Goal: Contribute content: Contribute content

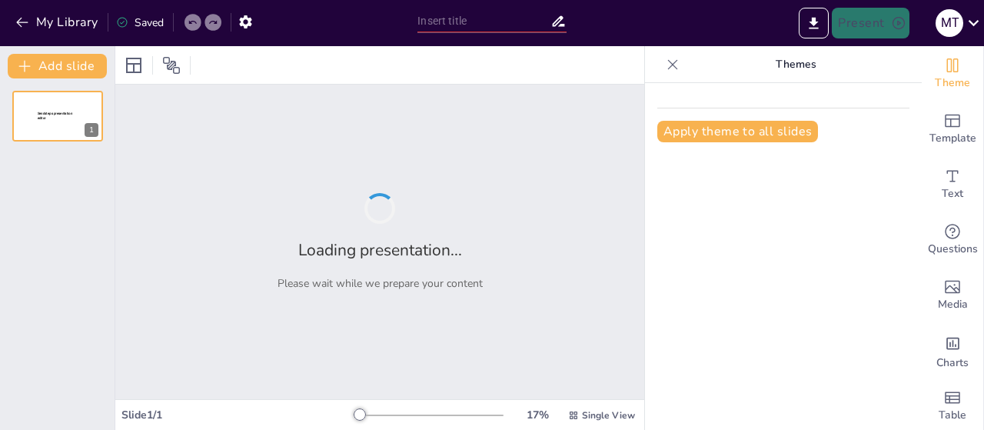
type input "New Sendsteps"
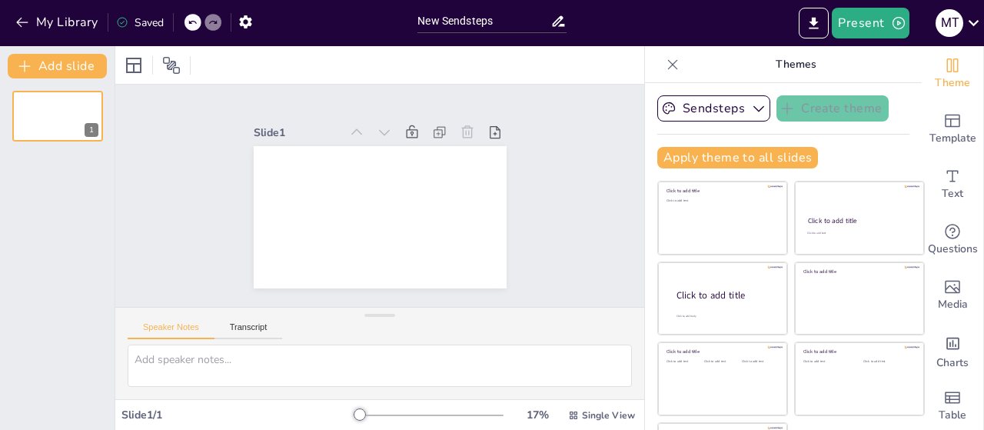
click at [560, 16] on icon at bounding box center [558, 21] width 12 height 11
click at [975, 28] on icon at bounding box center [974, 22] width 21 height 21
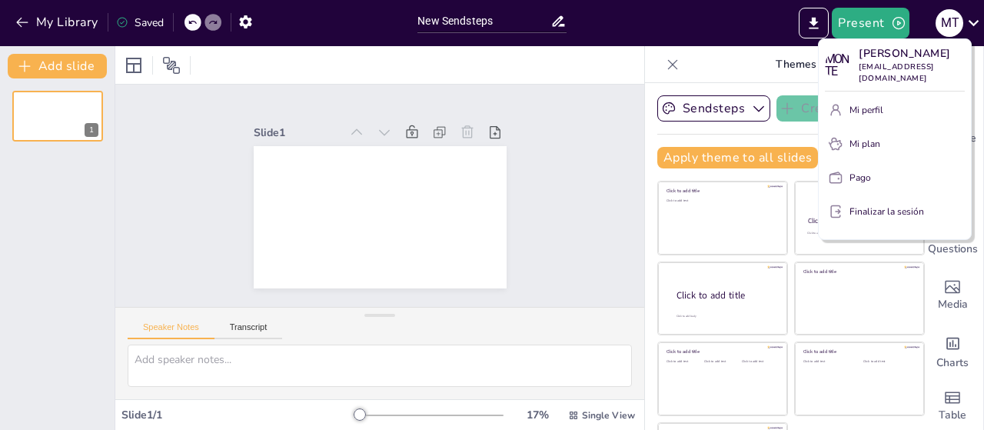
click at [740, 12] on div at bounding box center [492, 215] width 984 height 430
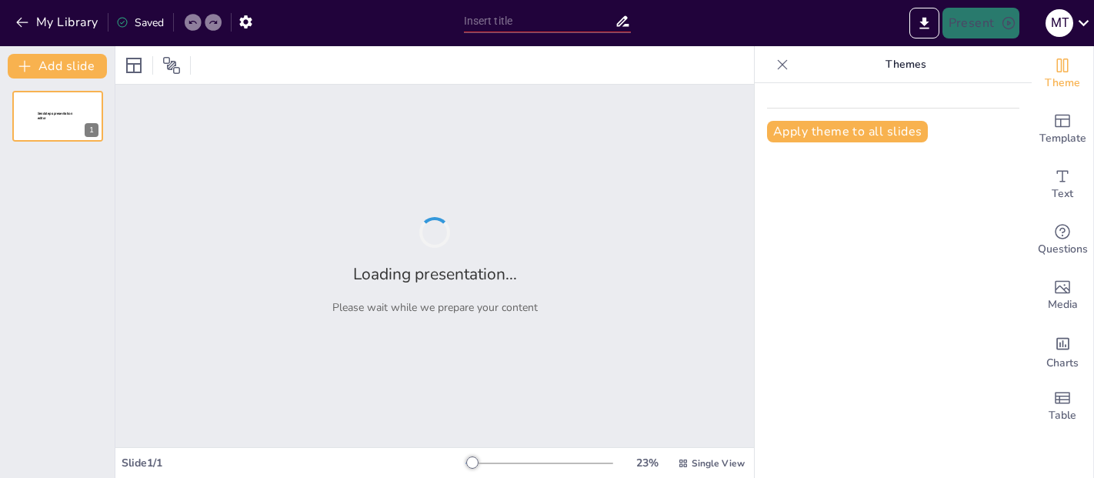
type input "Propiedades Esenciales de los Organismos Vivos"
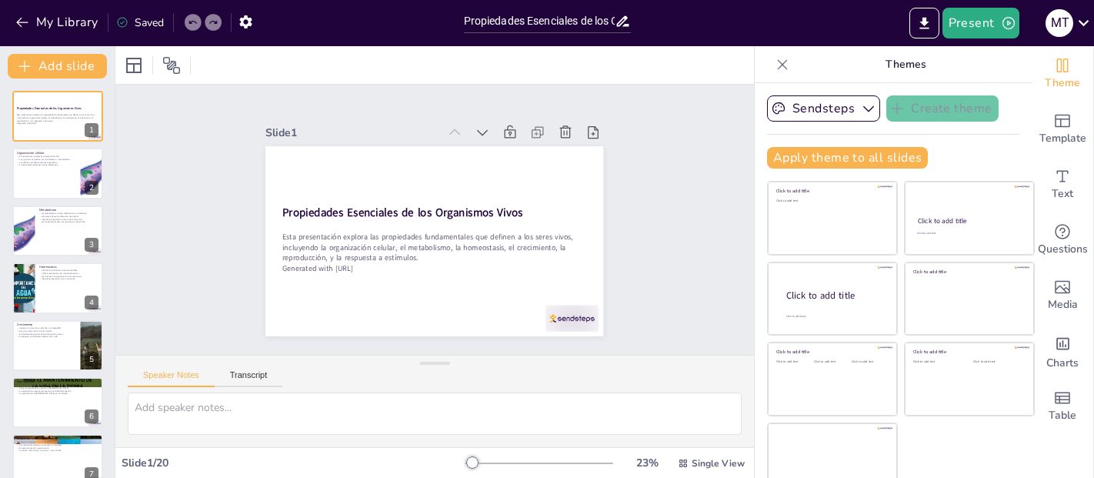
checkbox input "true"
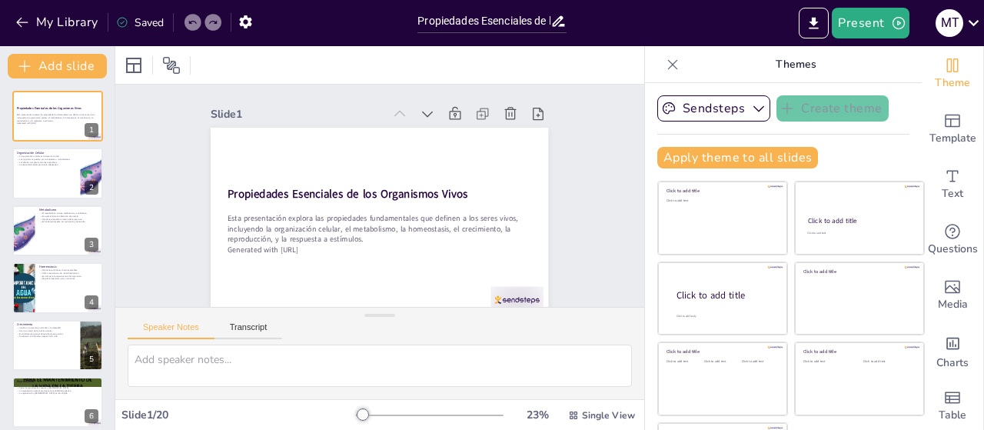
checkbox input "true"
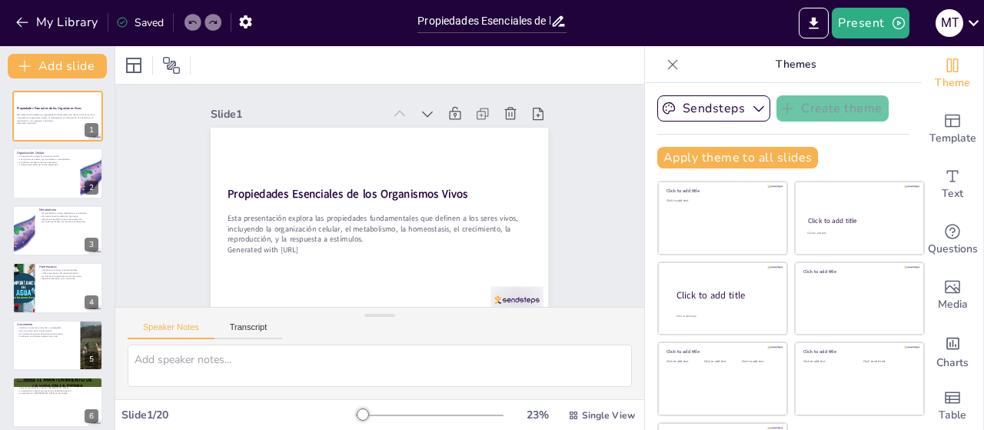
checkbox input "true"
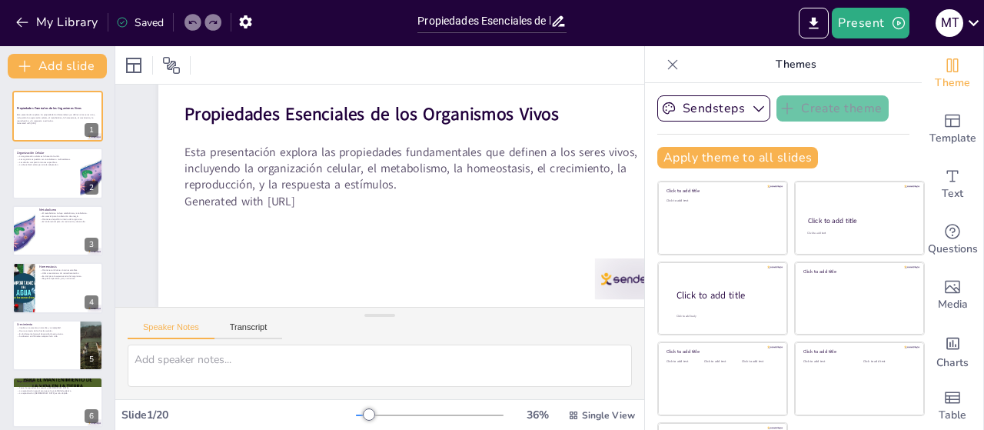
scroll to position [128, 0]
checkbox input "true"
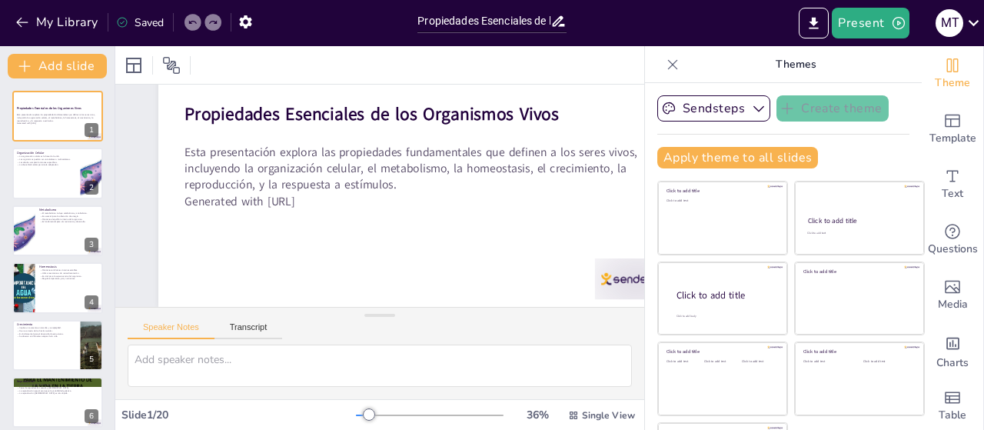
checkbox input "true"
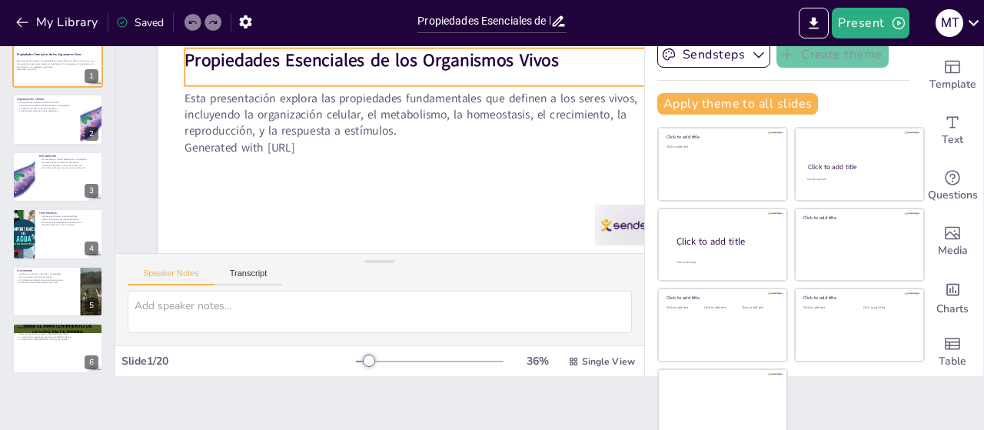
checkbox input "true"
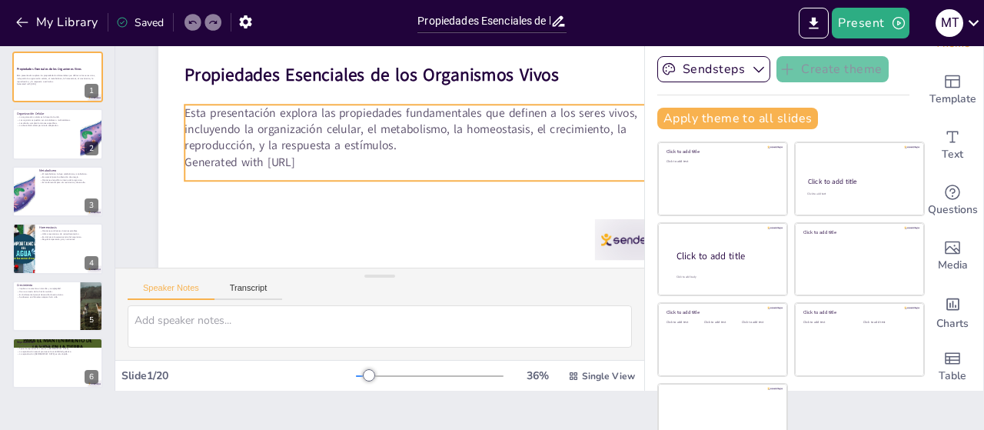
scroll to position [0, 0]
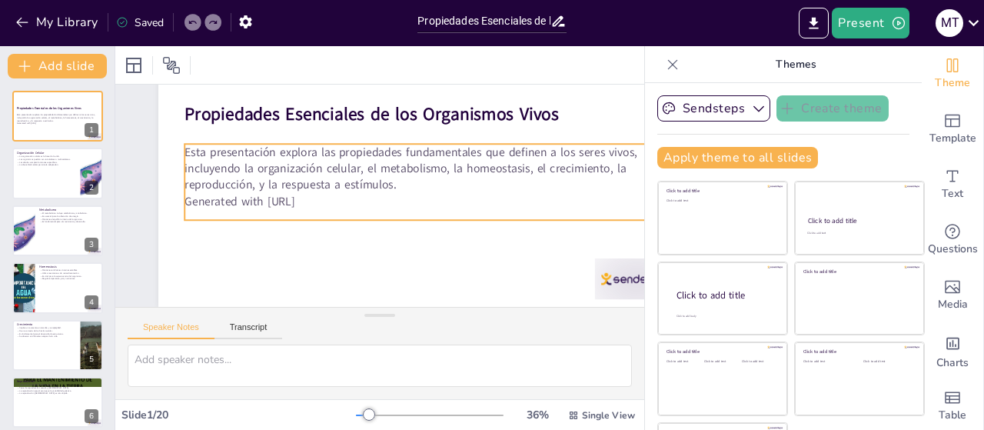
checkbox input "true"
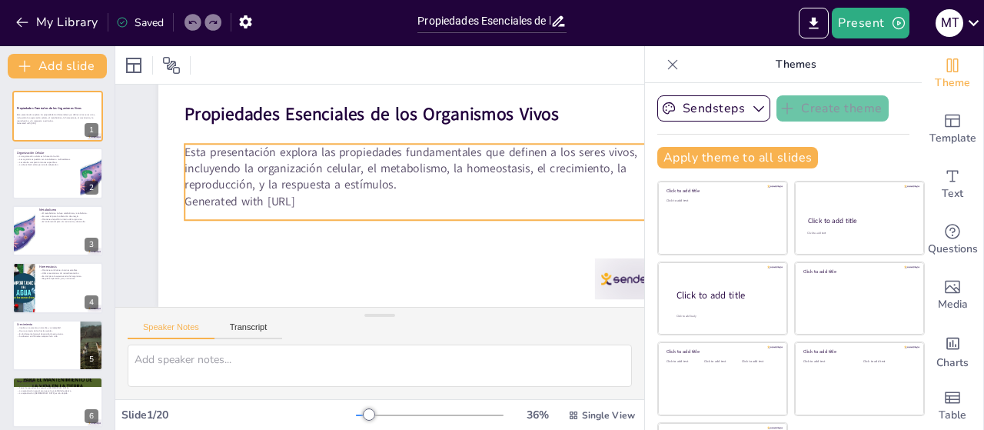
checkbox input "true"
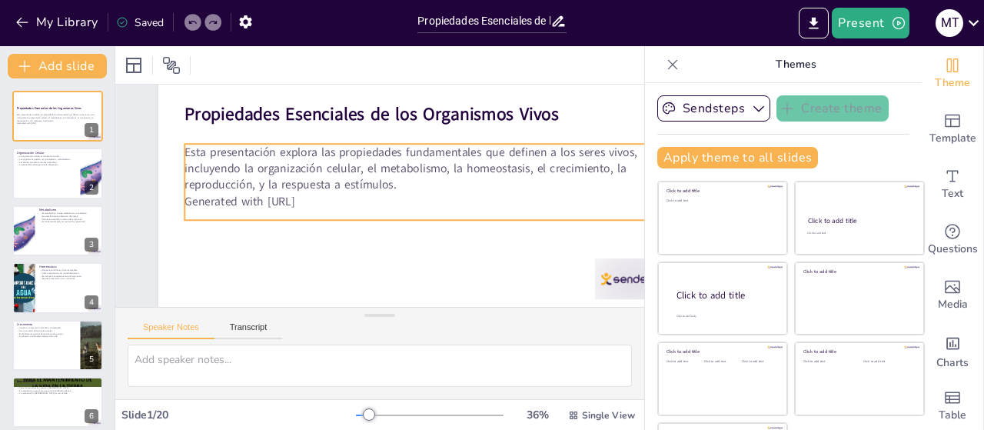
checkbox input "true"
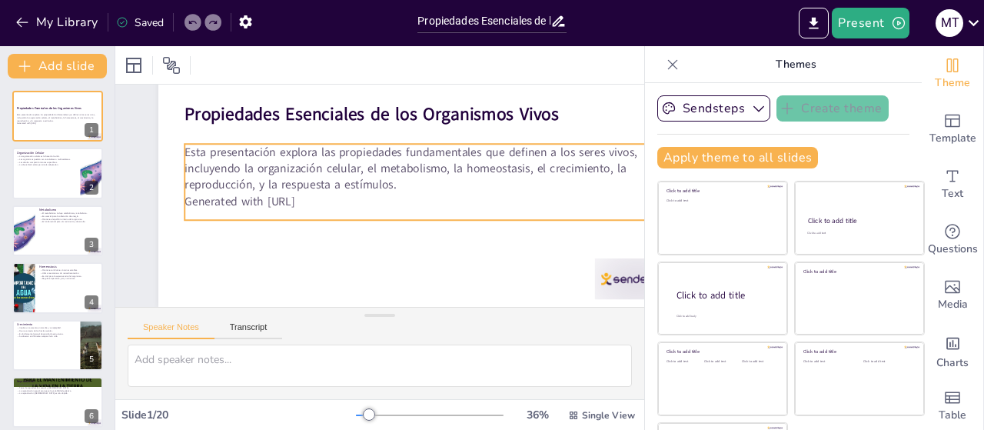
checkbox input "true"
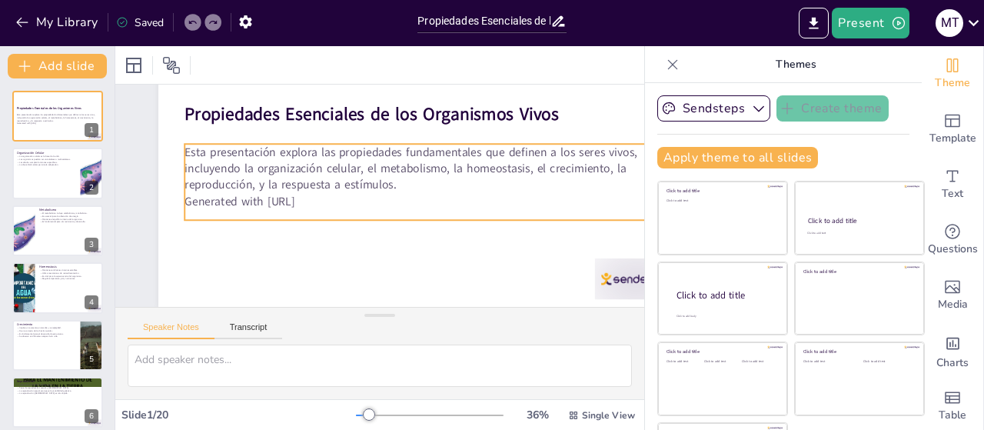
checkbox input "true"
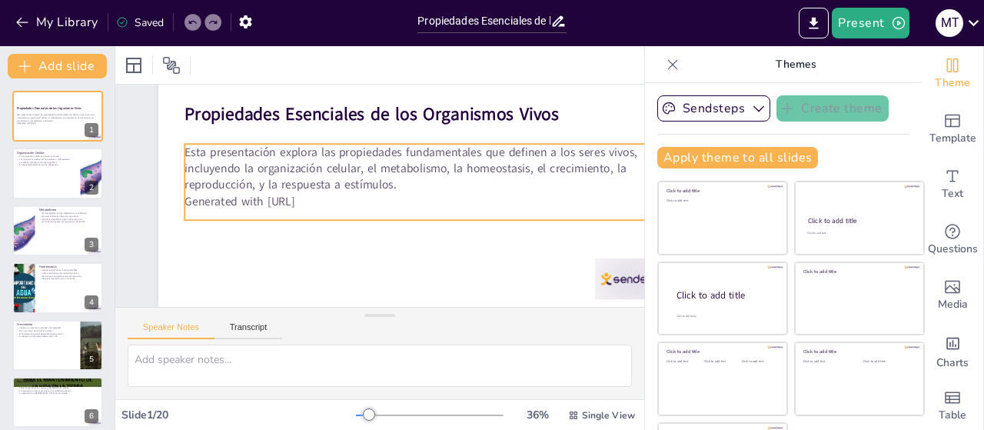
checkbox input "true"
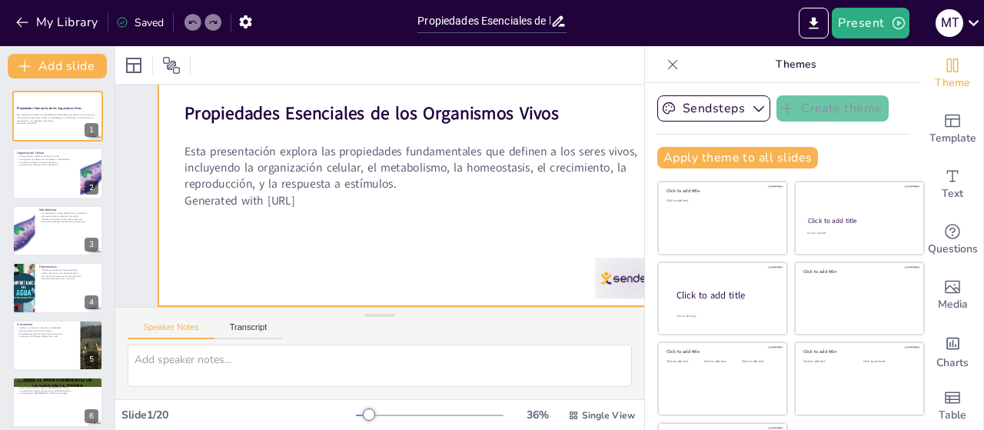
checkbox input "true"
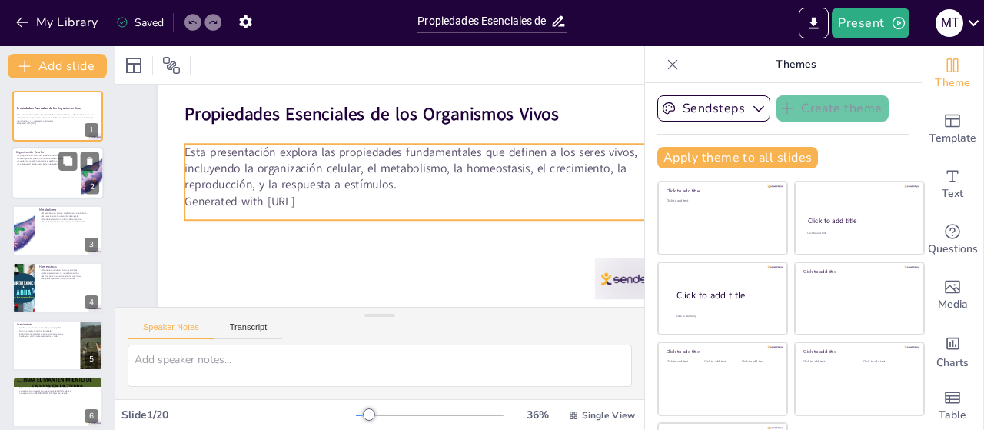
checkbox input "true"
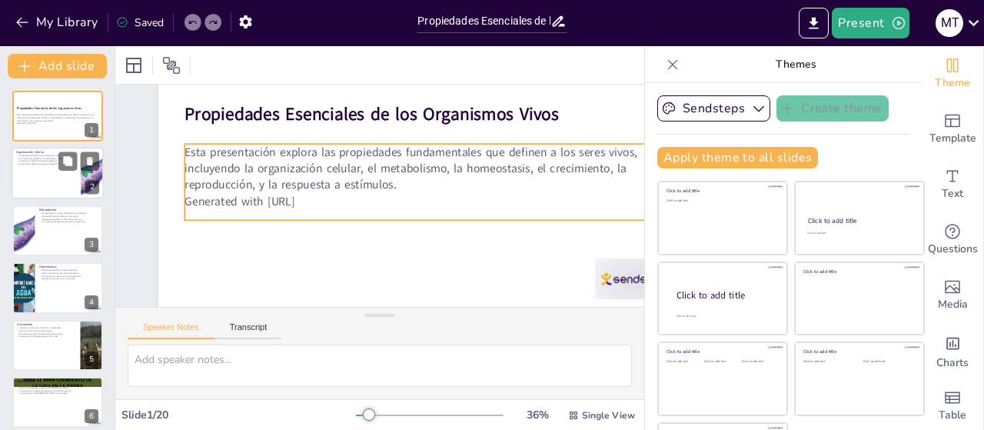
checkbox input "true"
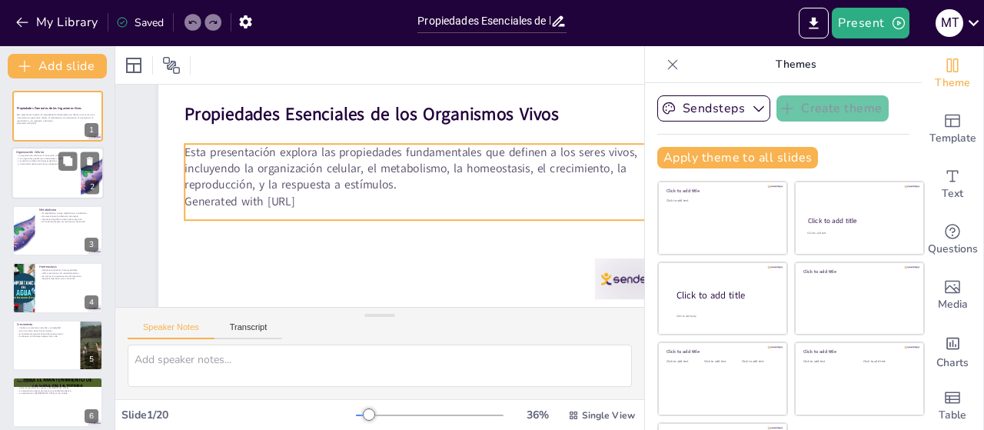
checkbox input "true"
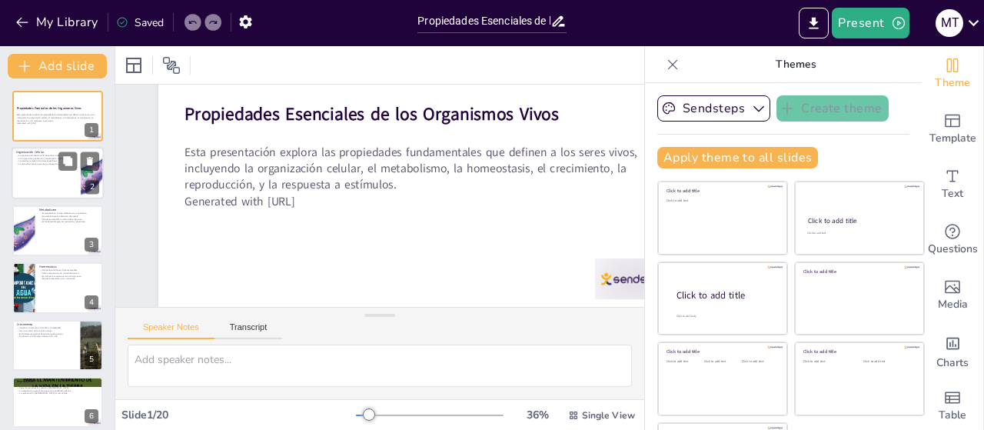
checkbox input "true"
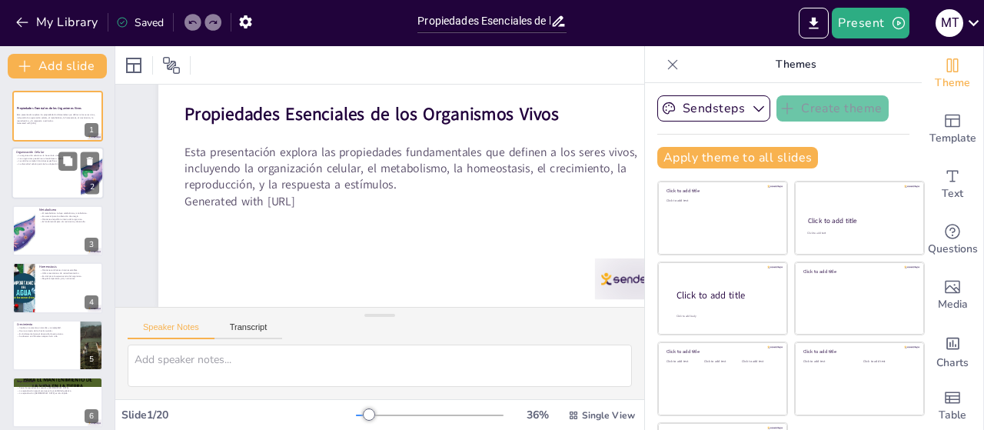
checkbox input "true"
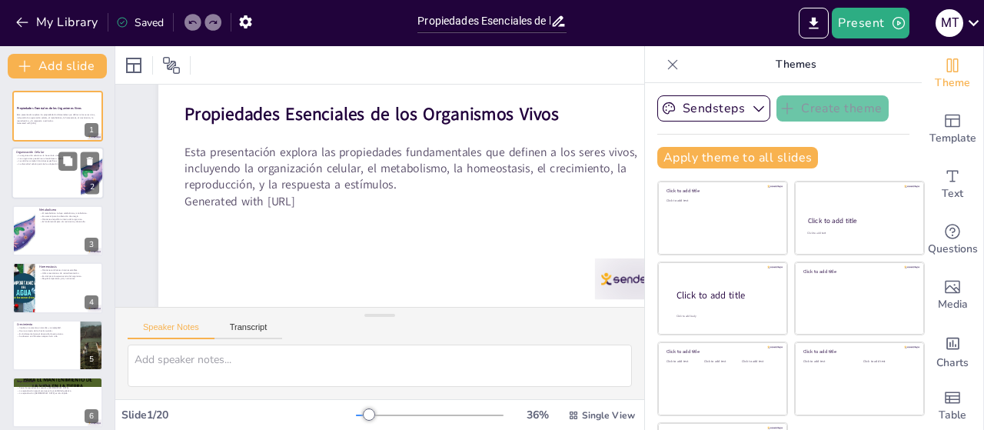
click at [55, 179] on div at bounding box center [58, 174] width 92 height 52
checkbox input "true"
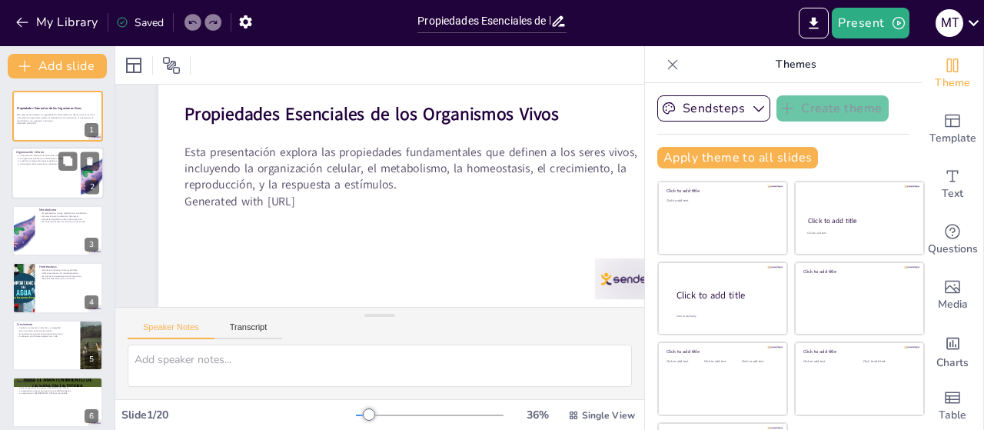
checkbox input "true"
type textarea "La organización celular es fundamental porque todas las formas de vida dependen…"
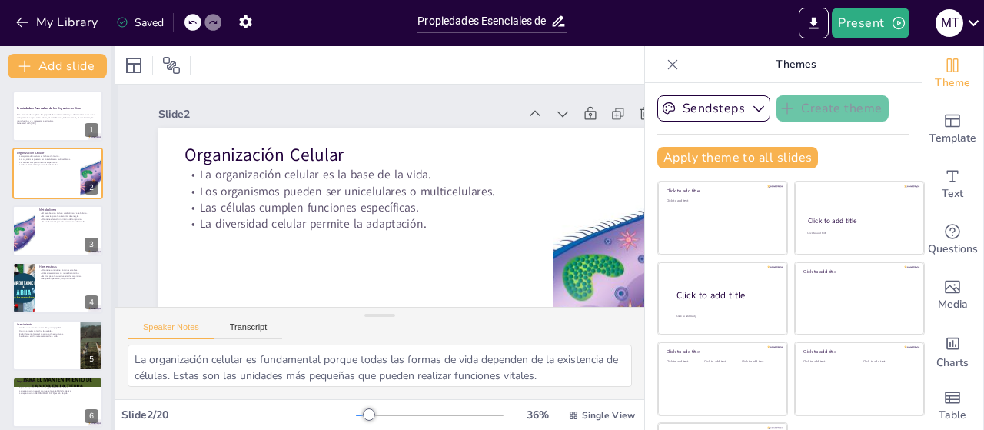
checkbox input "true"
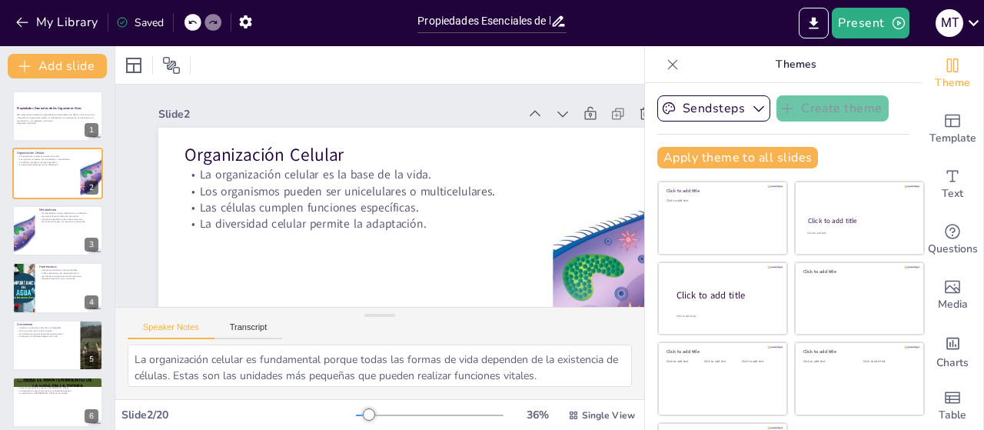
checkbox input "true"
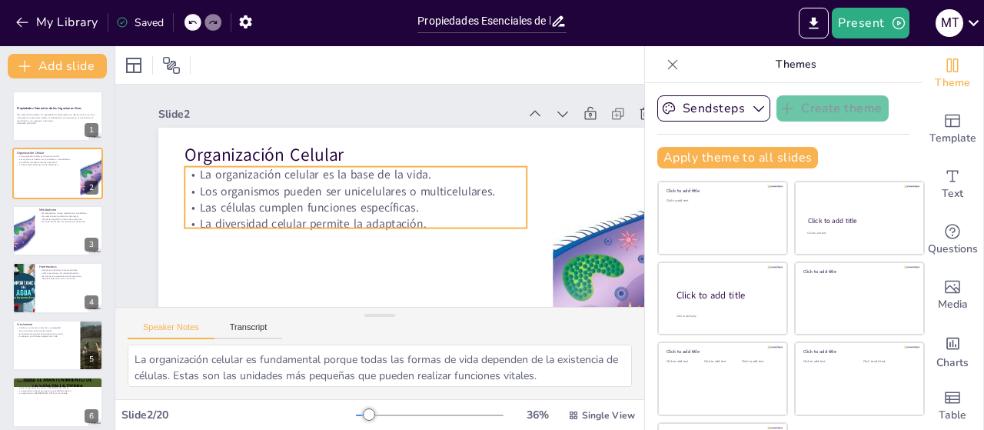
checkbox input "true"
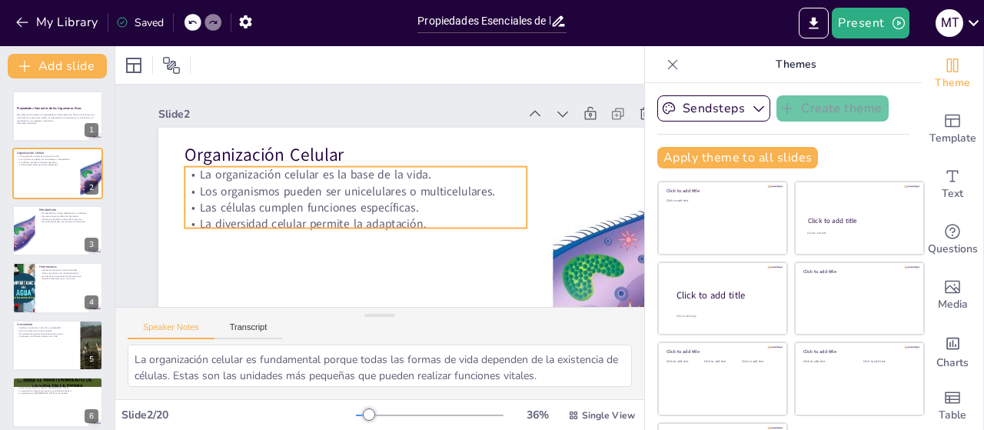
checkbox input "true"
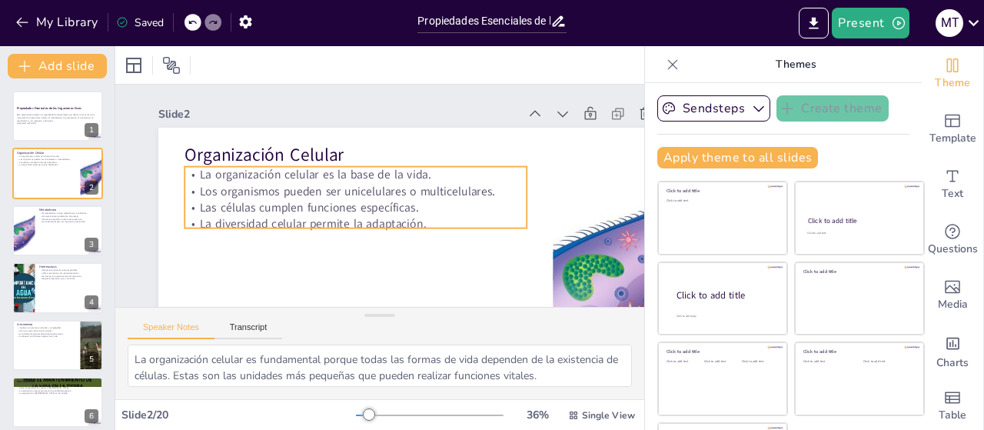
checkbox input "true"
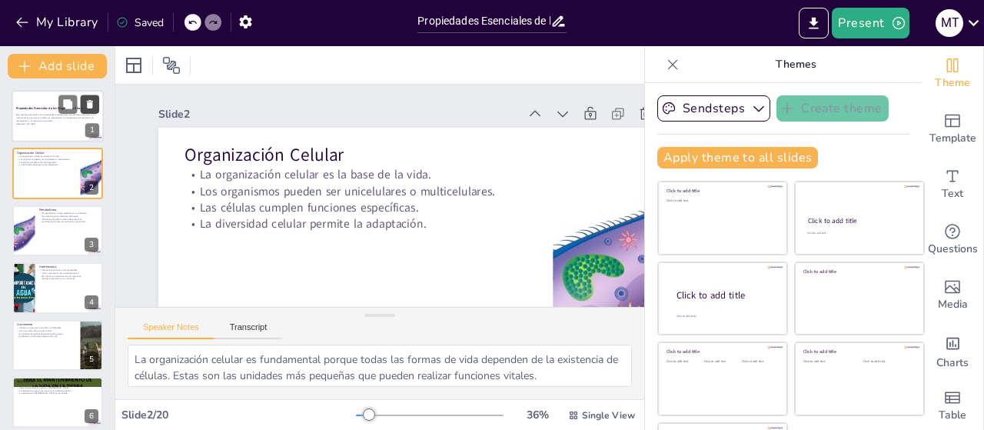
checkbox input "true"
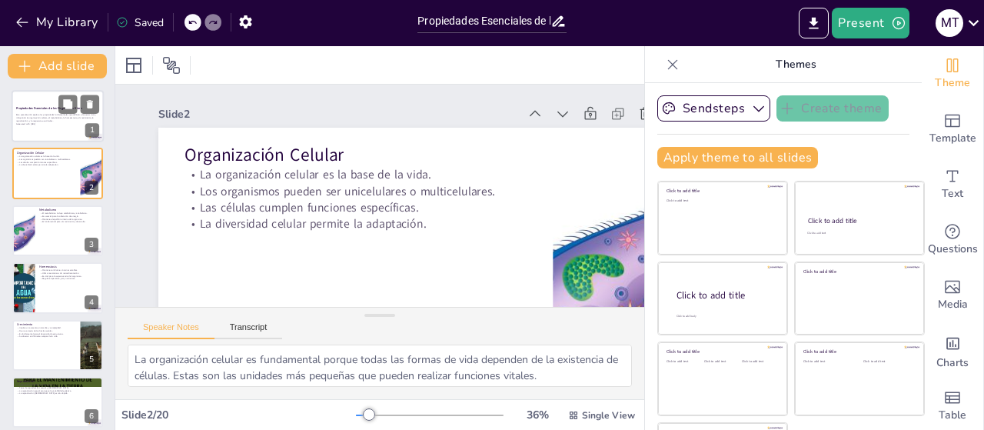
checkbox input "true"
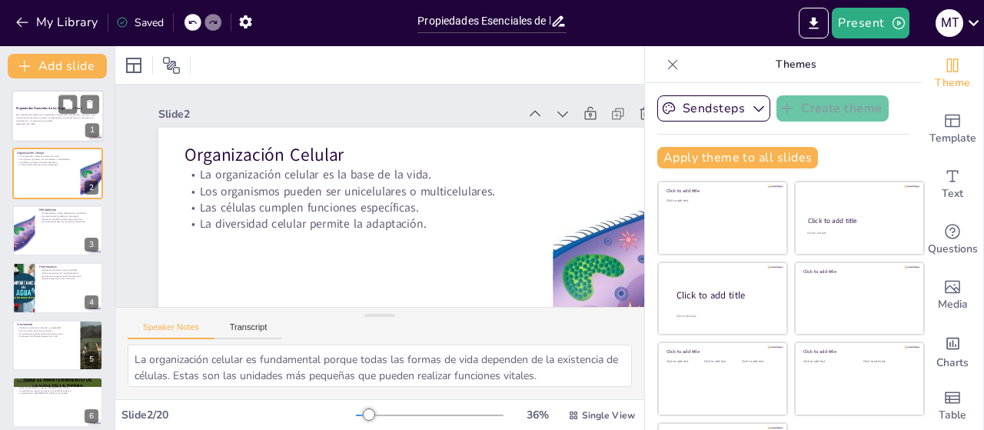
checkbox input "true"
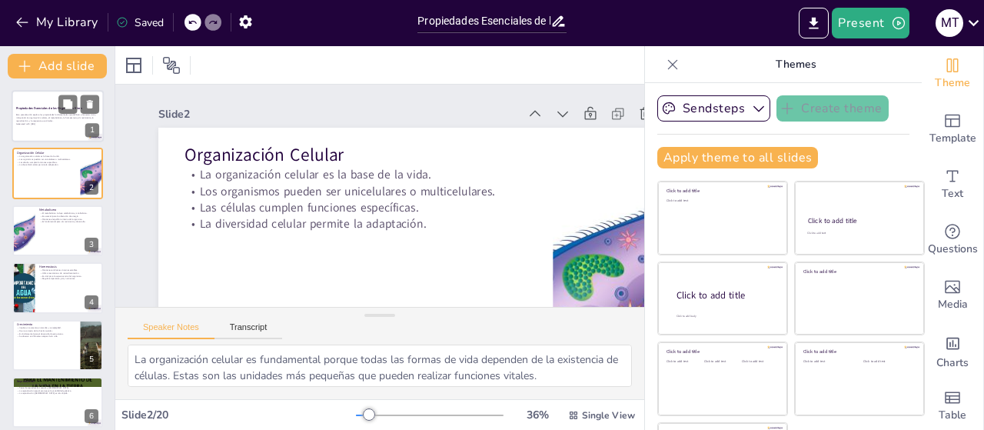
click at [51, 108] on strong "Propiedades Esenciales de los Organismos Vivos" at bounding box center [49, 108] width 66 height 4
checkbox input "true"
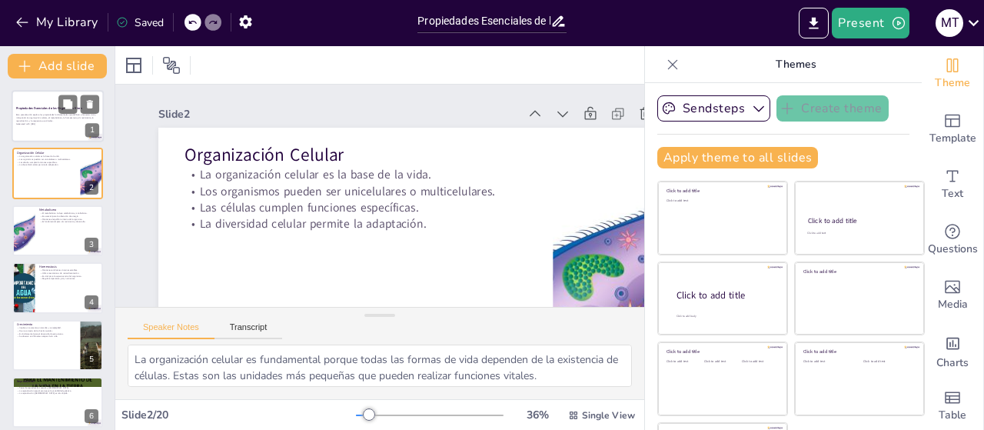
checkbox input "true"
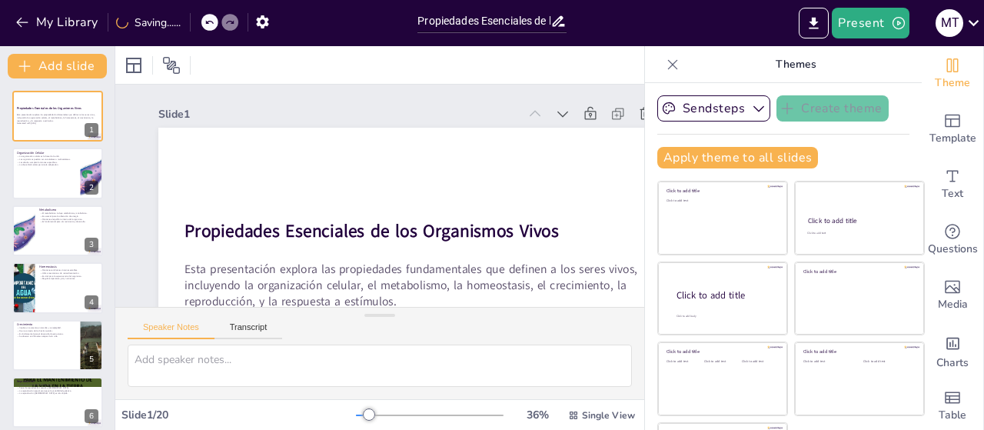
checkbox input "true"
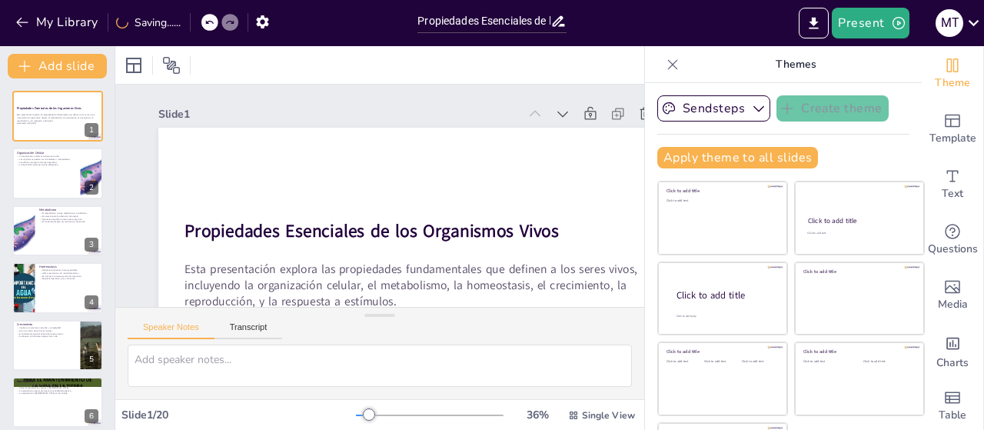
checkbox input "true"
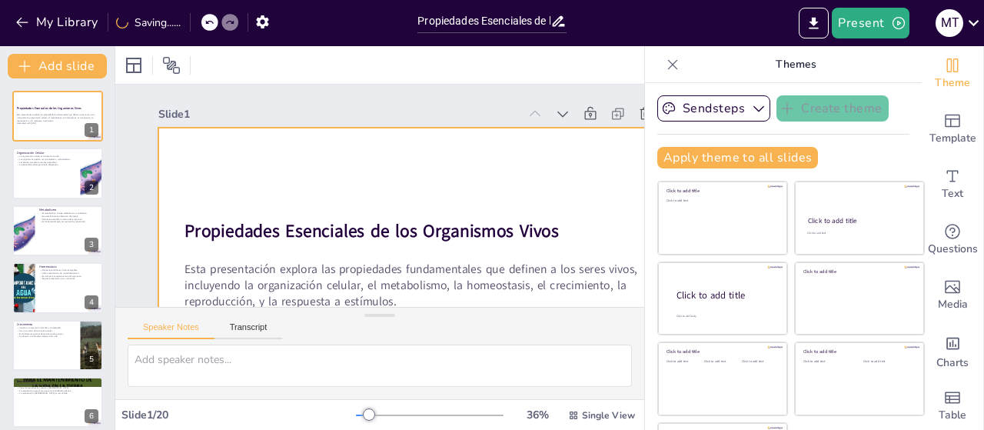
checkbox input "true"
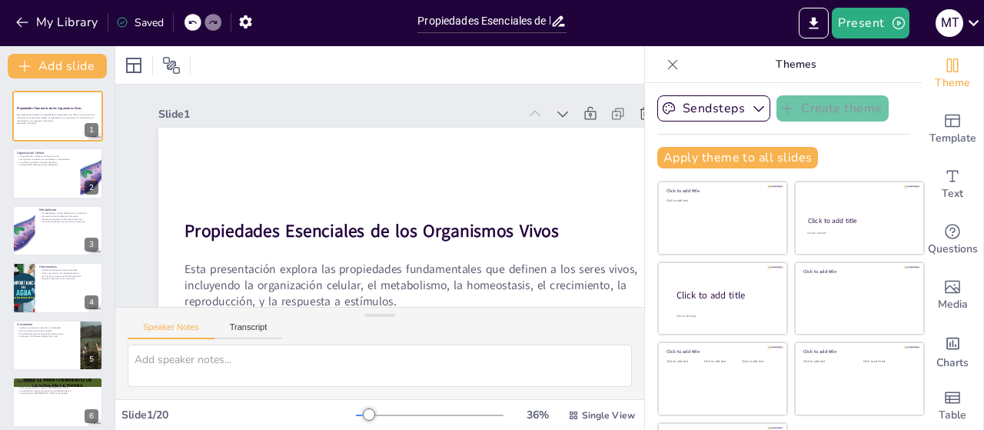
checkbox input "true"
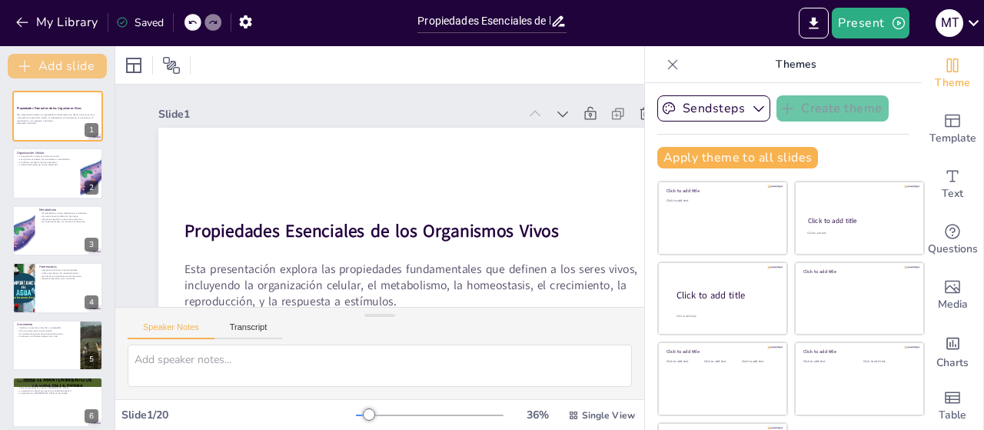
checkbox input "true"
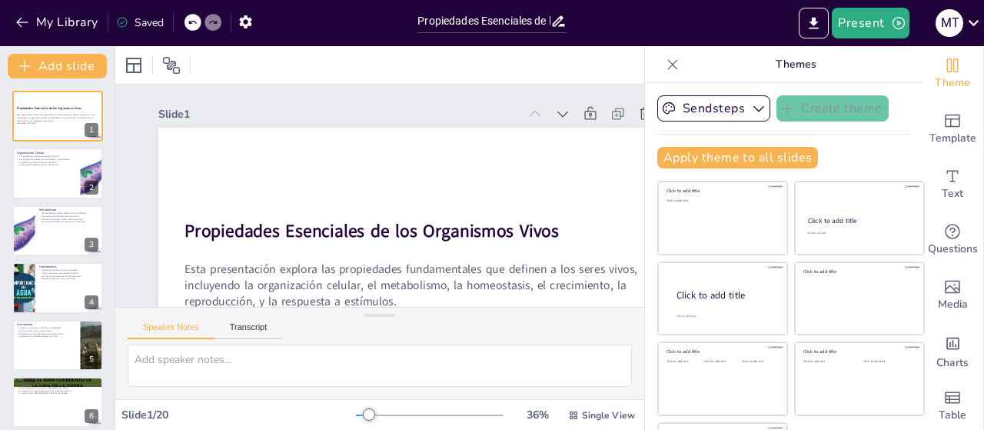
checkbox input "true"
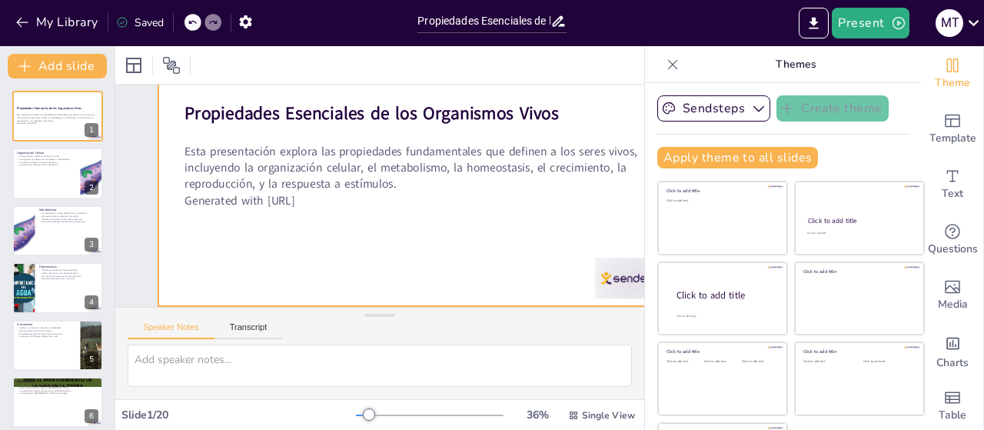
checkbox input "true"
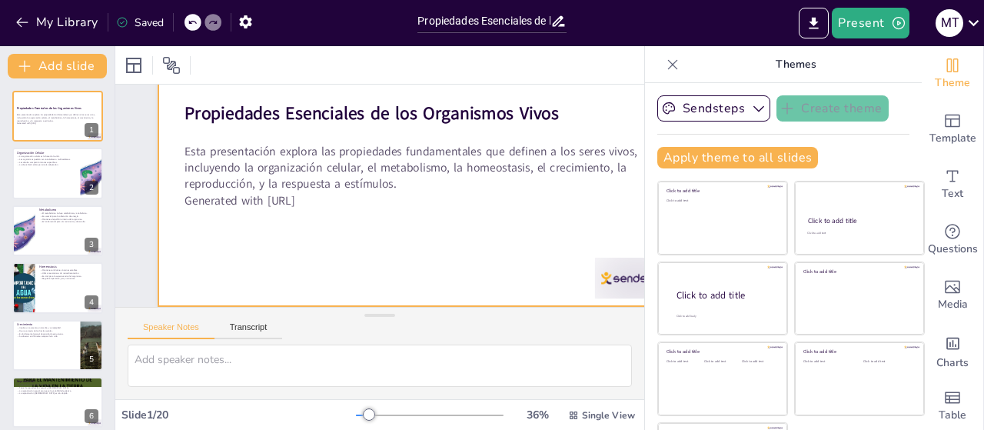
checkbox input "true"
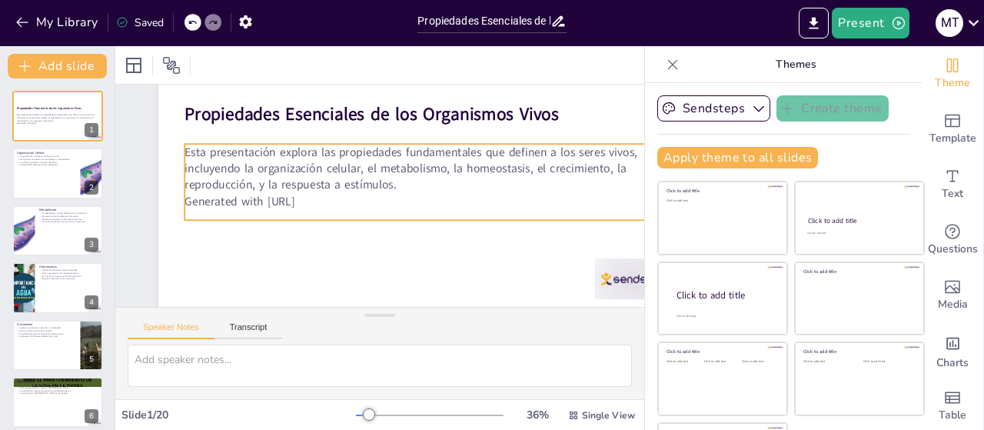
checkbox input "true"
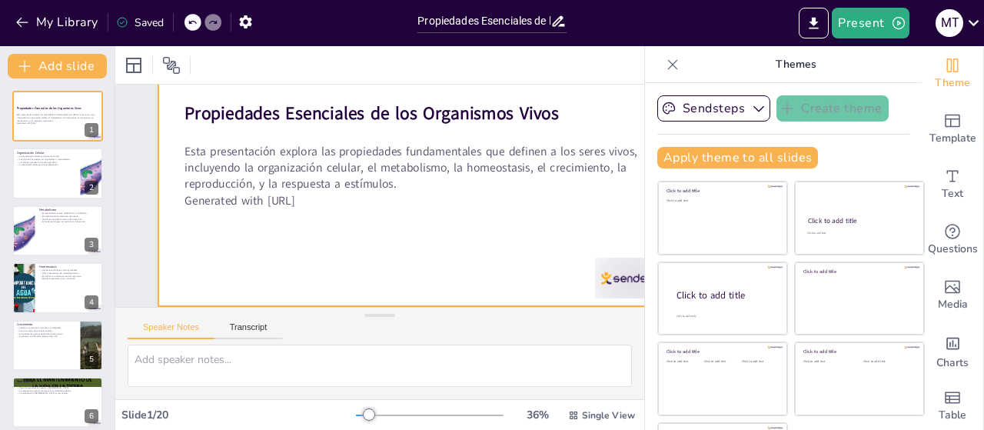
checkbox input "true"
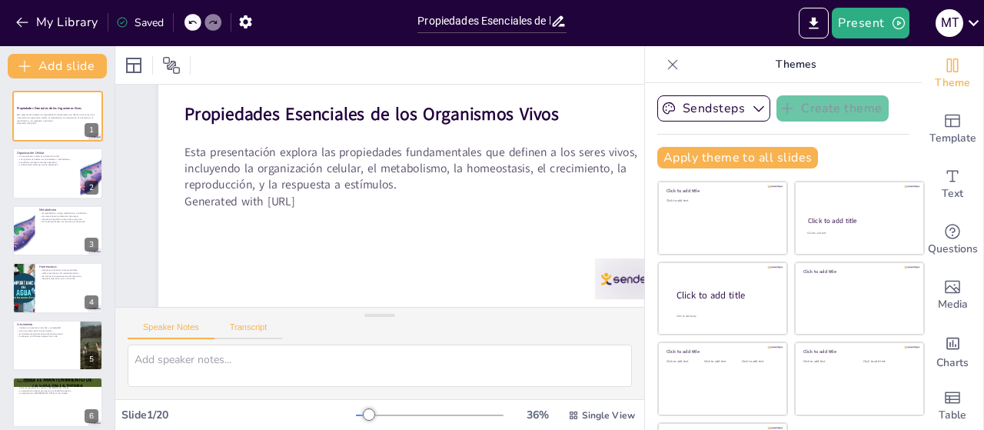
scroll to position [128, 0]
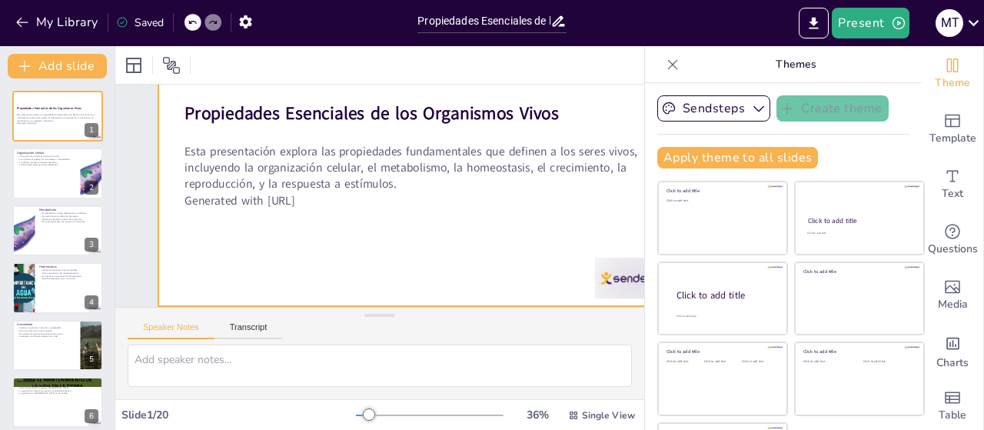
checkbox input "true"
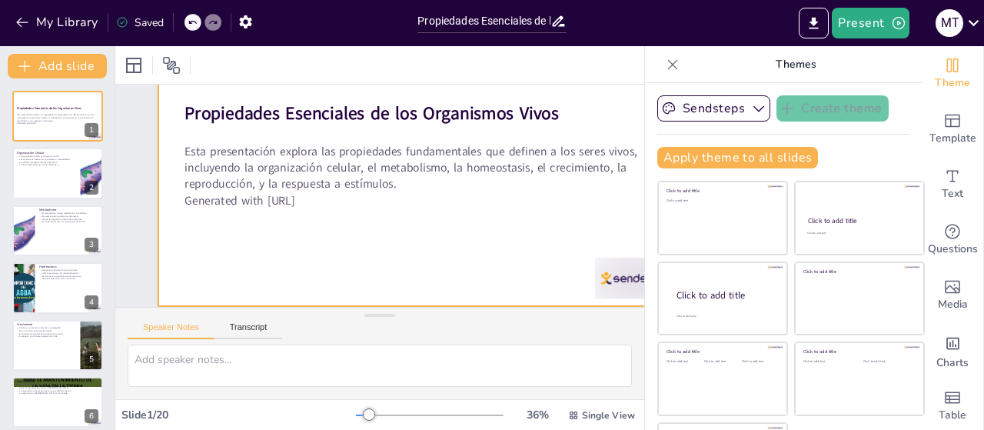
checkbox input "true"
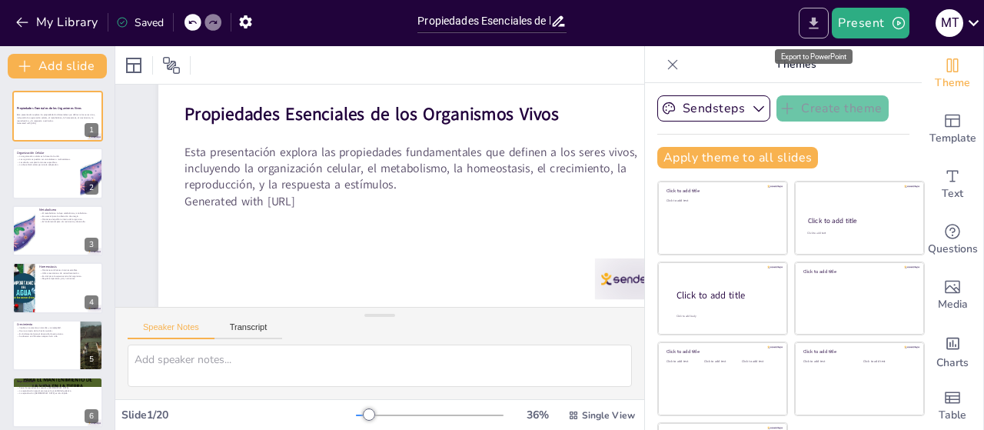
click at [820, 25] on icon "Export to PowerPoint" at bounding box center [814, 23] width 16 height 16
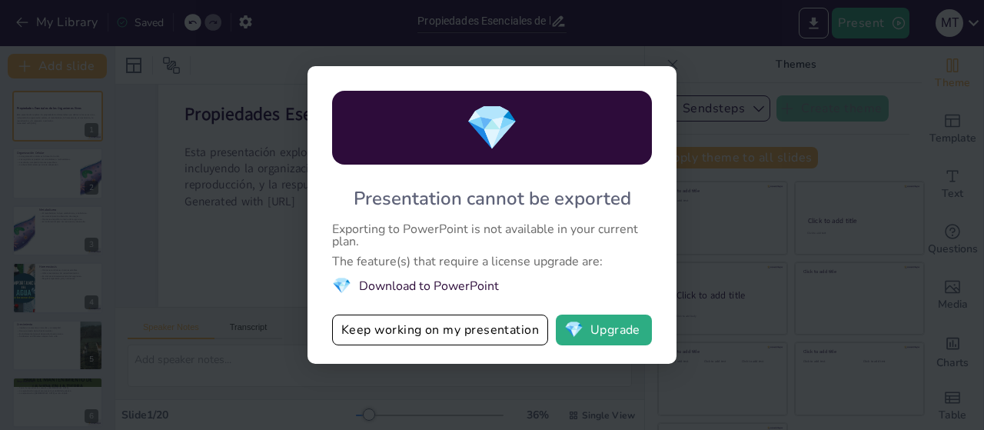
click at [849, 131] on div "💎 Presentation cannot be exported Exporting to PowerPoint is not available in y…" at bounding box center [492, 215] width 984 height 430
click at [591, 330] on button "💎 Upgrade" at bounding box center [604, 330] width 96 height 31
checkbox input "true"
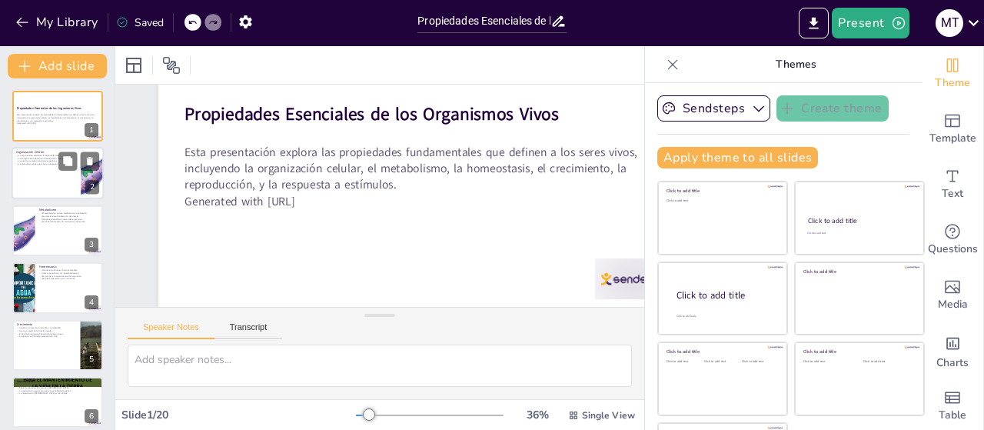
click at [48, 167] on div at bounding box center [58, 174] width 92 height 52
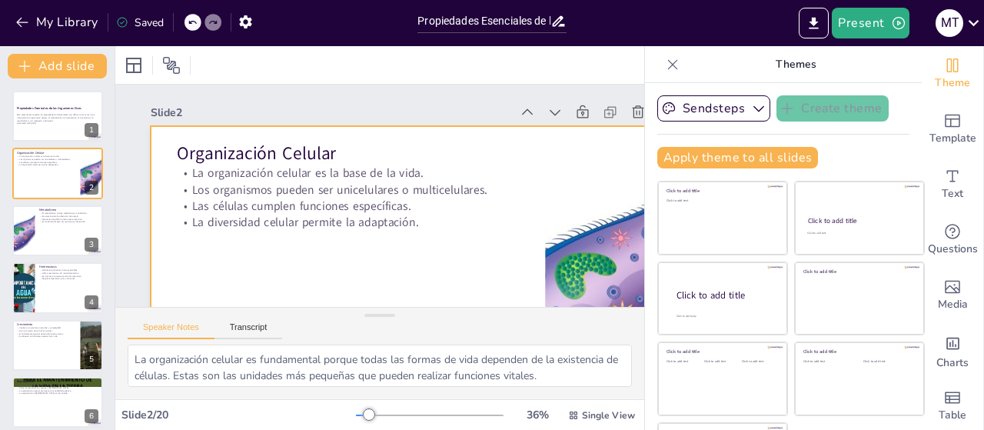
scroll to position [0, 9]
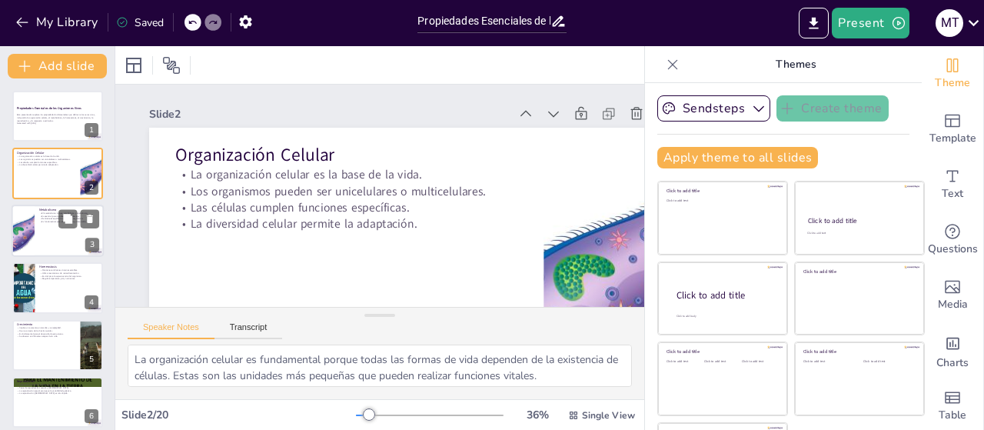
click at [58, 239] on div at bounding box center [58, 231] width 92 height 52
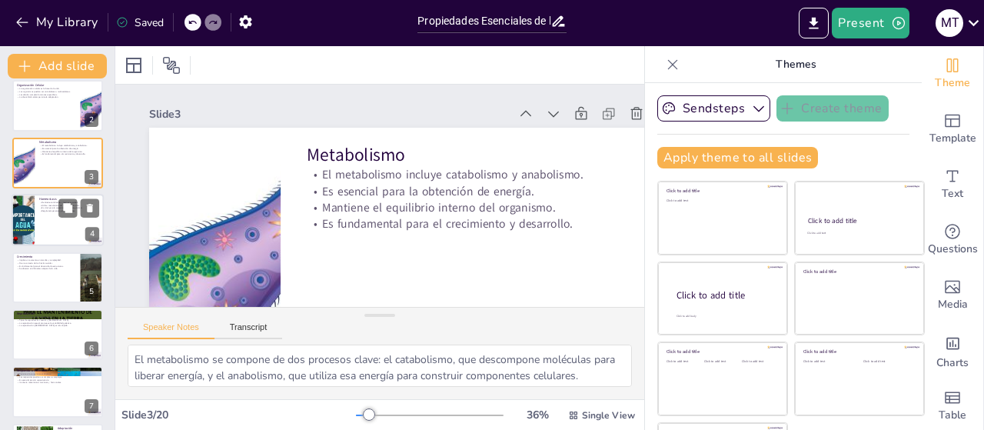
scroll to position [109, 0]
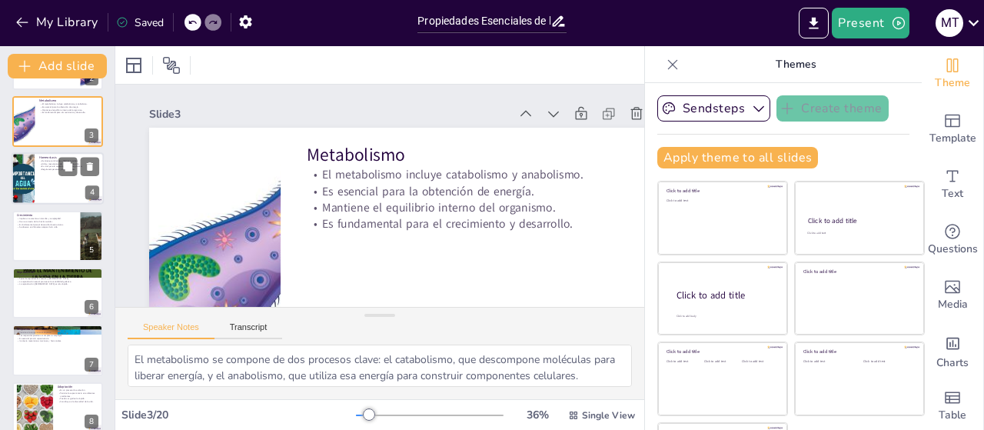
click at [31, 188] on div at bounding box center [23, 178] width 92 height 52
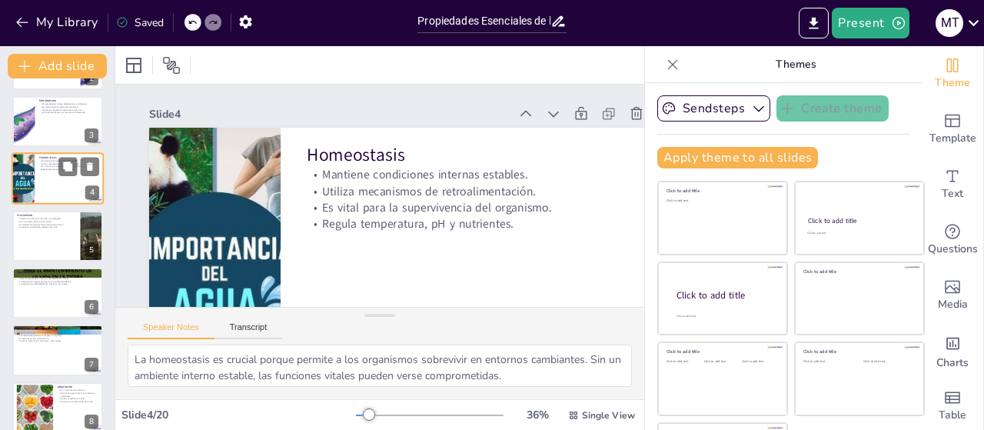
scroll to position [34, 0]
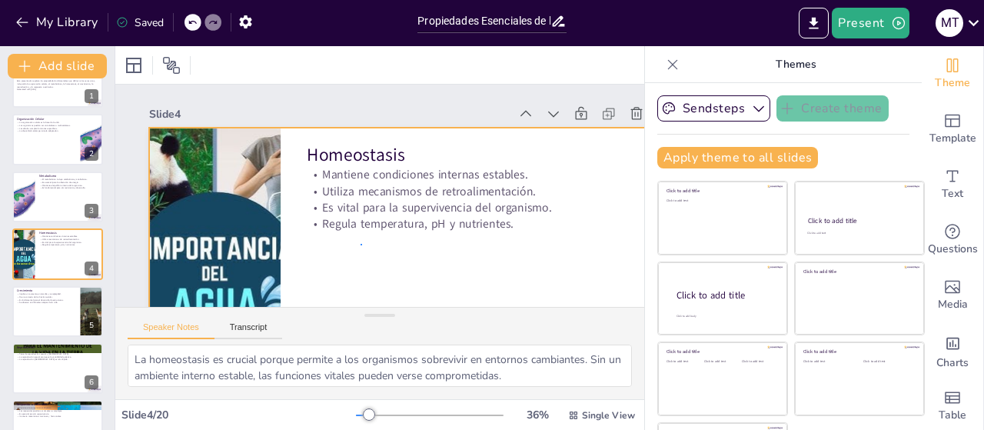
click at [361, 247] on div at bounding box center [409, 115] width 589 height 572
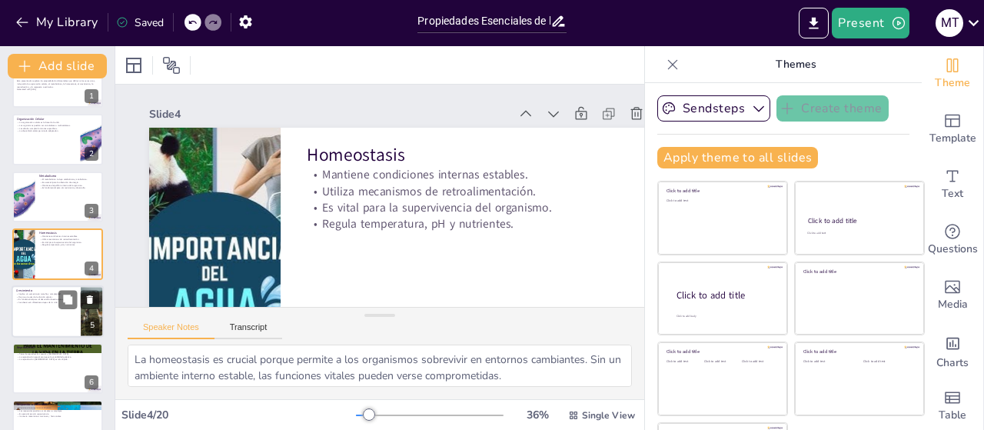
click at [63, 312] on div at bounding box center [58, 311] width 92 height 52
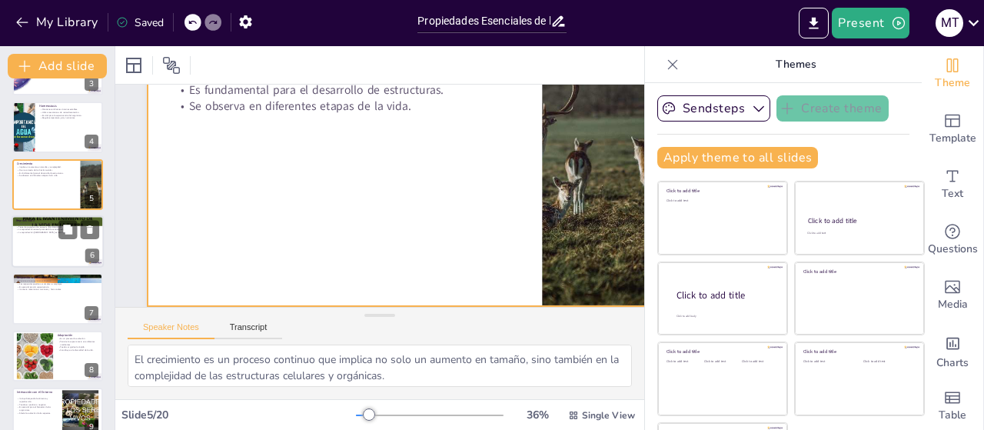
scroll to position [128, 11]
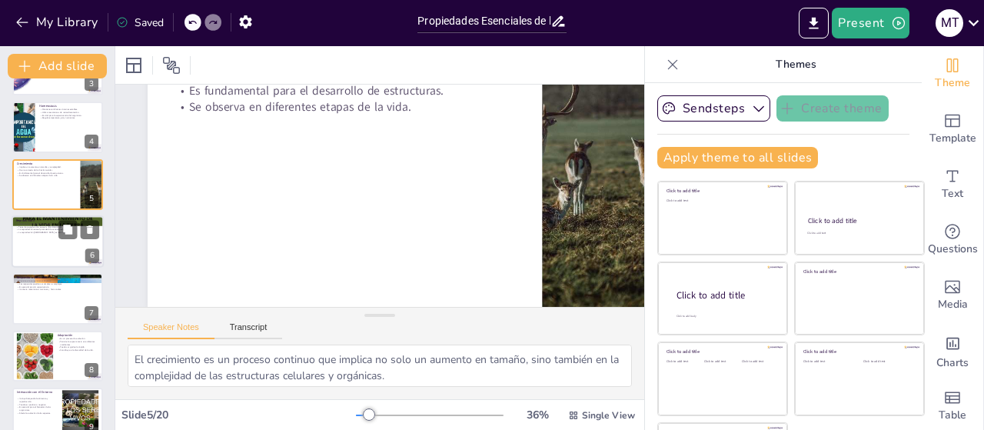
click at [52, 234] on div at bounding box center [58, 241] width 92 height 52
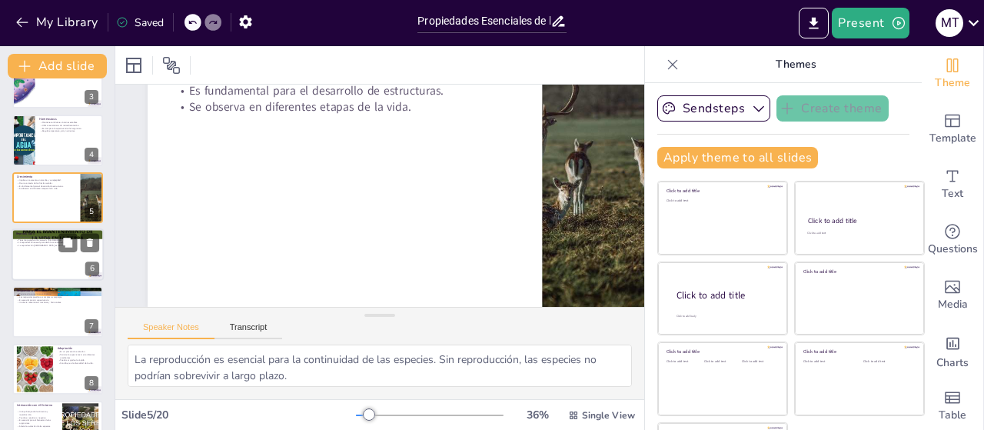
scroll to position [0, 11]
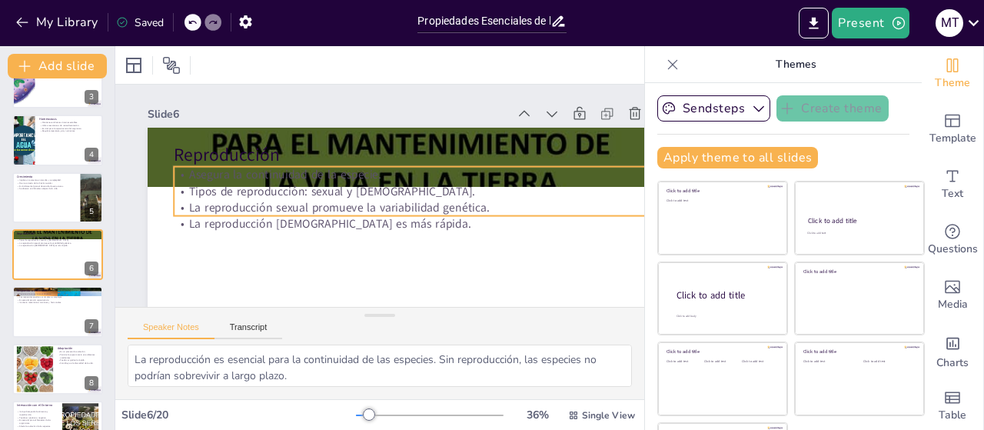
click at [353, 208] on p "La reproducción sexual promueve la variabilidad genética." at bounding box center [400, 221] width 418 height 251
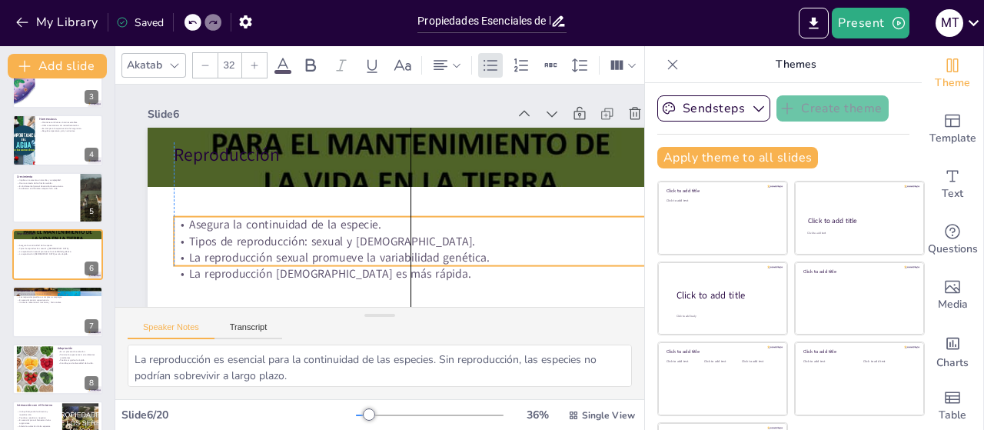
drag, startPoint x: 353, startPoint y: 208, endPoint x: 355, endPoint y: 264, distance: 55.4
click at [355, 264] on p "La reproducción sexual promueve la variabilidad genética." at bounding box center [397, 262] width 467 height 115
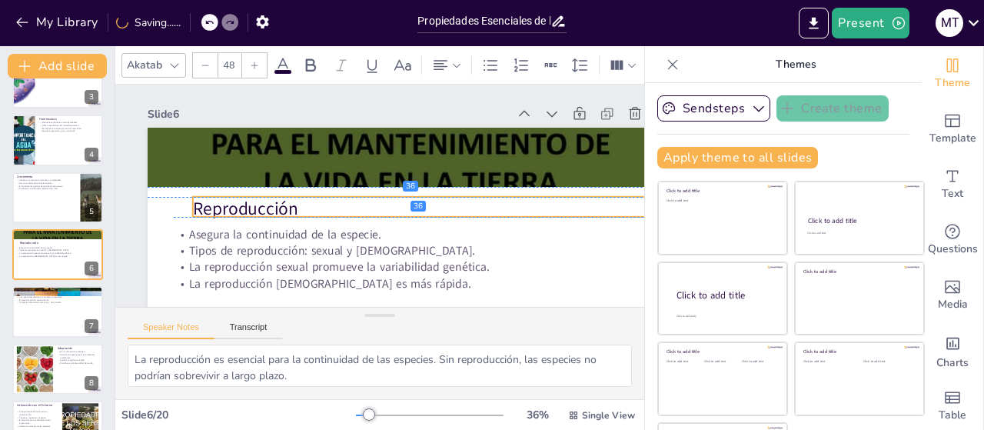
drag, startPoint x: 243, startPoint y: 156, endPoint x: 258, endPoint y: 206, distance: 52.3
click at [258, 206] on p "Reproducción" at bounding box center [419, 228] width 443 height 215
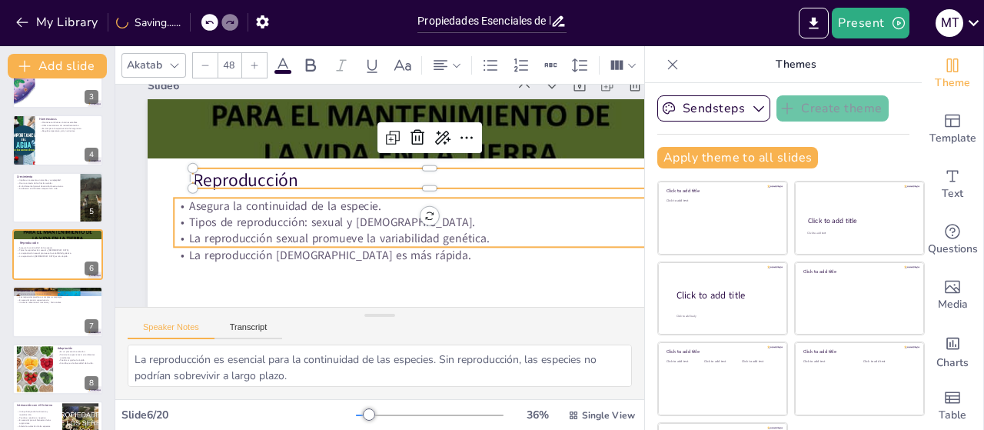
scroll to position [51, 11]
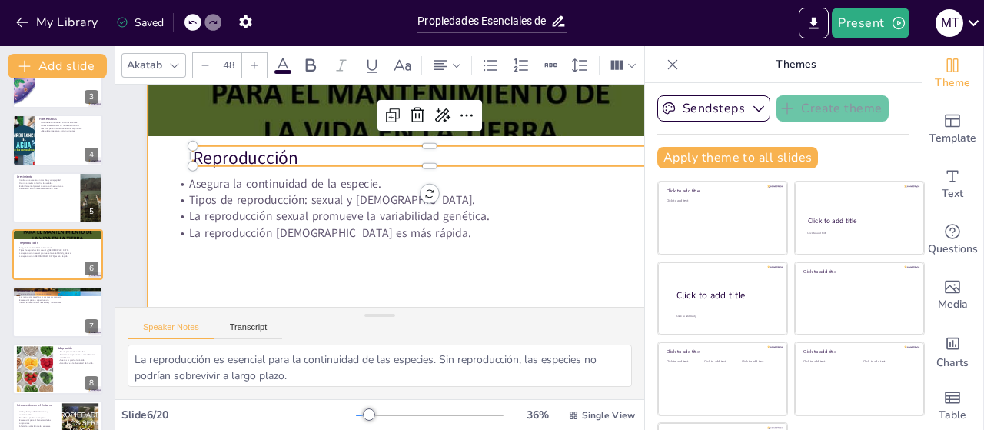
click at [391, 264] on div at bounding box center [404, 231] width 577 height 399
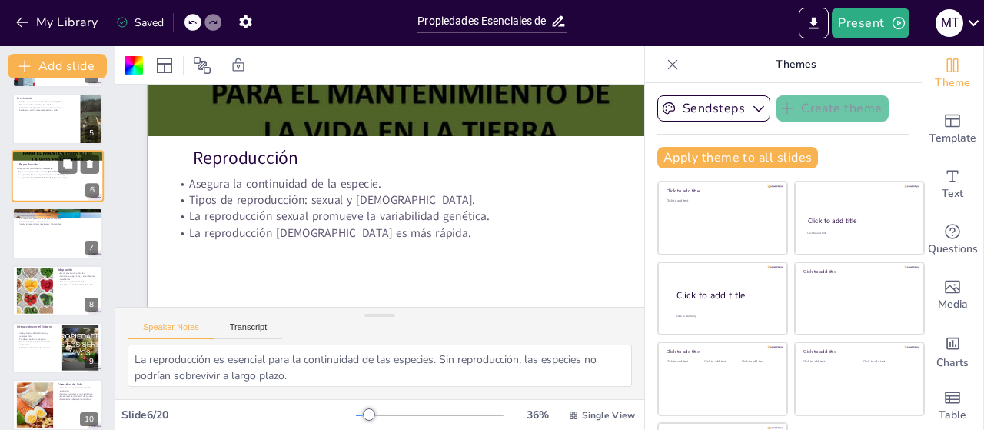
scroll to position [273, 0]
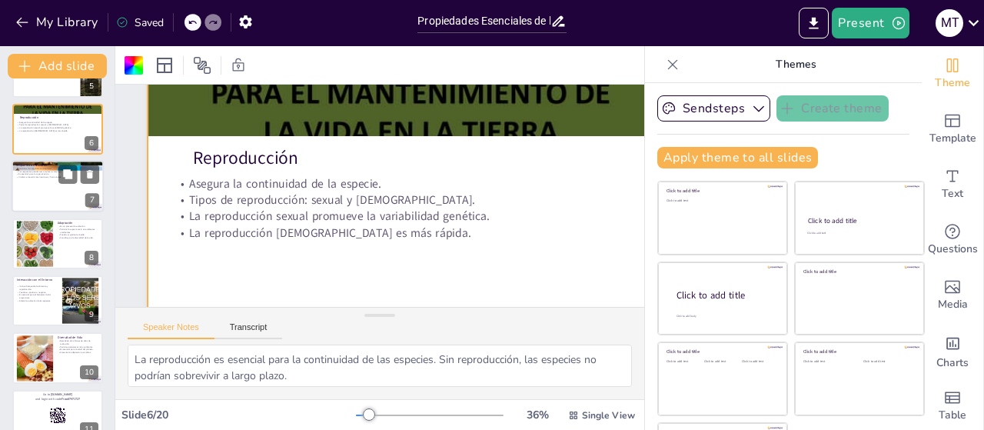
click at [25, 184] on div at bounding box center [58, 187] width 92 height 52
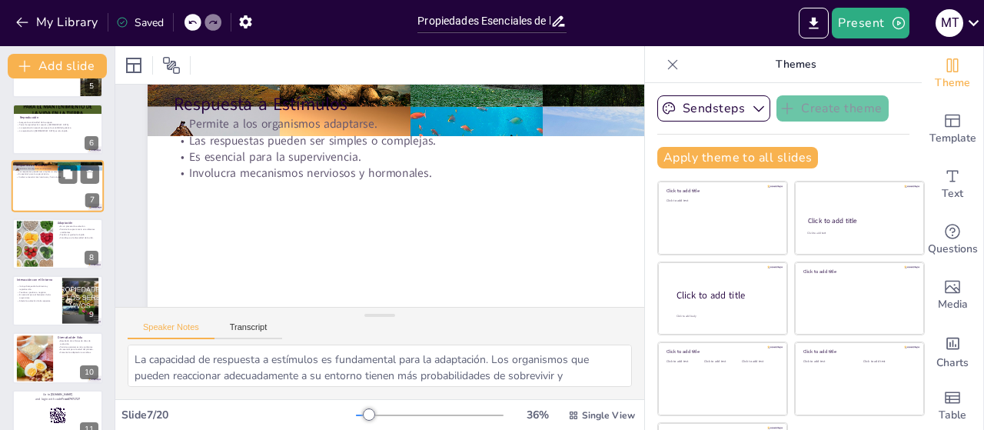
scroll to position [0, 11]
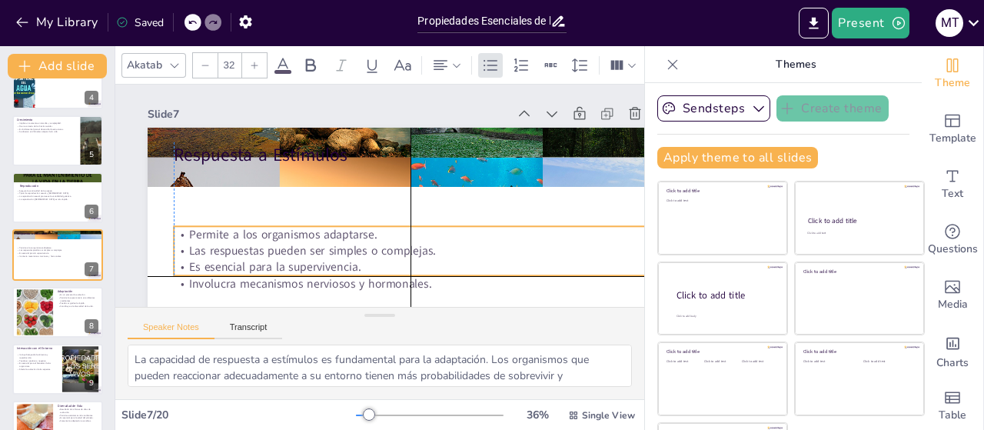
drag, startPoint x: 341, startPoint y: 192, endPoint x: 340, endPoint y: 257, distance: 64.6
click at [340, 257] on p "Las respuestas pueden ser simples o complejas." at bounding box center [353, 253] width 291 height 393
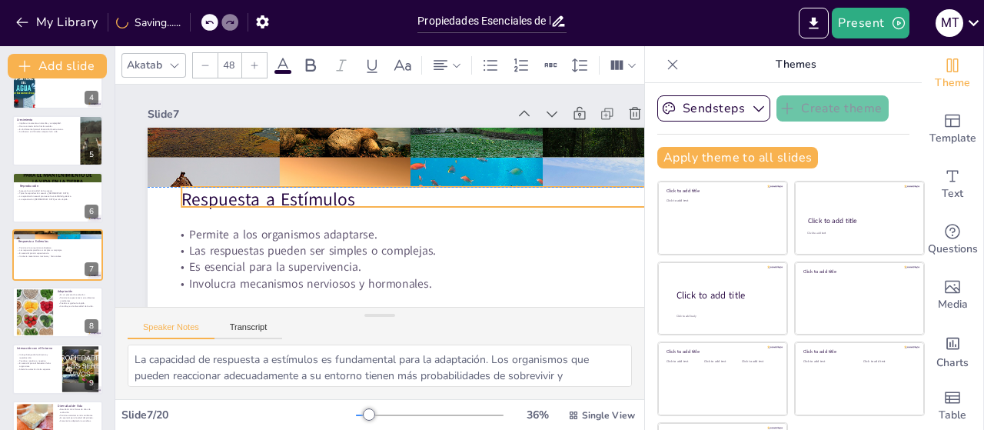
drag, startPoint x: 311, startPoint y: 150, endPoint x: 318, endPoint y: 196, distance: 46.8
click at [318, 196] on p "Respuesta a Estímulos" at bounding box center [354, 225] width 298 height 398
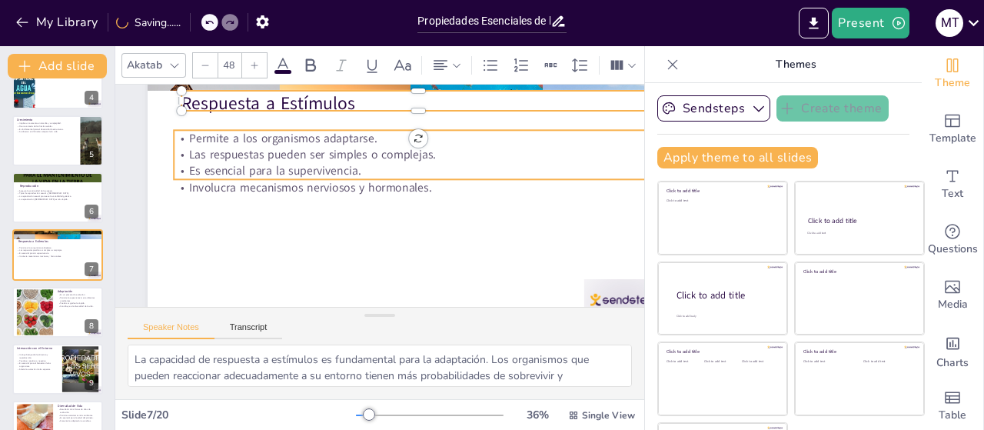
scroll to position [99, 11]
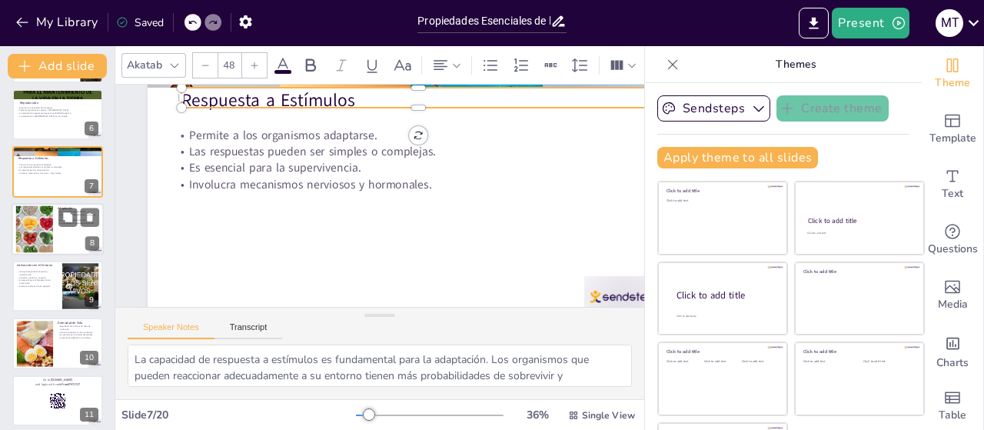
click at [42, 223] on div at bounding box center [34, 228] width 70 height 47
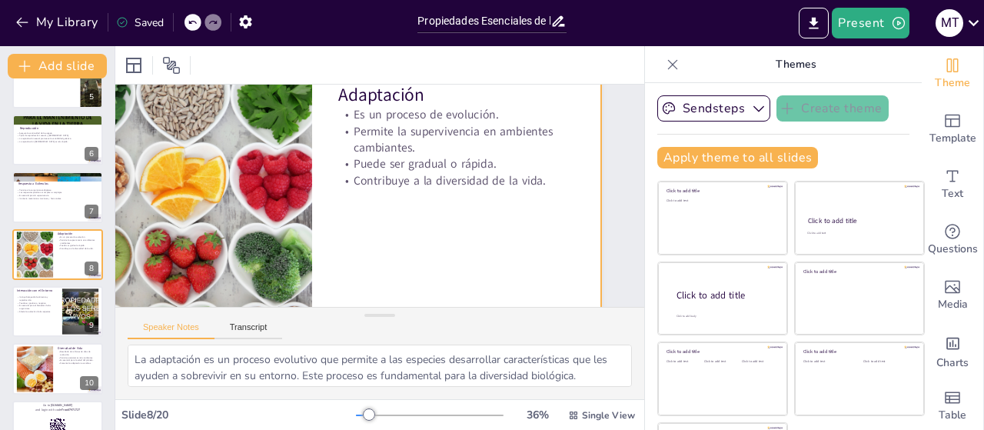
scroll to position [57, 118]
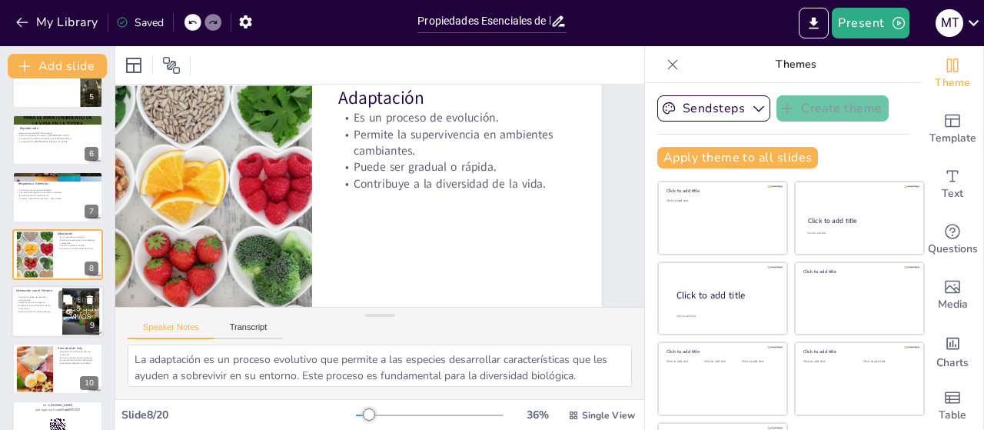
click at [35, 300] on p "Incluye búsqueda de alimento y reproducción." at bounding box center [37, 297] width 42 height 5
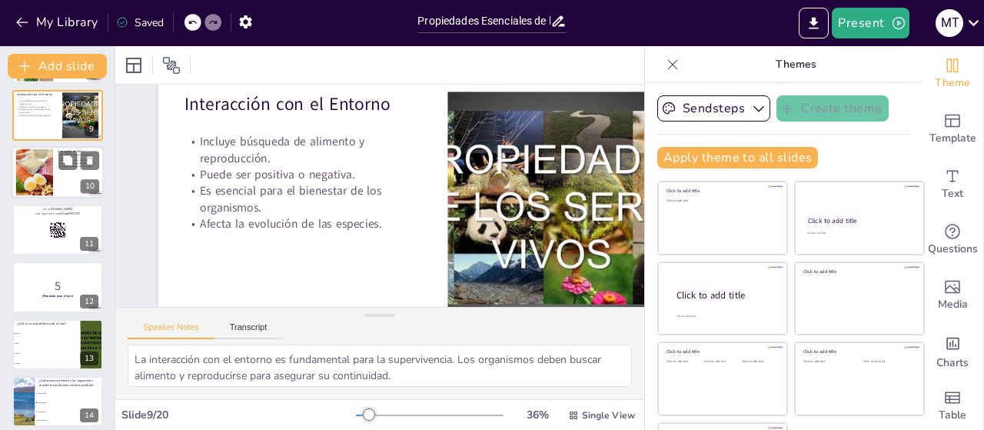
scroll to position [461, 0]
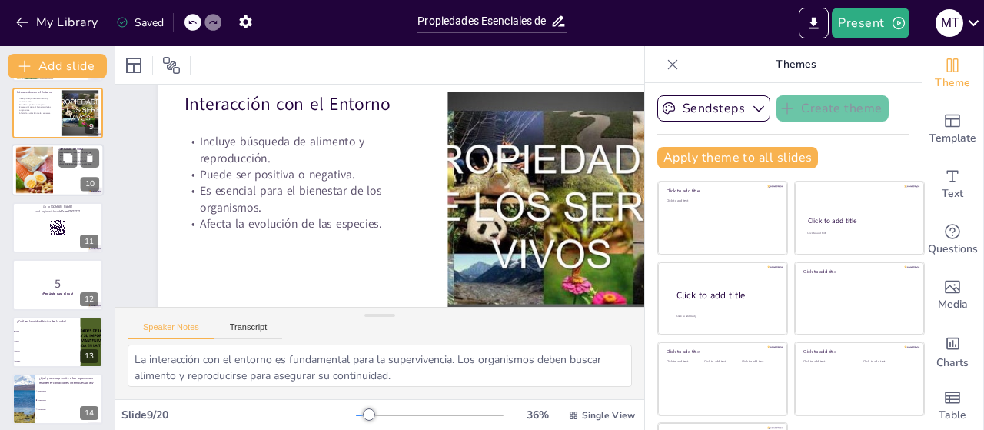
click at [31, 177] on div at bounding box center [34, 170] width 83 height 47
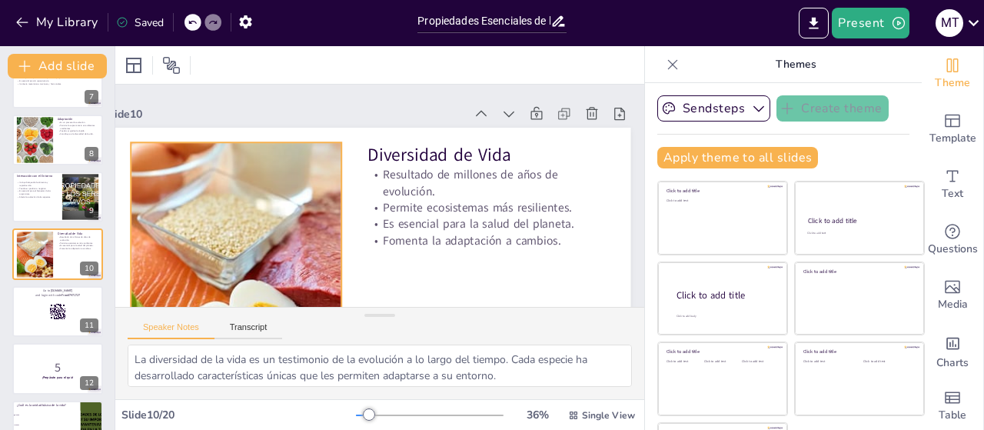
scroll to position [0, 118]
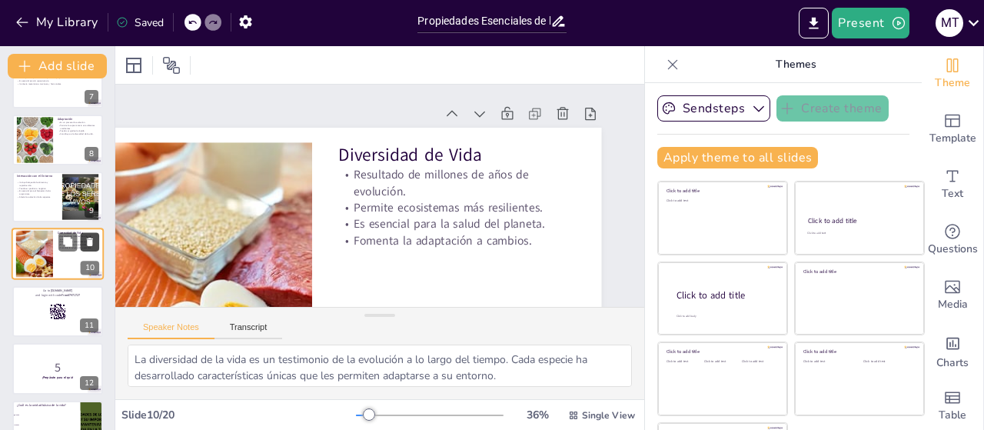
click at [89, 245] on icon at bounding box center [90, 242] width 6 height 8
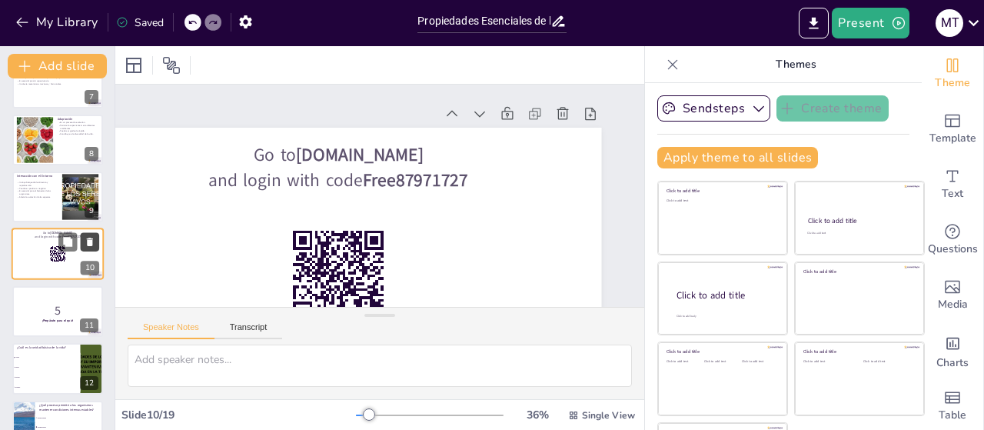
click at [89, 245] on icon at bounding box center [90, 242] width 6 height 8
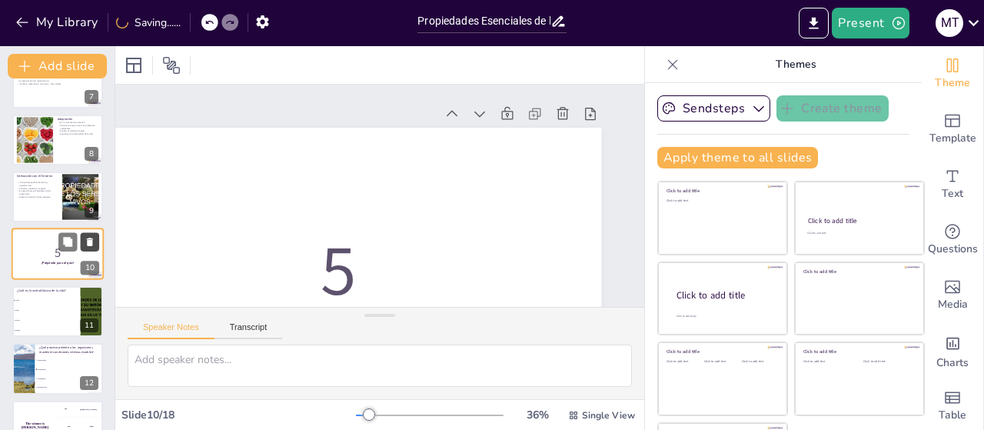
click at [89, 245] on icon at bounding box center [90, 242] width 6 height 8
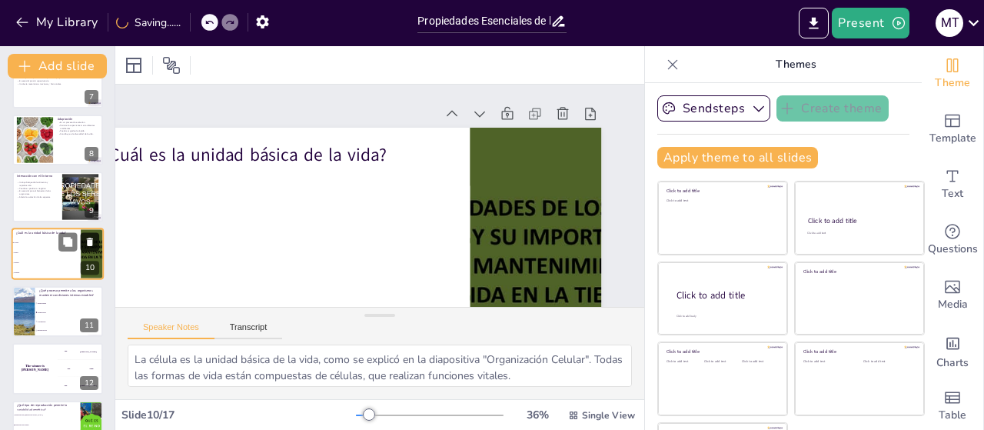
click at [89, 245] on icon at bounding box center [90, 242] width 6 height 8
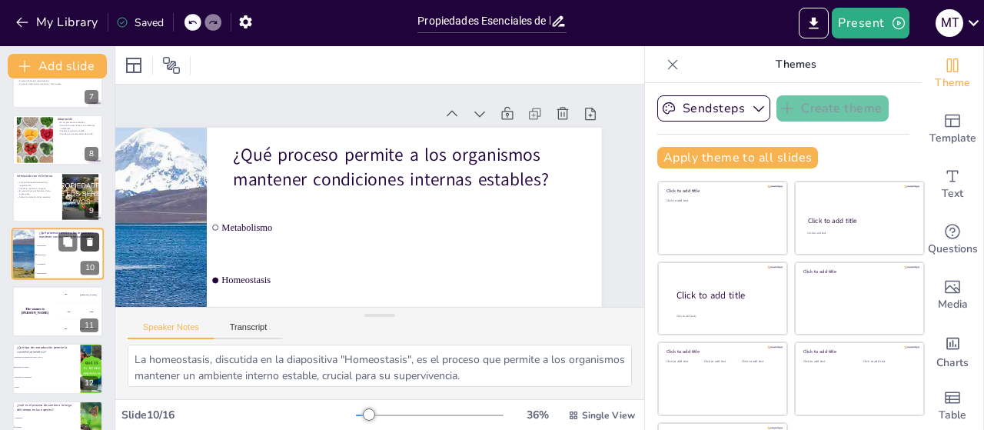
click at [89, 248] on button at bounding box center [90, 242] width 18 height 18
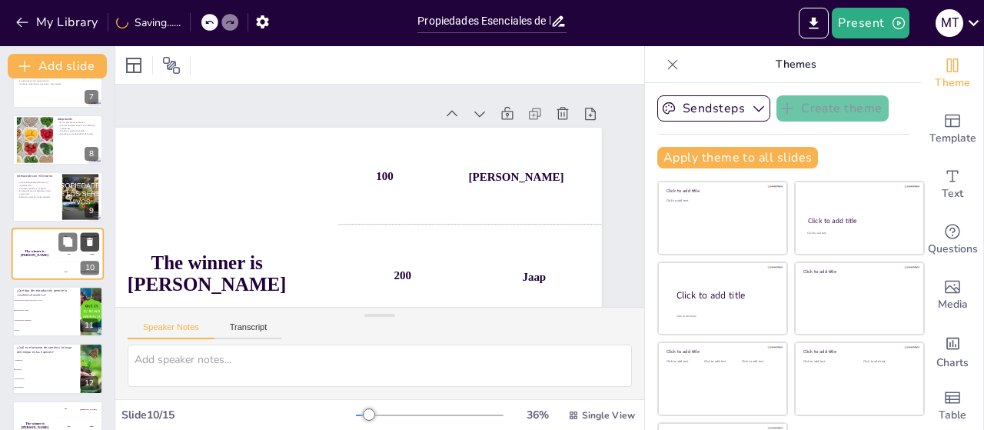
click at [94, 245] on icon at bounding box center [90, 242] width 11 height 11
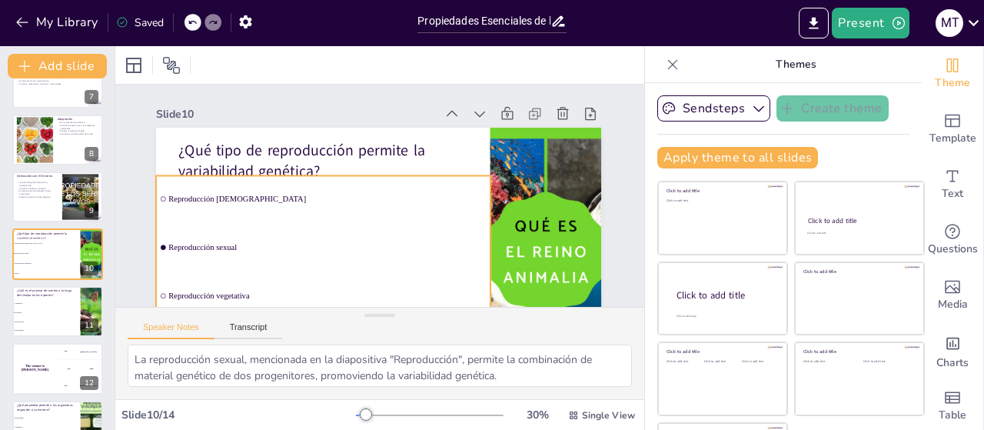
scroll to position [0, 0]
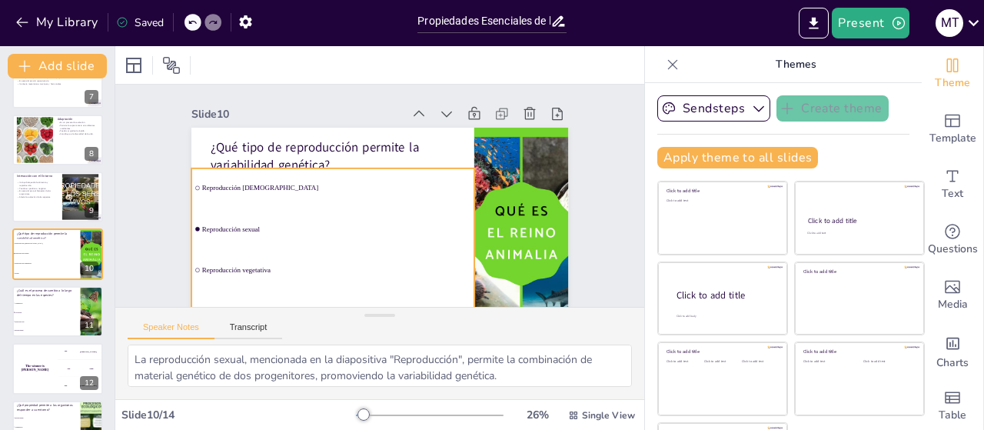
click at [202, 137] on input "checkbox" at bounding box center [205, 134] width 6 height 6
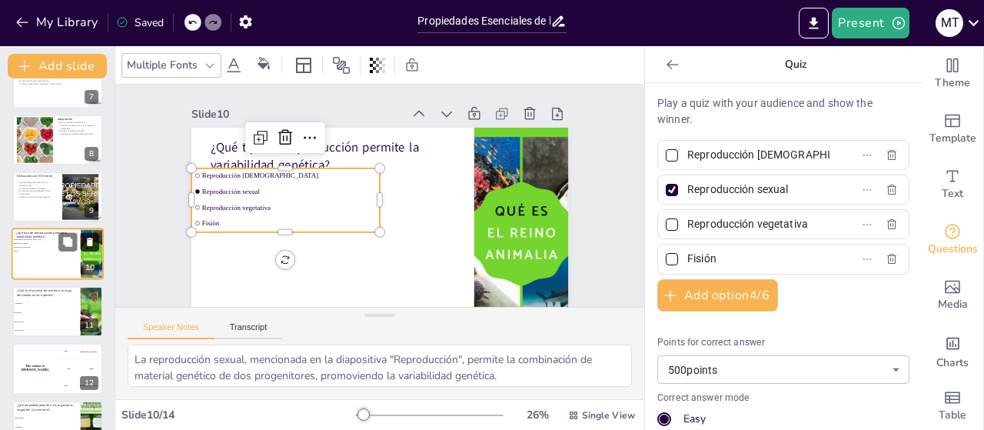
click at [89, 241] on icon at bounding box center [90, 242] width 6 height 8
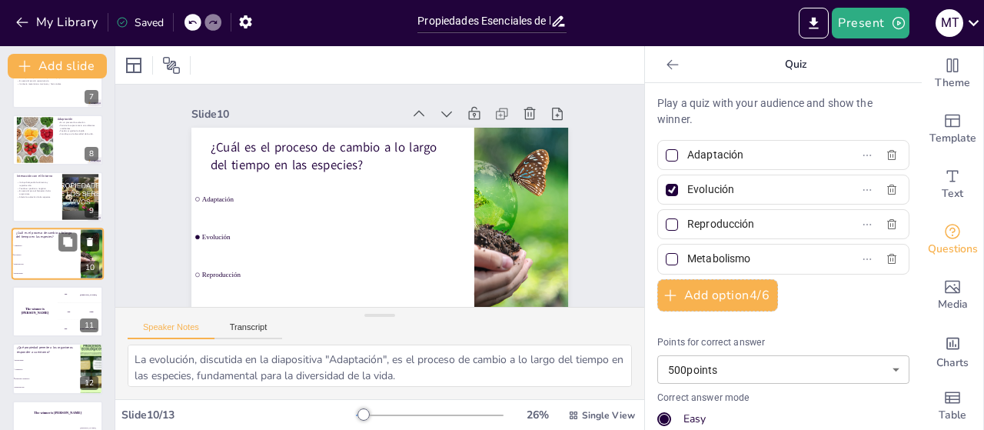
click at [83, 244] on button at bounding box center [90, 242] width 18 height 18
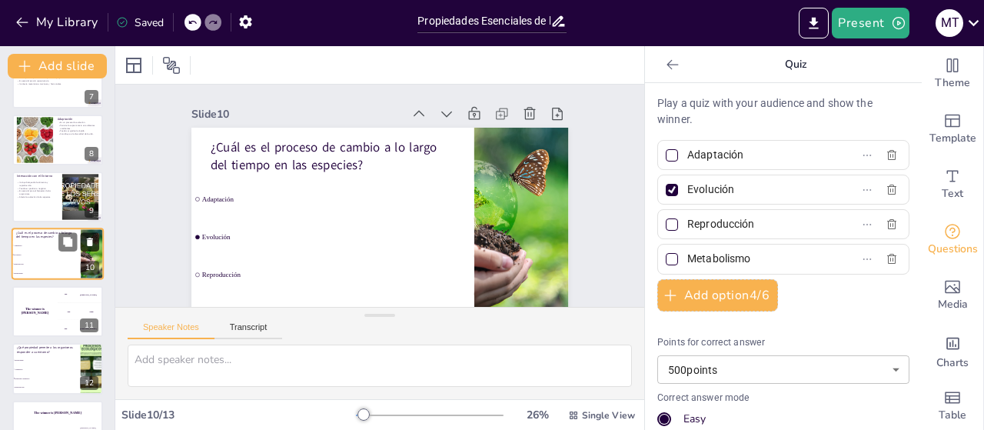
scroll to position [353, 0]
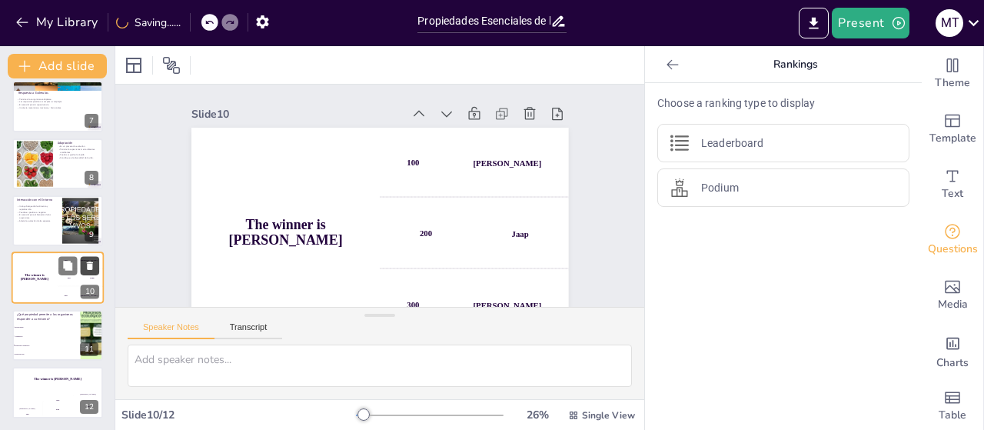
click at [92, 264] on icon at bounding box center [90, 266] width 6 height 8
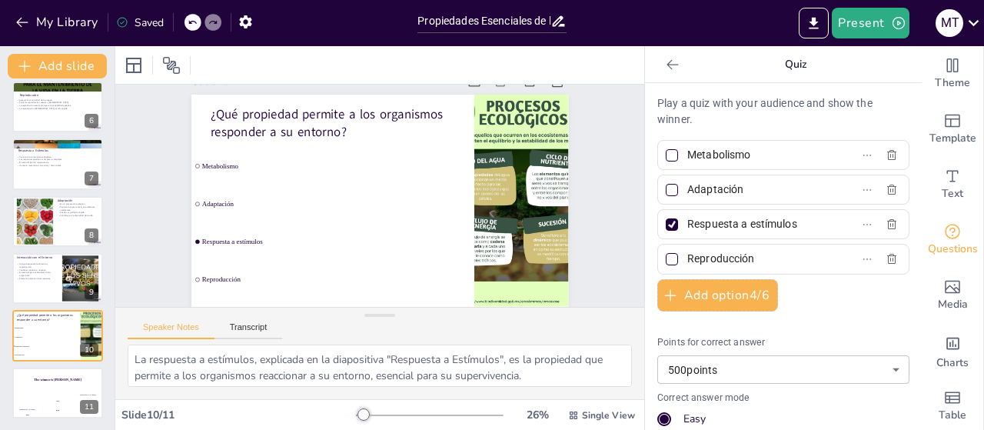
scroll to position [45, 0]
click at [68, 382] on icon at bounding box center [67, 380] width 9 height 9
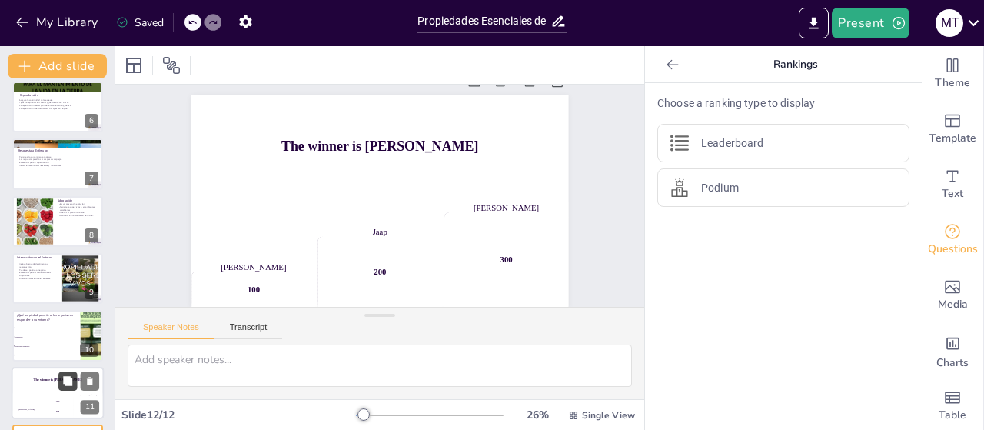
scroll to position [353, 0]
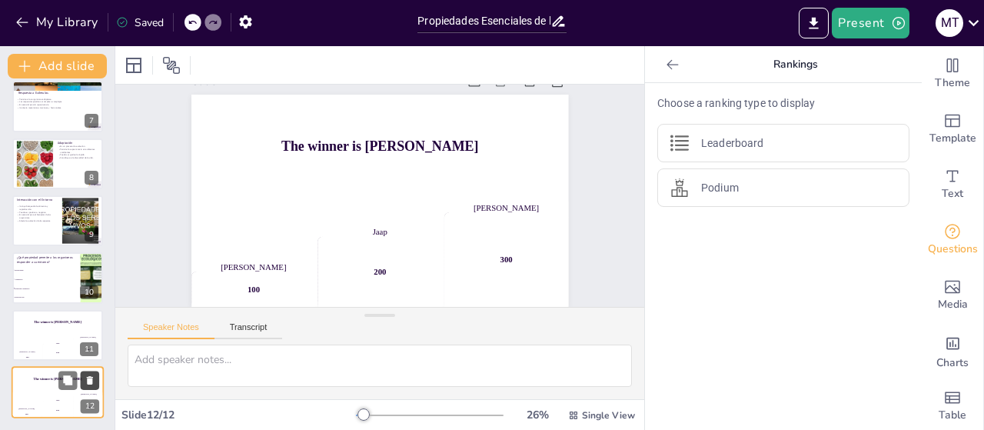
click at [92, 381] on icon at bounding box center [90, 380] width 6 height 8
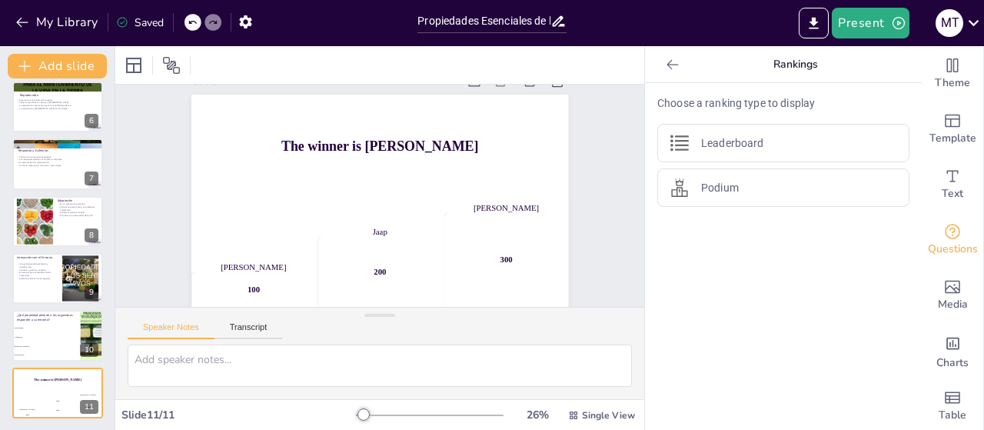
scroll to position [38, 0]
click at [92, 380] on icon at bounding box center [90, 381] width 6 height 8
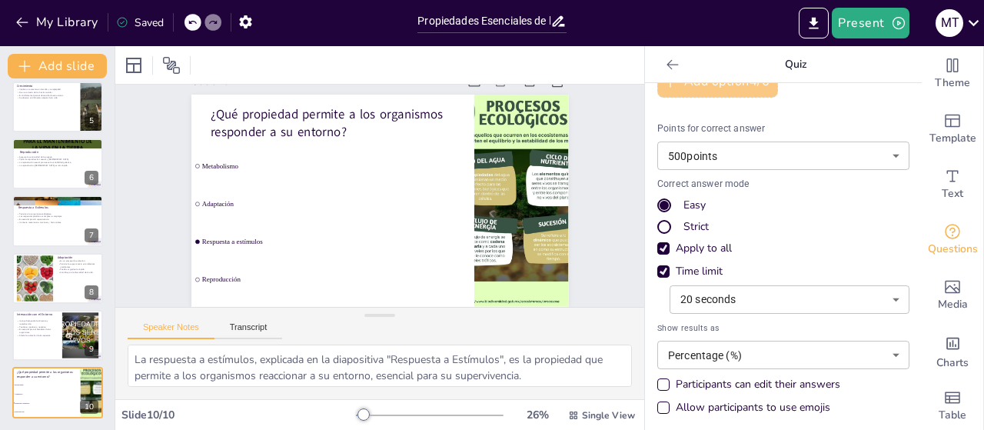
scroll to position [216, 0]
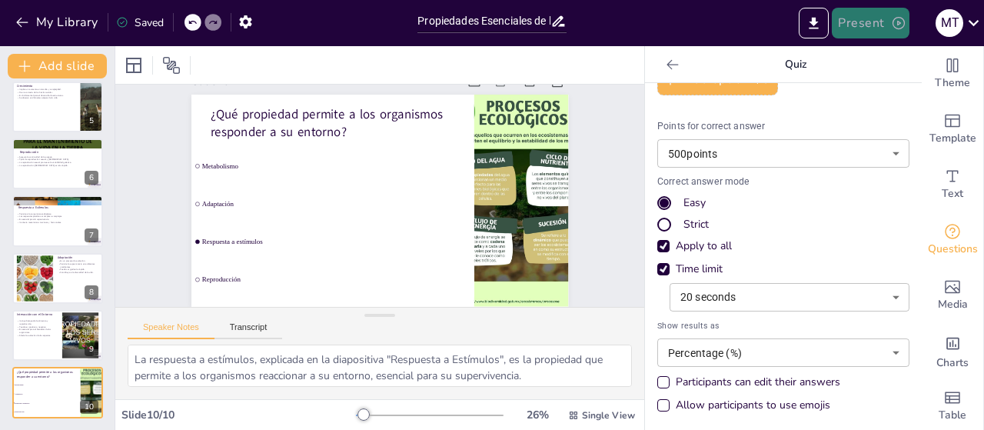
click at [900, 18] on icon "button" at bounding box center [898, 22] width 15 height 15
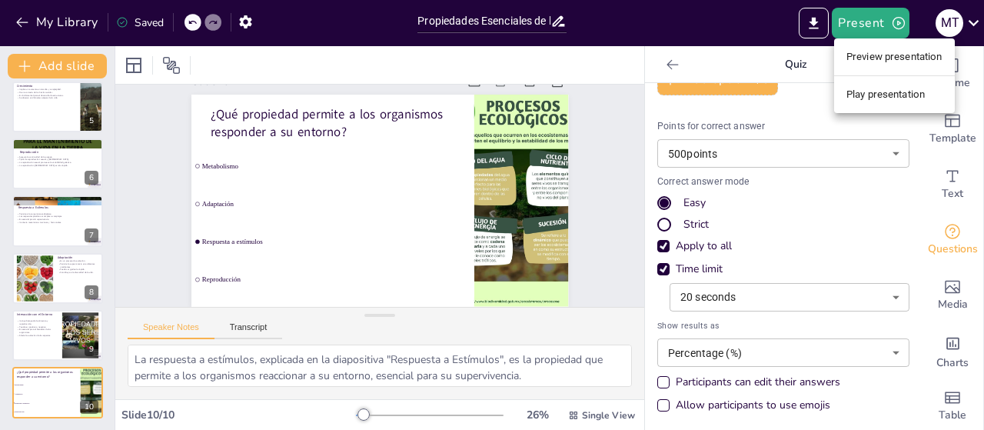
click at [895, 55] on li "Preview presentation" at bounding box center [894, 57] width 121 height 25
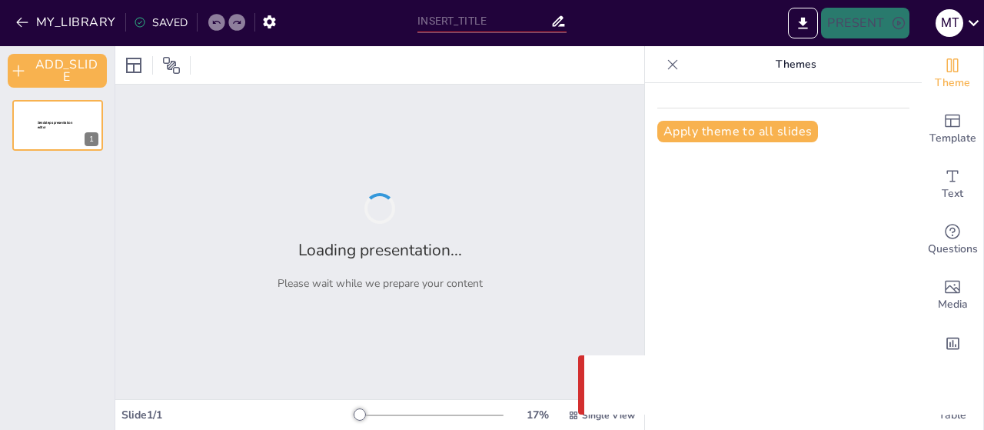
type input "Propiedades Esenciales de los Organismos Vivos"
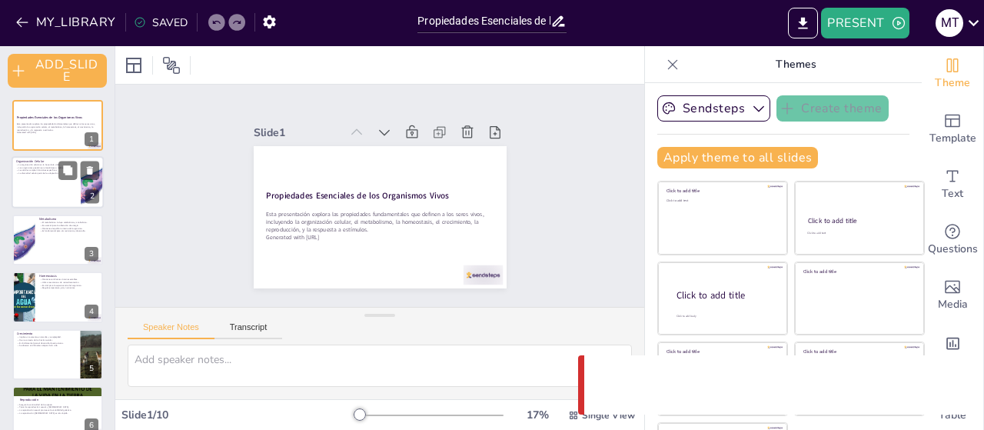
checkbox input "true"
click at [68, 189] on div at bounding box center [58, 183] width 92 height 52
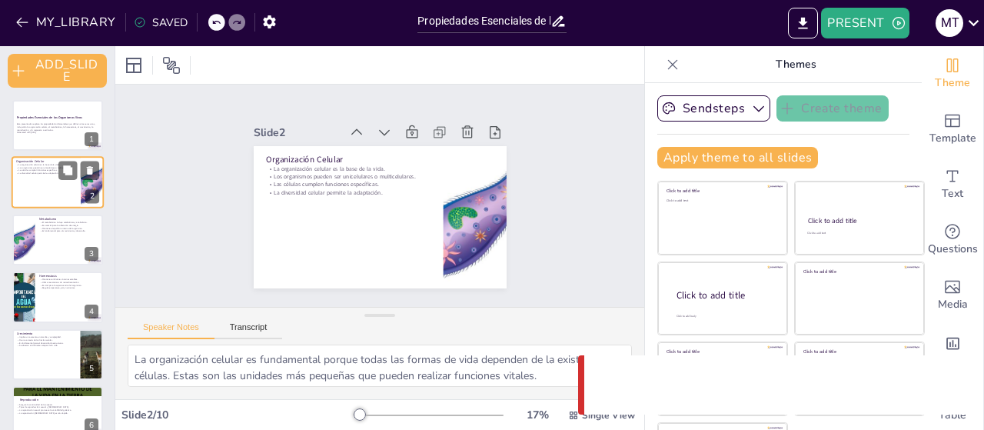
type textarea "La organización celular es fundamental porque todas las formas de vida dependen…"
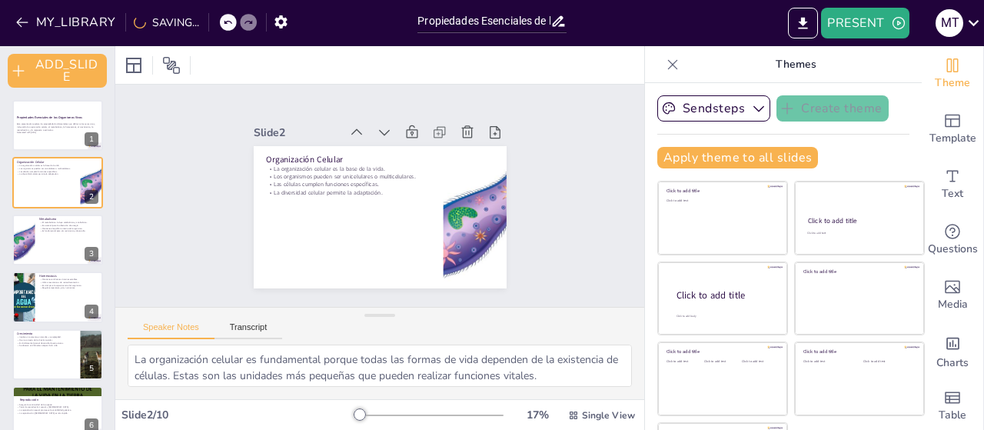
checkbox input "true"
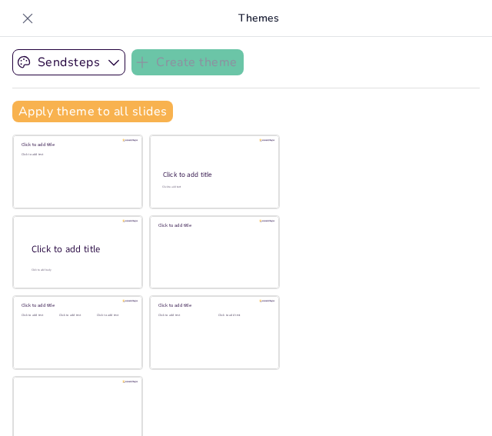
checkbox input "true"
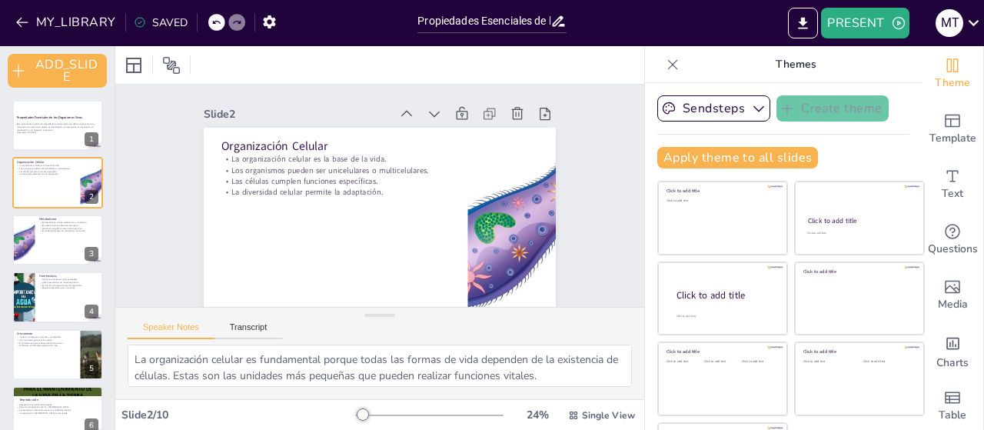
click at [668, 66] on icon at bounding box center [673, 64] width 10 height 10
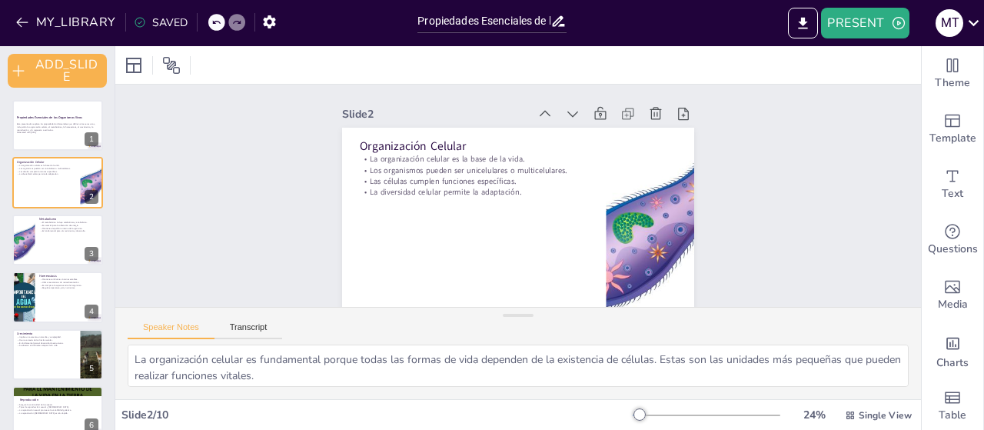
checkbox input "true"
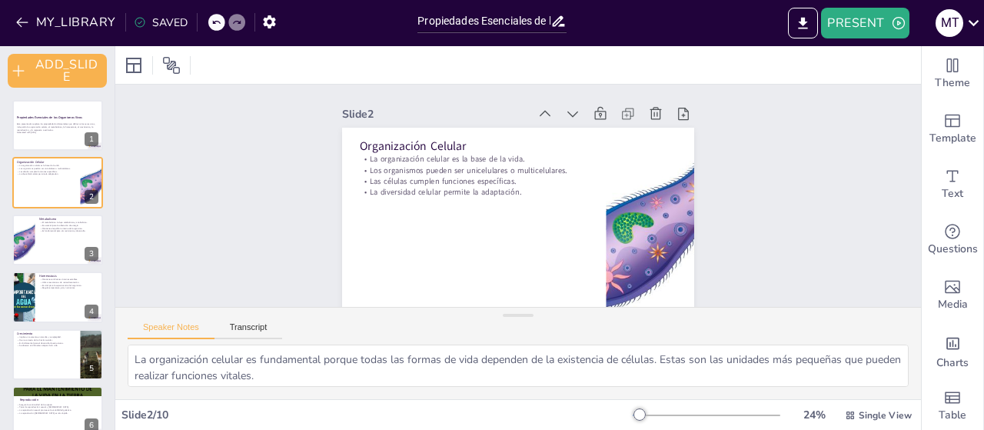
checkbox input "true"
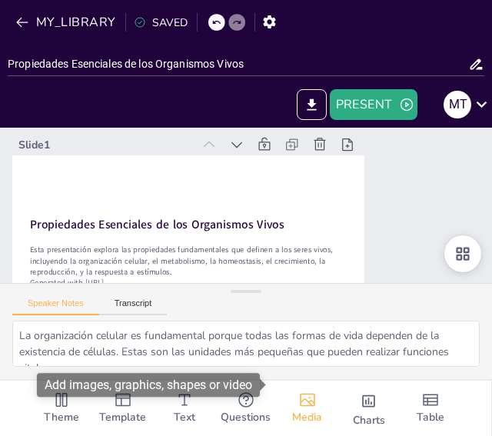
click at [302, 391] on icon "Add images, graphics, shapes or video" at bounding box center [307, 400] width 18 height 18
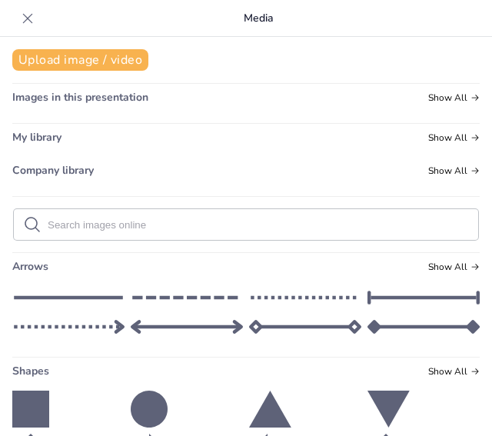
click at [20, 20] on icon at bounding box center [27, 18] width 15 height 15
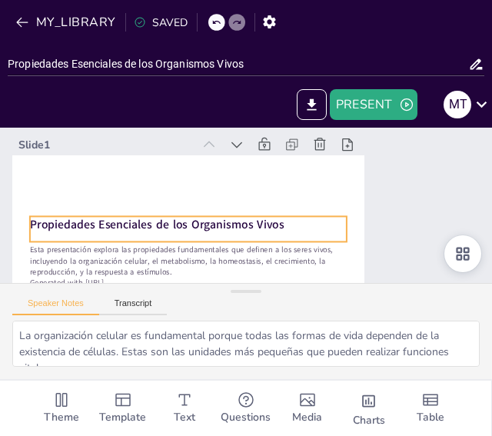
checkbox input "true"
click at [268, 218] on strong "Propiedades Esenciales de los Organismos Vivos" at bounding box center [155, 215] width 255 height 42
checkbox input "true"
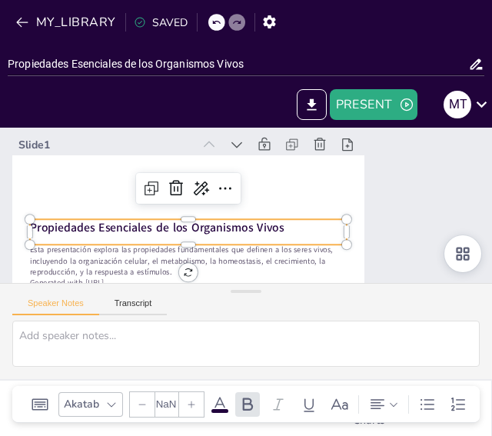
type input "48"
click at [268, 218] on div at bounding box center [188, 207] width 317 height 45
click at [444, 201] on div "Slide 1 Propiedades Esenciales de los Organismos Vivos Esta presentación explor…" at bounding box center [239, 239] width 528 height 323
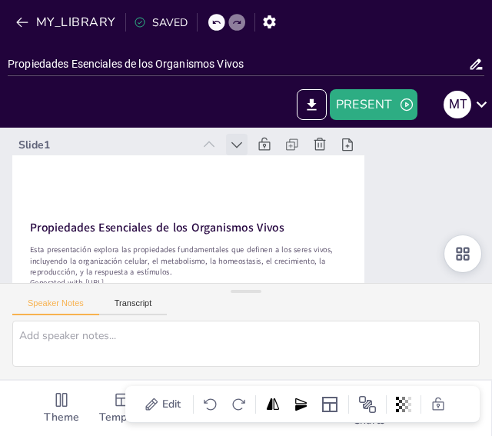
click at [241, 142] on icon at bounding box center [243, 144] width 11 height 7
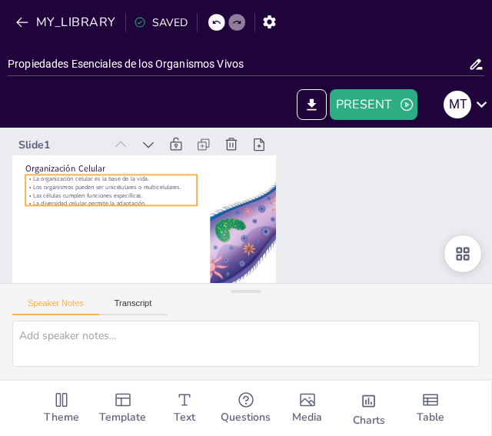
checkbox input "true"
click at [148, 190] on p "Las células cumplen funciones específicas." at bounding box center [116, 168] width 169 height 44
type textarea "La organización celular es fundamental porque todas las formas de vida dependen…"
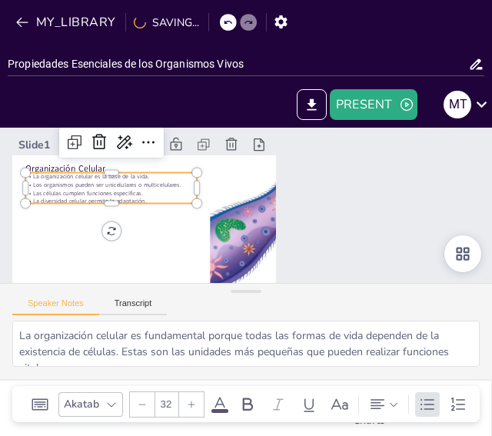
click at [148, 188] on p "Las células cumplen funciones específicas." at bounding box center [116, 166] width 169 height 44
click at [152, 179] on p "Los organismos pueden ser unicelulares o multicelulares." at bounding box center [118, 157] width 169 height 44
click at [152, 184] on p "Los organismos pueden ser unicelulares o multicelulares." at bounding box center [113, 171] width 171 height 26
checkbox input "true"
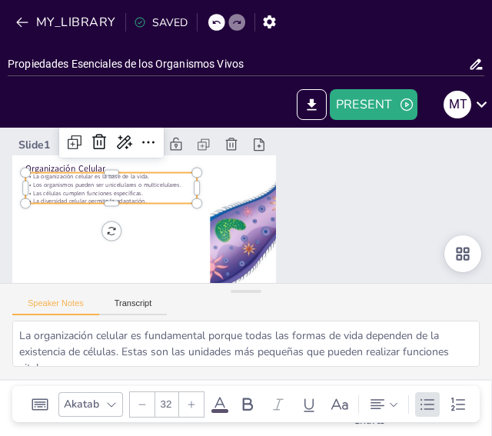
checkbox input "true"
click at [133, 201] on p "La diversidad celular permite la adaptación." at bounding box center [112, 188] width 171 height 26
checkbox input "true"
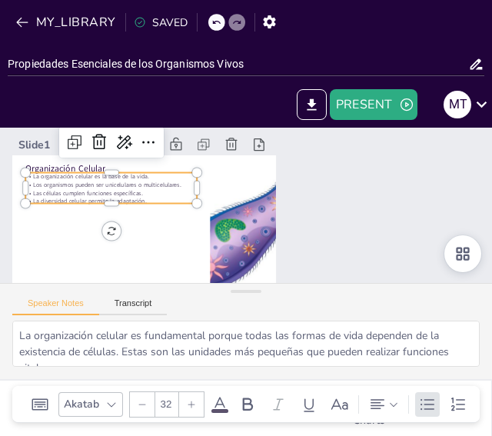
checkbox input "true"
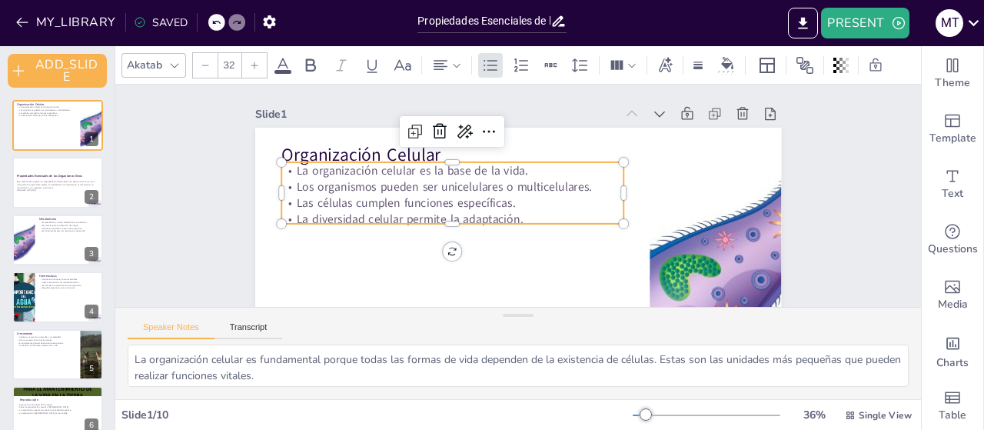
click at [440, 206] on p "Las células cumplen funciones específicas." at bounding box center [478, 142] width 185 height 305
click at [531, 215] on p "La diversidad celular permite la adaptación." at bounding box center [450, 213] width 342 height 52
click at [481, 210] on p "Las células cumplen funciones específicas." at bounding box center [452, 196] width 342 height 52
click at [317, 185] on p "Los organismos pueden ser unicelulares o multicelulares." at bounding box center [454, 180] width 342 height 52
click at [317, 185] on p "Los organismos pueden ser unicelulares o multicelulares." at bounding box center [456, 173] width 338 height 87
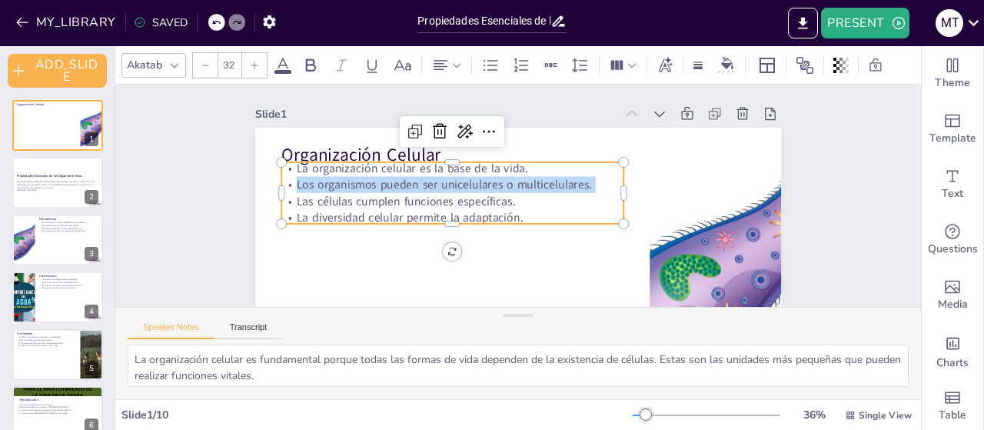
click at [317, 185] on p "Los organismos pueden ser unicelulares o multicelulares." at bounding box center [456, 171] width 338 height 87
click at [291, 170] on p "La organización celular es la base de la vida." at bounding box center [460, 155] width 338 height 87
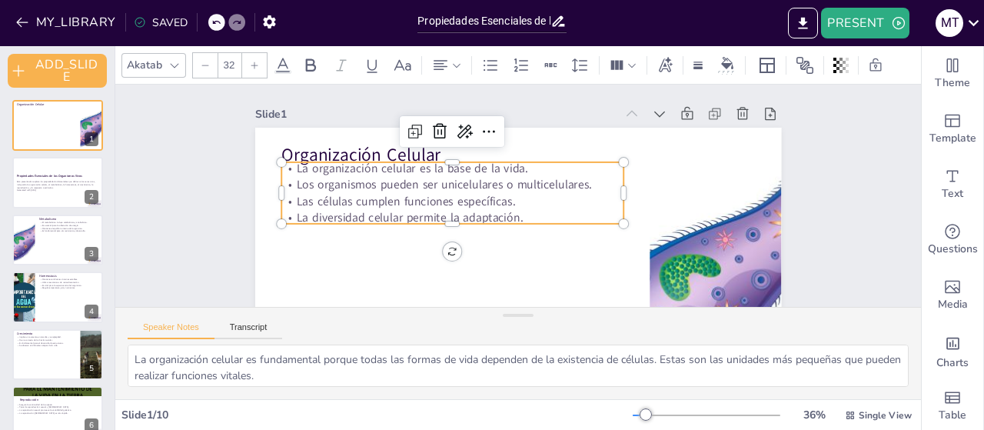
click at [291, 170] on p "La organización celular es la base de la vida." at bounding box center [460, 155] width 338 height 87
click at [515, 215] on p "La diversidad celular permite la adaptación." at bounding box center [450, 203] width 338 height 87
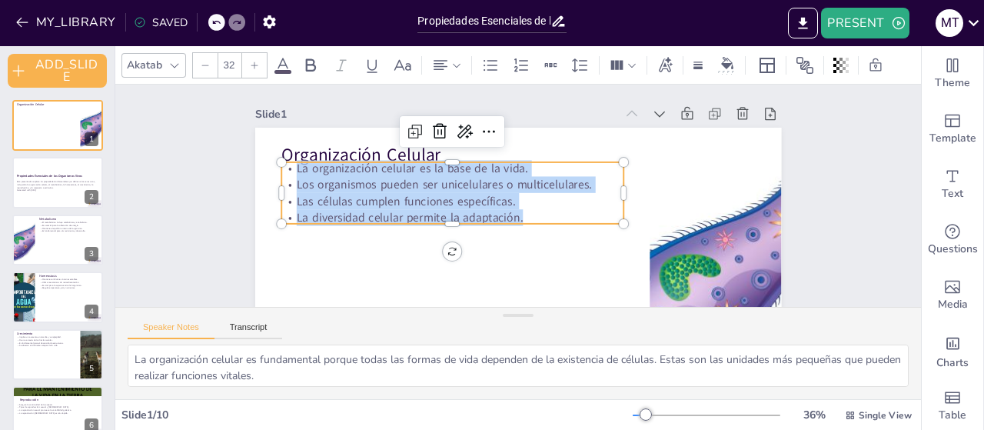
drag, startPoint x: 515, startPoint y: 215, endPoint x: 283, endPoint y: 170, distance: 236.5
click at [283, 170] on div "La organización celular es la base de la vida. Los organismos pueden ser unicel…" at bounding box center [455, 179] width 348 height 135
copy div "La organización celular es la base de la vida. Los organismos pueden ser unicel…"
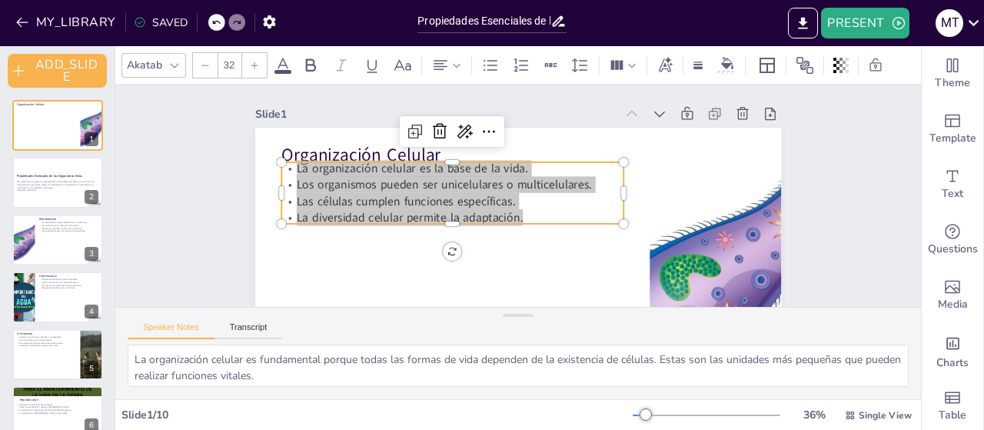
checkbox input "true"
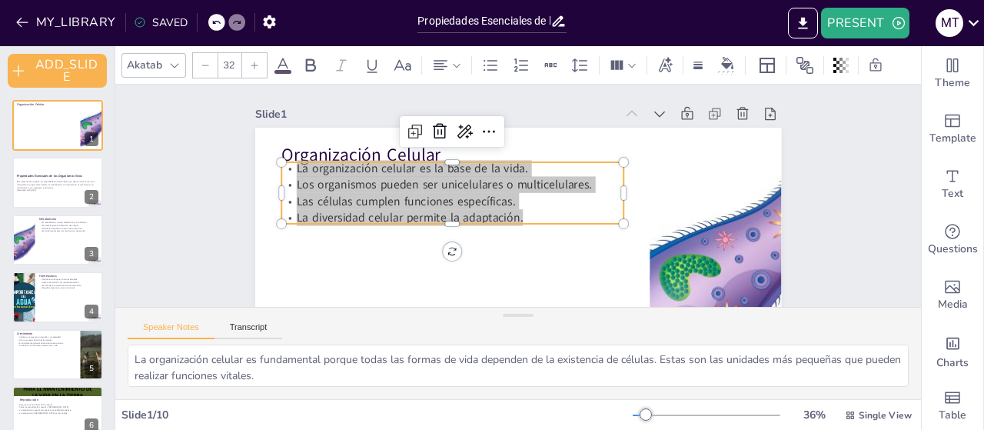
checkbox input "true"
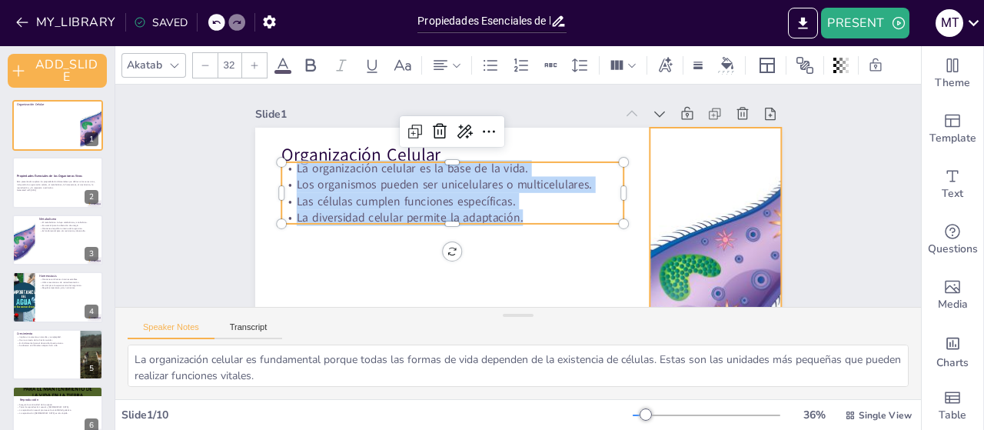
click at [559, 158] on div at bounding box center [318, 268] width 481 height 475
checkbox input "true"
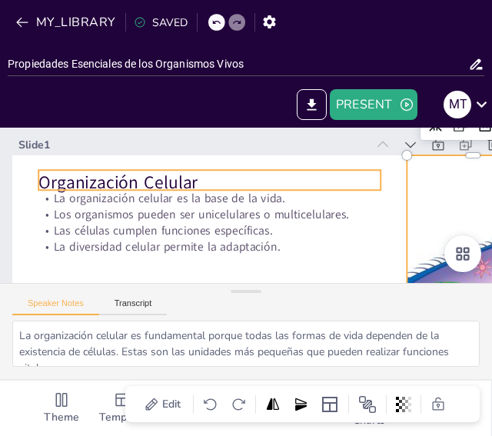
click at [173, 185] on p "Organización Celular" at bounding box center [212, 178] width 343 height 60
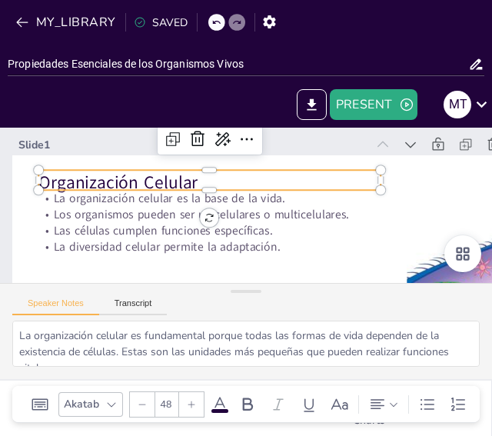
click at [173, 185] on p "Organización Celular" at bounding box center [212, 178] width 343 height 60
click at [173, 185] on p "Organización Celular" at bounding box center [215, 175] width 340 height 95
click at [433, 266] on div at bounding box center [461, 326] width 411 height 335
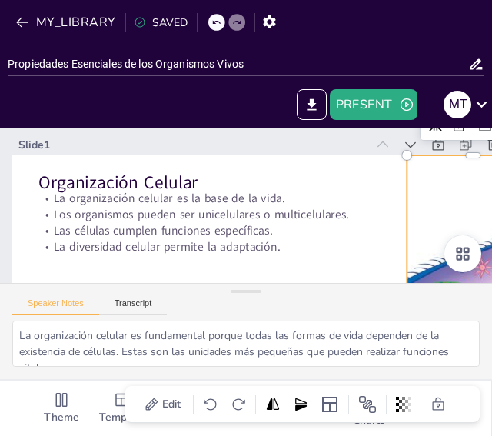
click at [409, 187] on div at bounding box center [461, 326] width 411 height 335
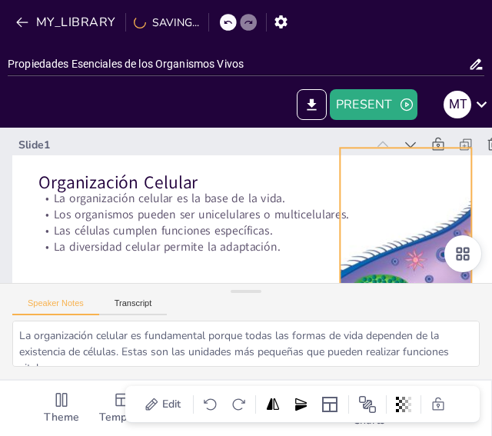
drag, startPoint x: 435, startPoint y: 218, endPoint x: 368, endPoint y: 206, distance: 67.9
click at [205, 151] on div "Organización Celular La organización celular es la base de la vida. Los organis…" at bounding box center [111, 141] width 187 height 19
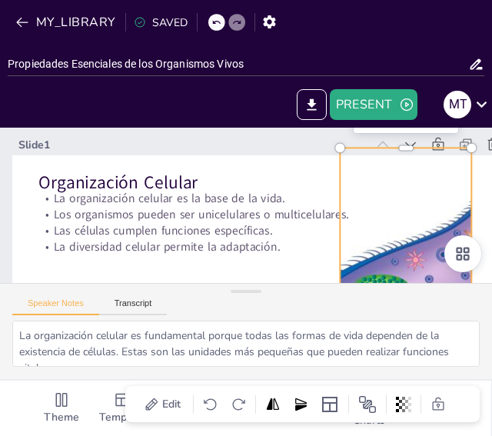
checkbox input "true"
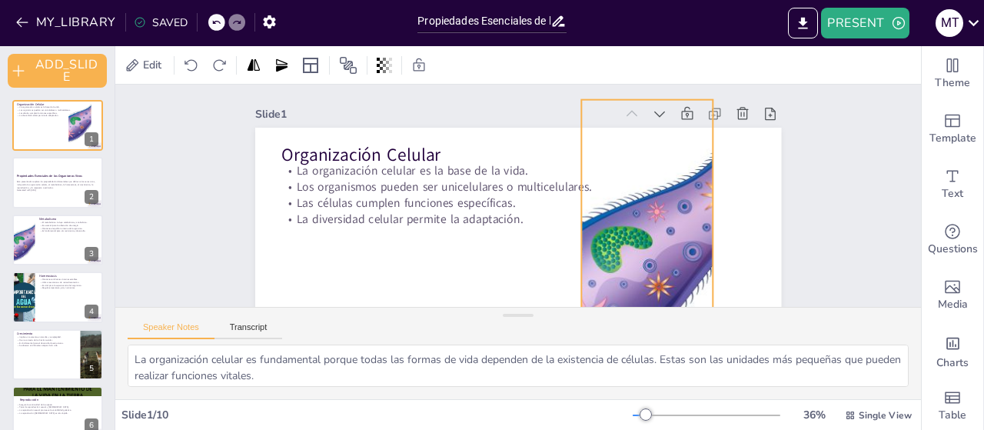
drag, startPoint x: 674, startPoint y: 208, endPoint x: 672, endPoint y: 184, distance: 23.9
click at [672, 184] on div at bounding box center [641, 261] width 411 height 335
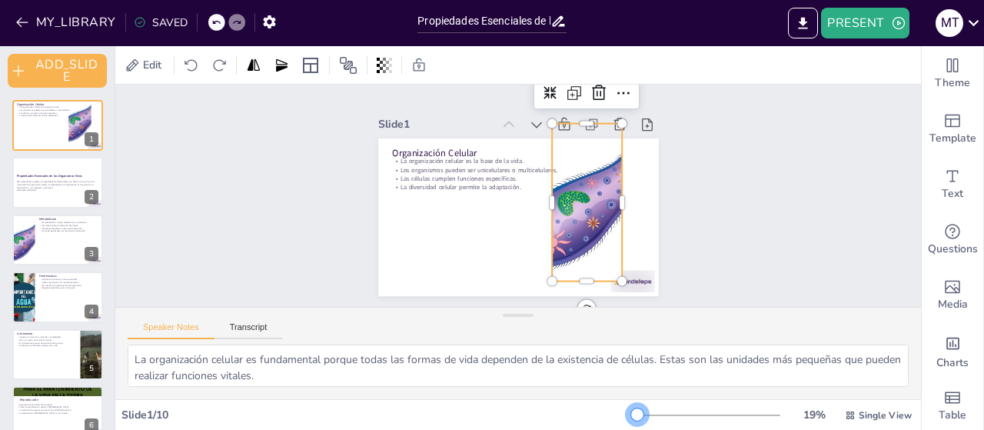
click at [631, 411] on div at bounding box center [637, 414] width 12 height 12
click at [724, 222] on div "Slide 1 Organización Celular La organización celular es la base de la vida. Los…" at bounding box center [518, 195] width 825 height 305
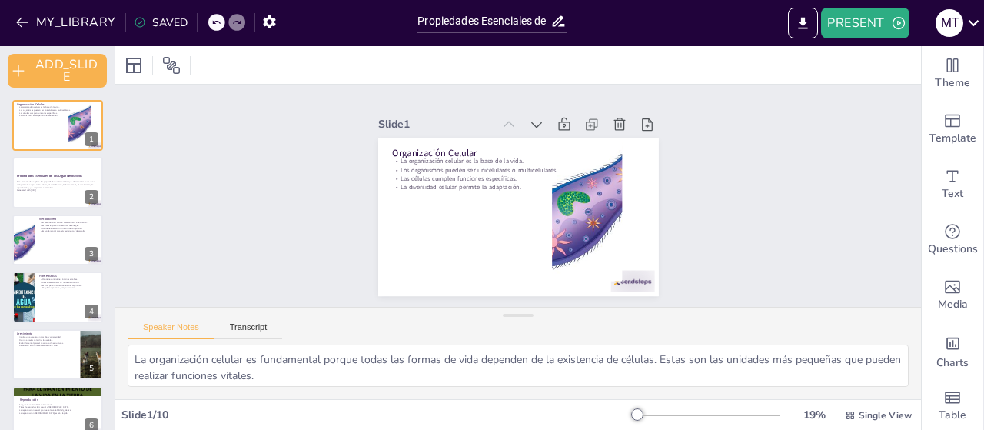
click at [683, 142] on div "Slide 1 Organización Celular La organización celular es la base de la vida. Los…" at bounding box center [518, 195] width 367 height 201
click at [683, 142] on div "Slide 1 Organización Celular La organización celular es la base de la vida. Los…" at bounding box center [517, 196] width 385 height 238
checkbox input "true"
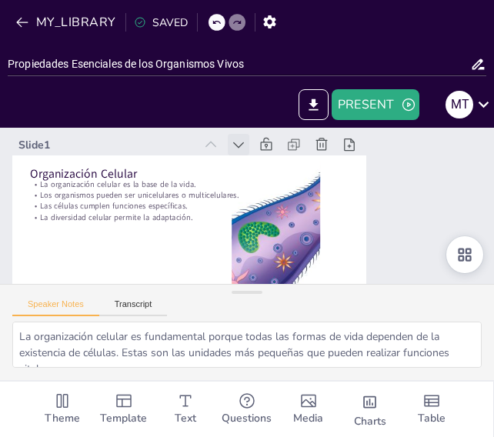
click at [243, 148] on icon at bounding box center [244, 143] width 17 height 17
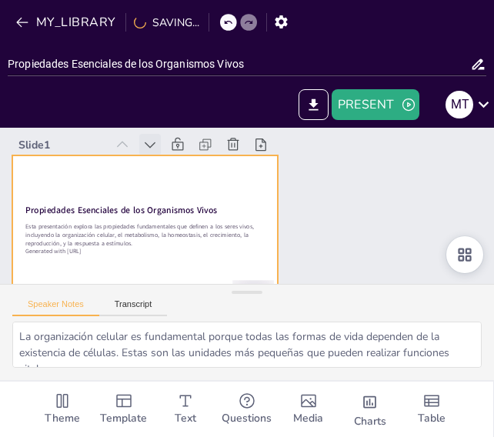
checkbox input "true"
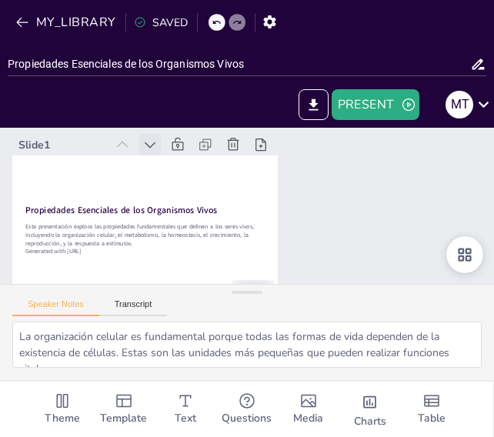
click at [152, 142] on icon at bounding box center [156, 134] width 17 height 17
checkbox input "true"
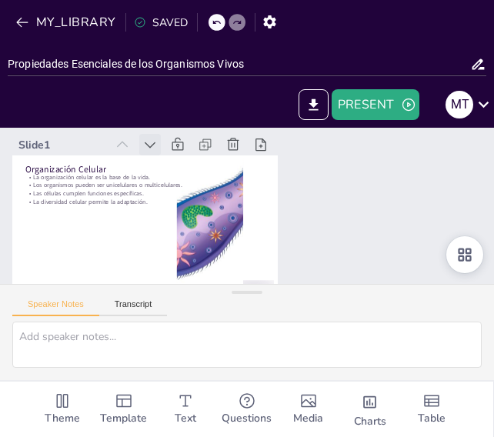
click at [155, 135] on icon at bounding box center [164, 126] width 18 height 18
type textarea "La organización celular es fundamental porque todas las formas de vida dependen…"
checkbox input "true"
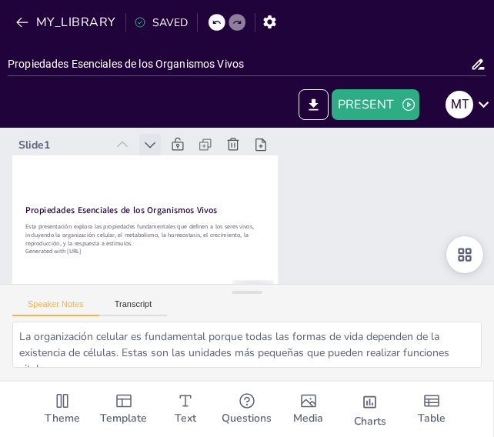
click at [152, 142] on icon at bounding box center [149, 144] width 15 height 15
checkbox input "true"
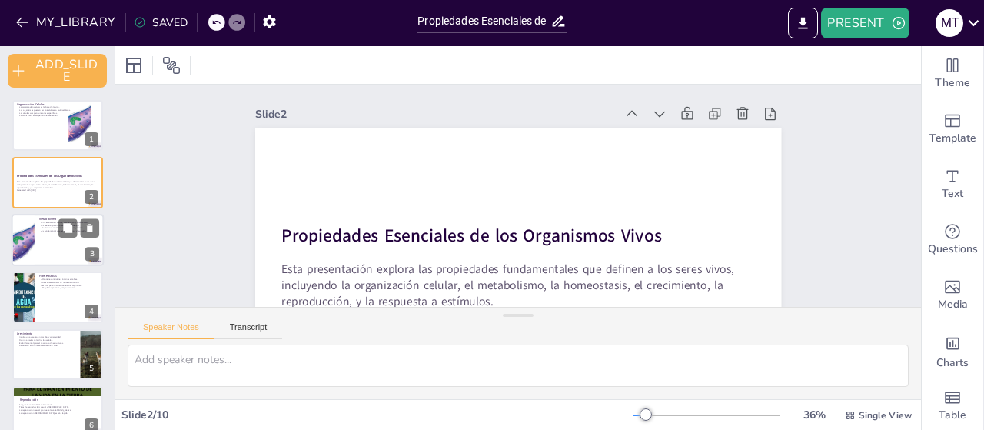
checkbox input "true"
click at [52, 245] on div at bounding box center [58, 240] width 92 height 52
type textarea "El metabolismo se compone de dos procesos clave: el catabolismo, que descompone…"
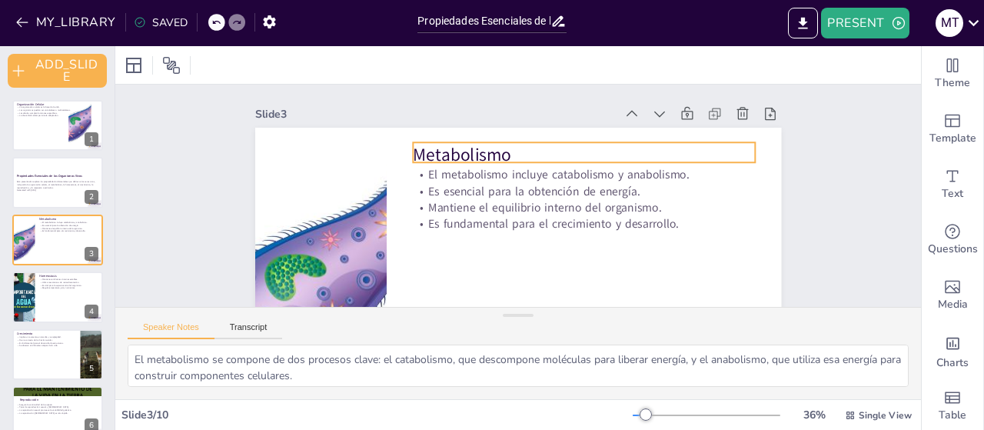
click at [466, 155] on p "Metabolismo" at bounding box center [588, 162] width 343 height 60
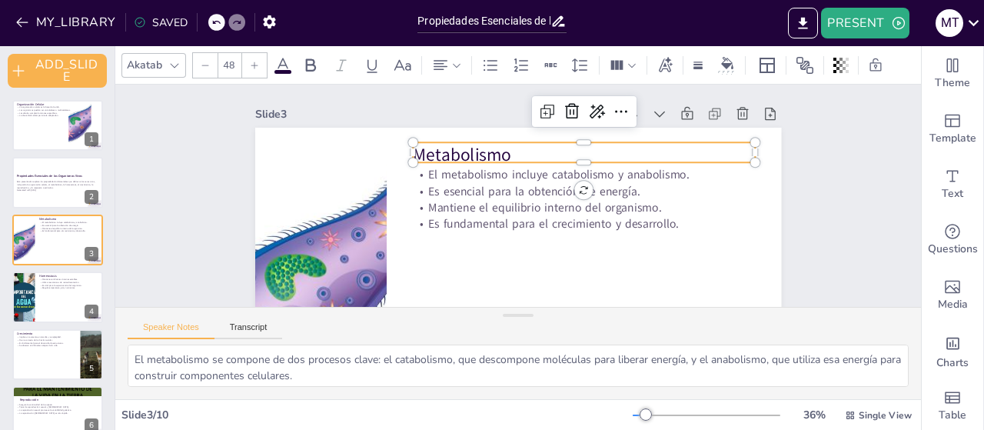
click at [466, 155] on p "Metabolismo" at bounding box center [588, 162] width 343 height 60
click at [500, 154] on p "Metabolismo" at bounding box center [588, 162] width 343 height 60
click at [462, 156] on p "Metabolismo" at bounding box center [591, 169] width 340 height 95
checkbox input "true"
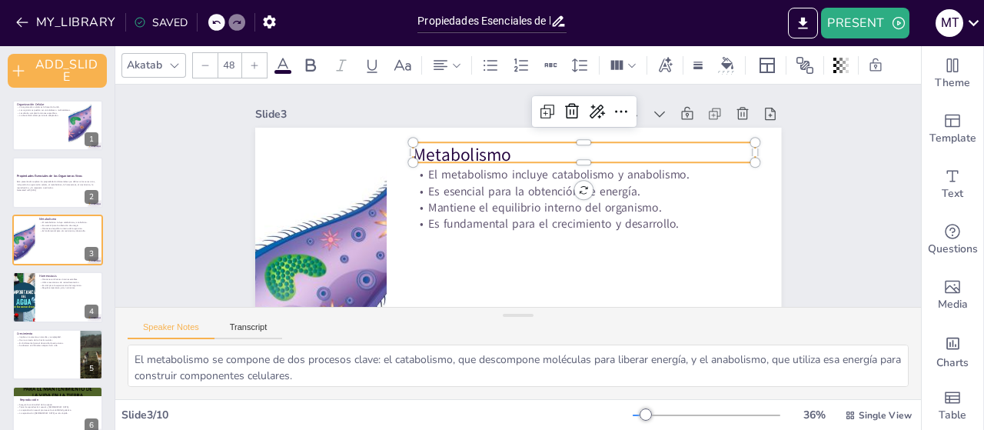
click at [461, 156] on p "Metabolismo" at bounding box center [588, 162] width 343 height 60
checkbox input "true"
click at [461, 156] on p "Metabolismo" at bounding box center [588, 159] width 343 height 60
checkbox input "true"
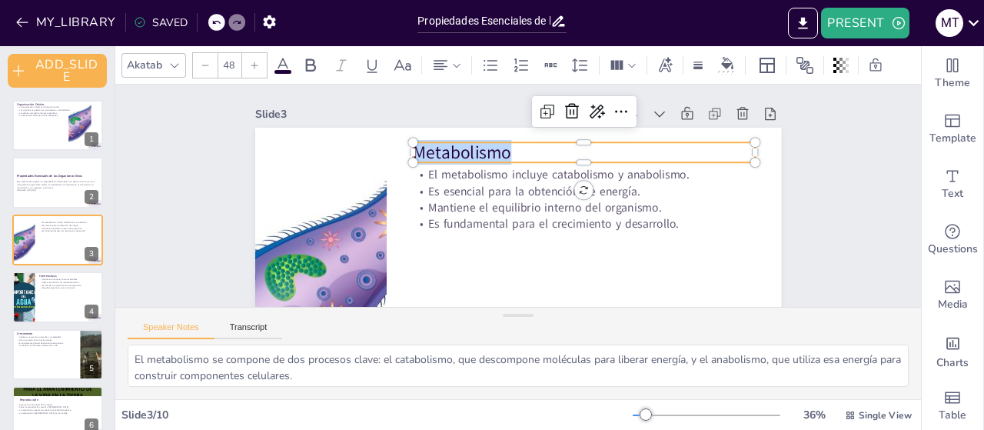
checkbox input "true"
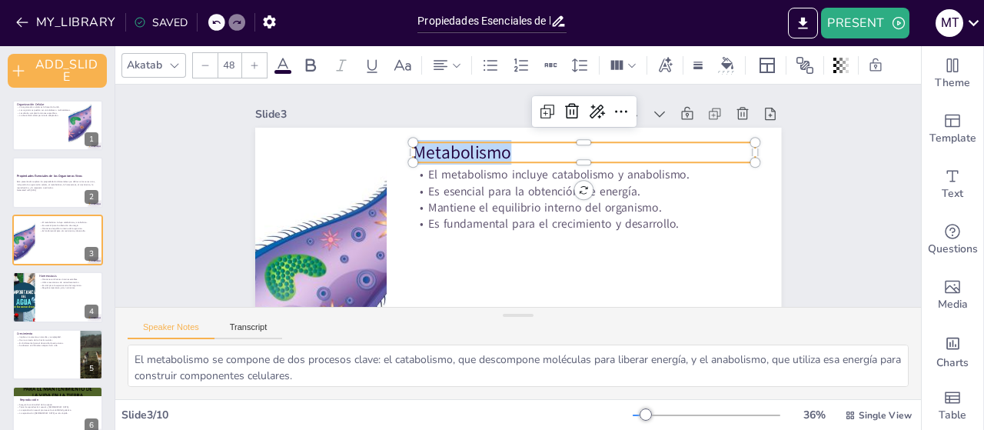
checkbox input "true"
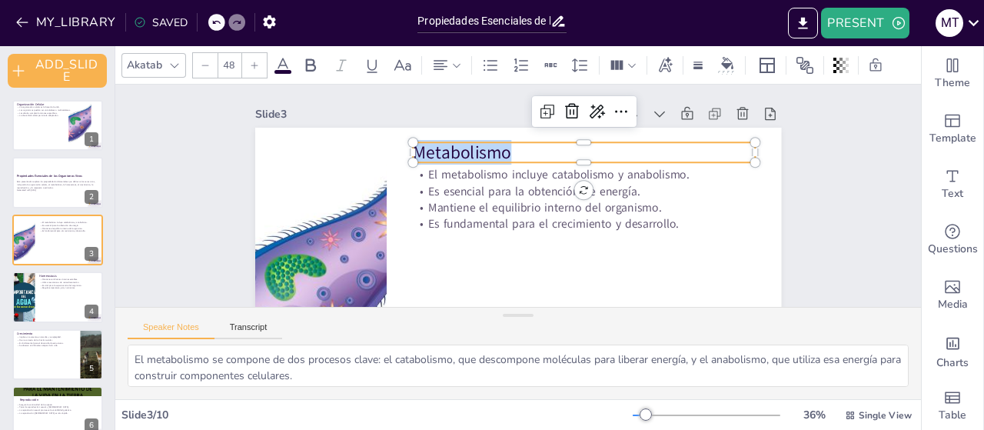
checkbox input "true"
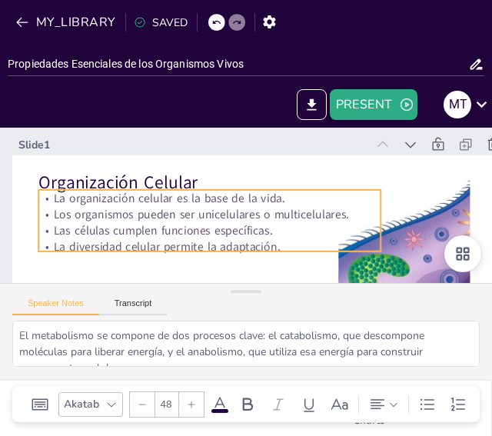
checkbox input "true"
click at [208, 230] on p "Las células cumplen funciones específicas." at bounding box center [207, 227] width 342 height 52
type textarea "La organización celular es fundamental porque todas las formas de vida dependen…"
checkbox input "true"
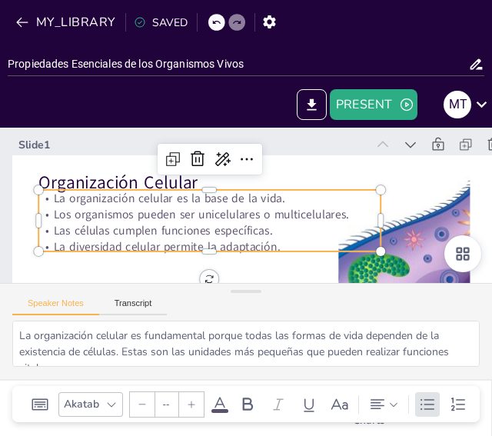
type input "32"
click at [208, 230] on p "Las células cumplen funciones específicas." at bounding box center [207, 227] width 342 height 52
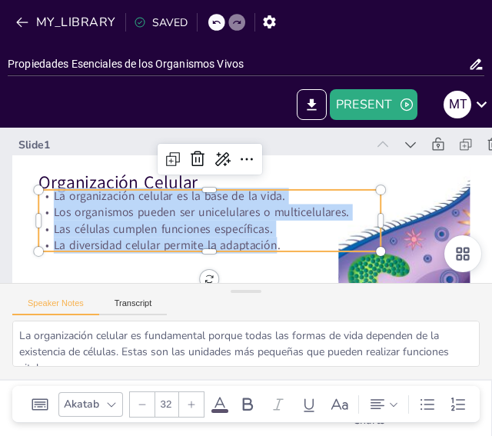
drag, startPoint x: 275, startPoint y: 243, endPoint x: 53, endPoint y: 198, distance: 226.8
click at [53, 198] on div "La organización celular es la base de la vida. Los organismos pueden ser unicel…" at bounding box center [208, 216] width 347 height 101
copy div "La organización celular es la base de la vida. Los organismos pueden ser unicel…"
click at [293, 143] on div "Slide 1" at bounding box center [199, 139] width 348 height 51
click at [415, 154] on icon at bounding box center [416, 162] width 17 height 17
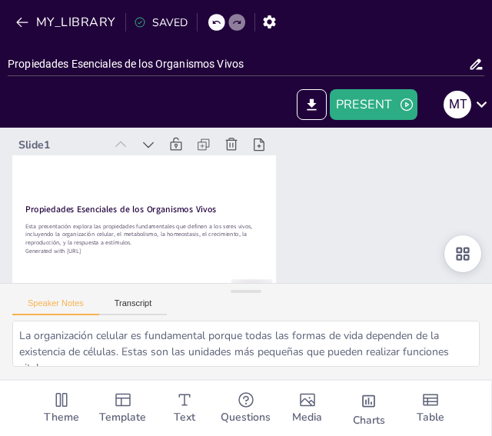
click at [415, 143] on div "Slide 1 Propiedades Esenciales de los Organismos Vivos Esta presentación explor…" at bounding box center [245, 215] width 508 height 227
click at [314, 248] on div "Slide 1 Propiedades Esenciales de los Organismos Vivos Esta presentación explor…" at bounding box center [244, 215] width 518 height 275
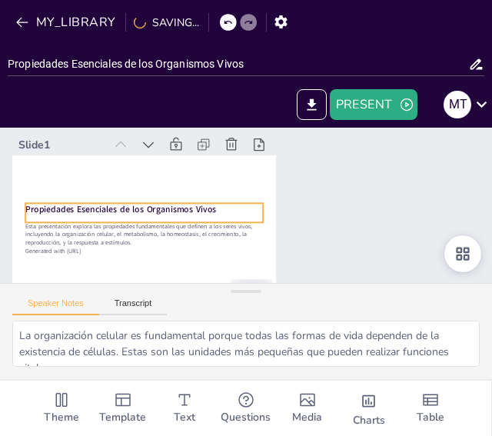
checkbox input "true"
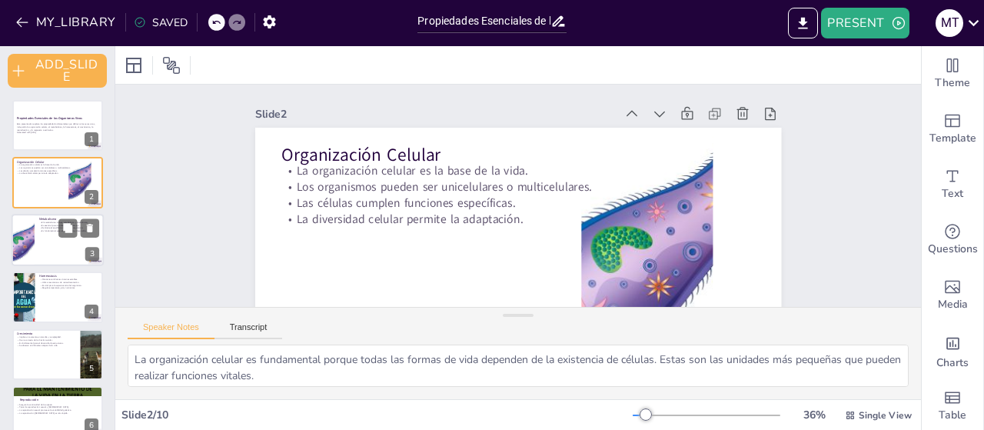
checkbox input "true"
click at [62, 248] on div at bounding box center [58, 240] width 92 height 52
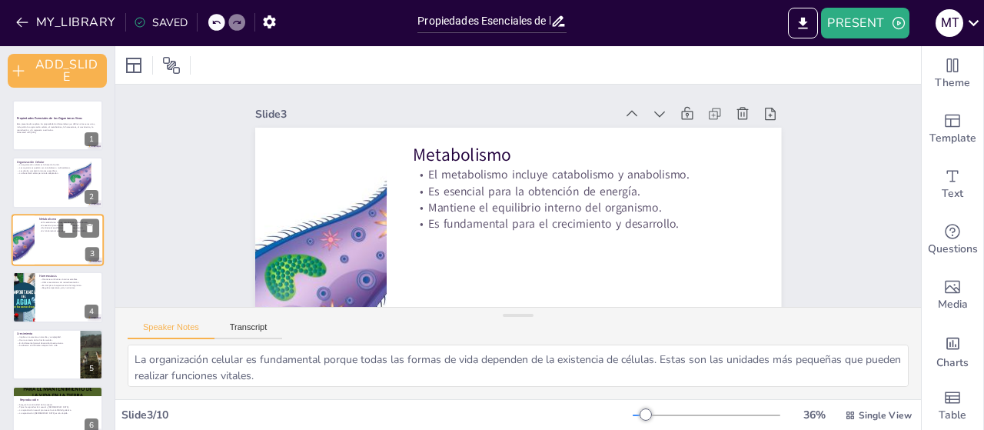
type textarea "El metabolismo se compone de dos procesos clave: el catabolismo, que descompone…"
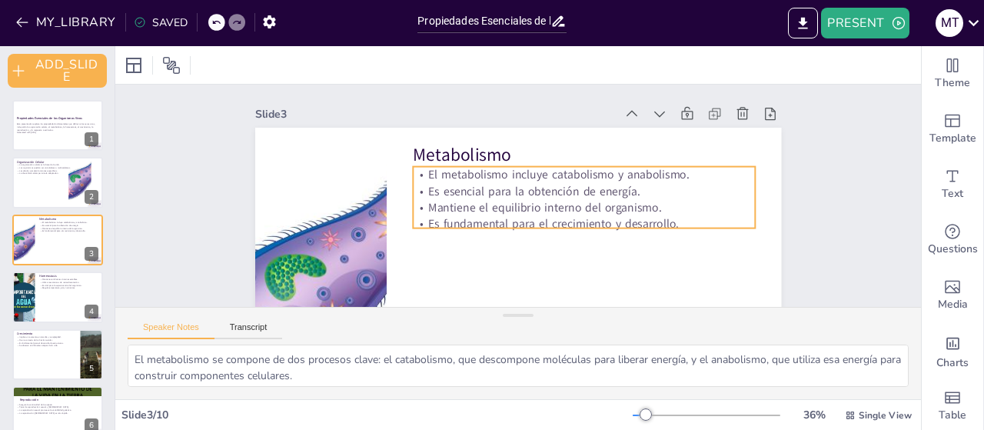
click at [624, 186] on p "Es esencial para la obtención de energía." at bounding box center [584, 204] width 338 height 87
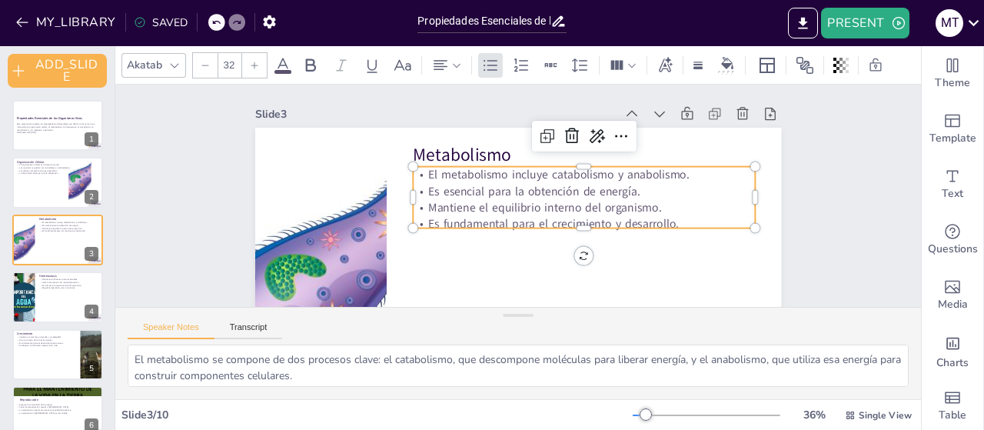
click at [662, 225] on p "Es fundamental para el crecimiento y desarrollo." at bounding box center [581, 231] width 342 height 52
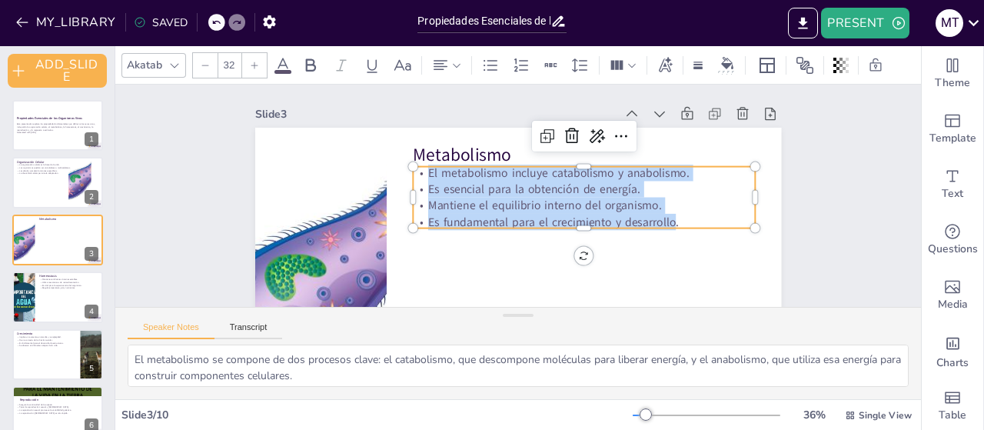
drag, startPoint x: 663, startPoint y: 224, endPoint x: 415, endPoint y: 174, distance: 253.4
click at [428, 174] on div "El metabolismo incluye catabolismo y anabolismo. Es esencial para la obtención …" at bounding box center [555, 249] width 254 height 315
copy div "El metabolismo incluye catabolismo y anabolismo. Es esencial para la obtención …"
checkbox input "true"
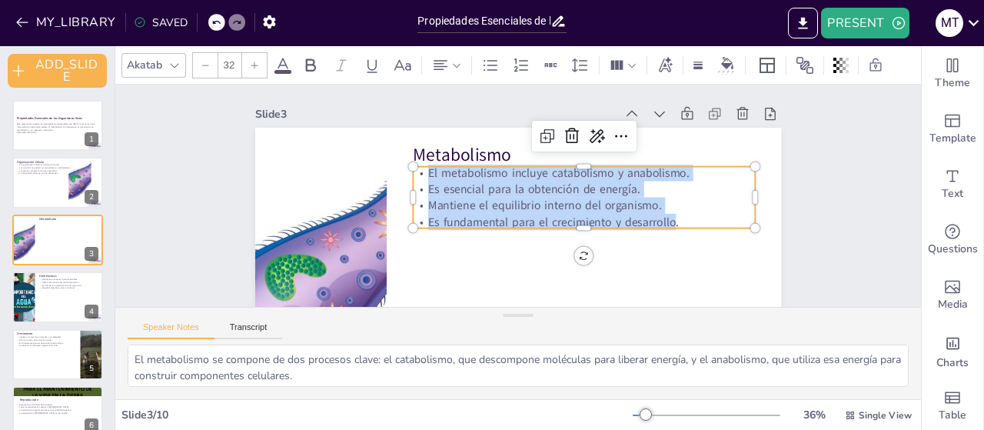
checkbox input "true"
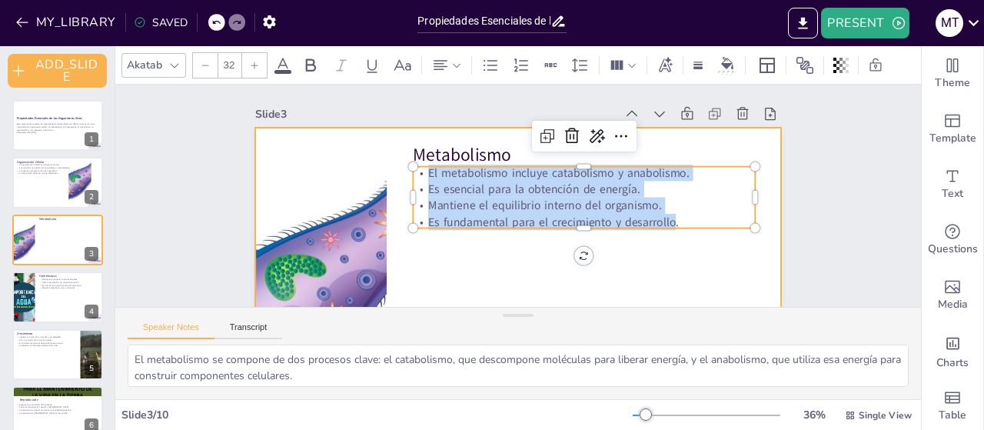
checkbox input "true"
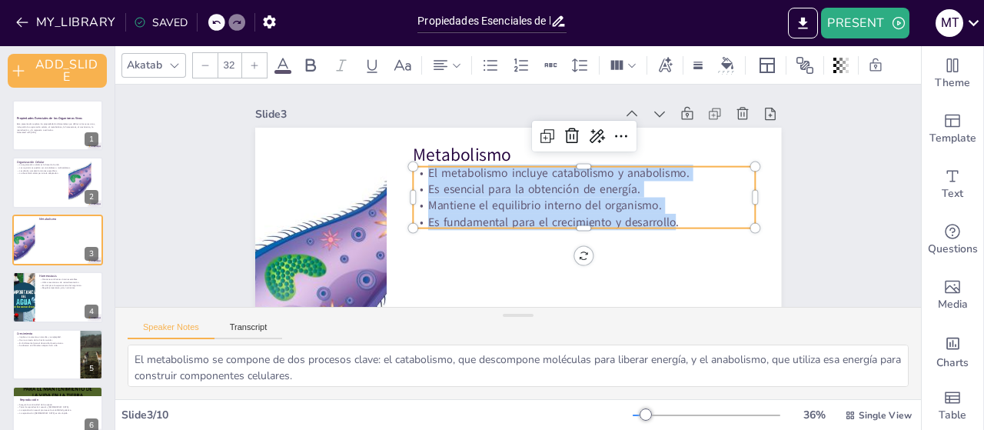
checkbox input "true"
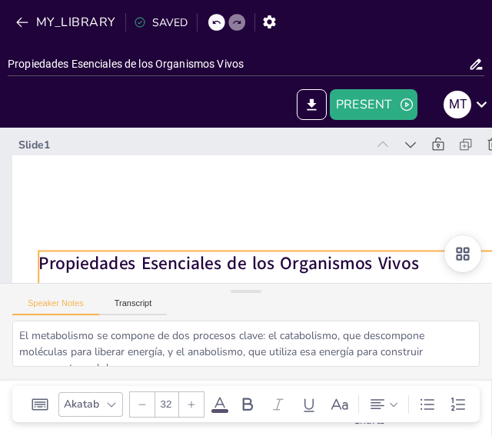
checkbox input "true"
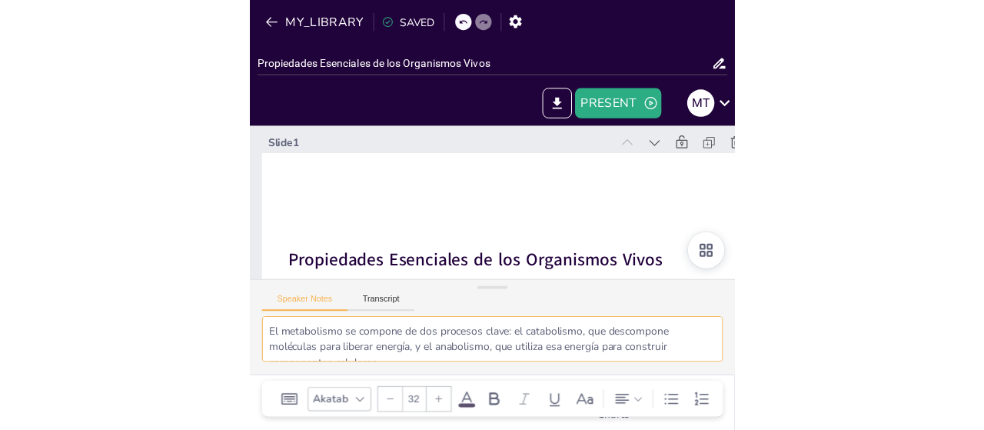
scroll to position [35, 0]
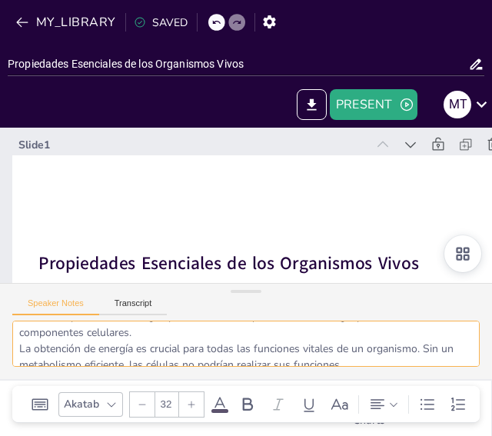
checkbox input "true"
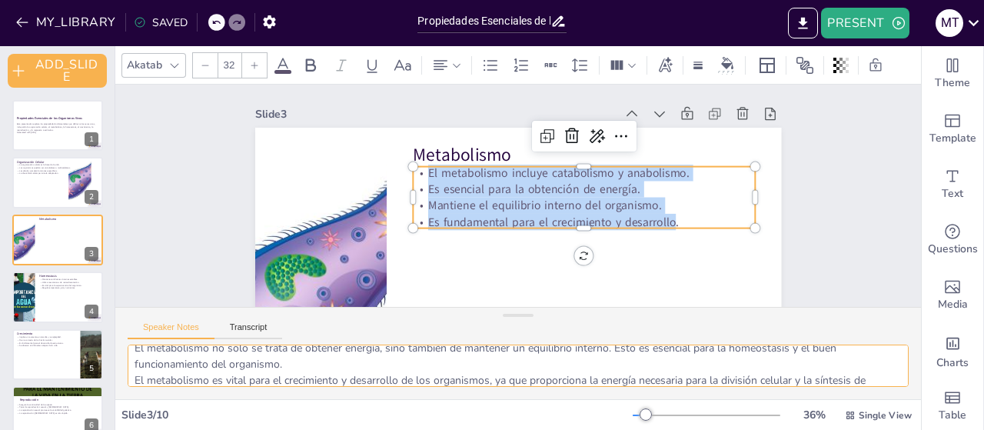
scroll to position [100, 0]
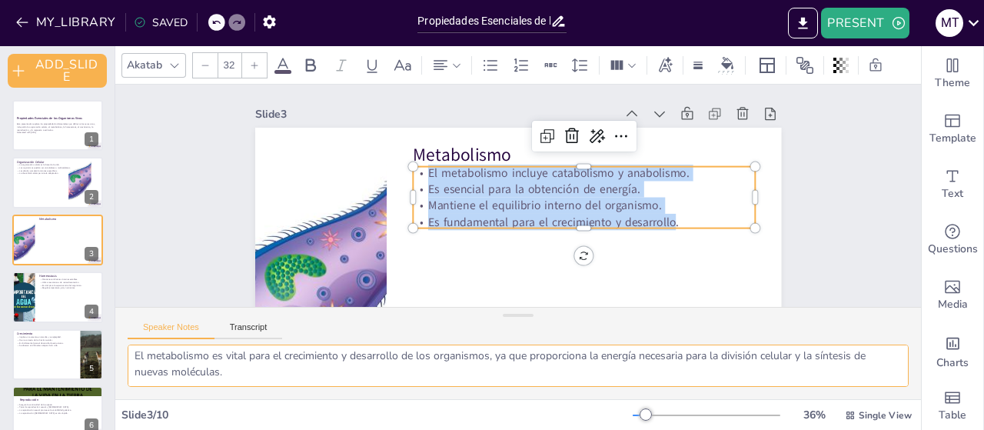
click at [721, 380] on textarea "El metabolismo se compone de dos procesos clave: el catabolismo, que descompone…" at bounding box center [518, 366] width 781 height 42
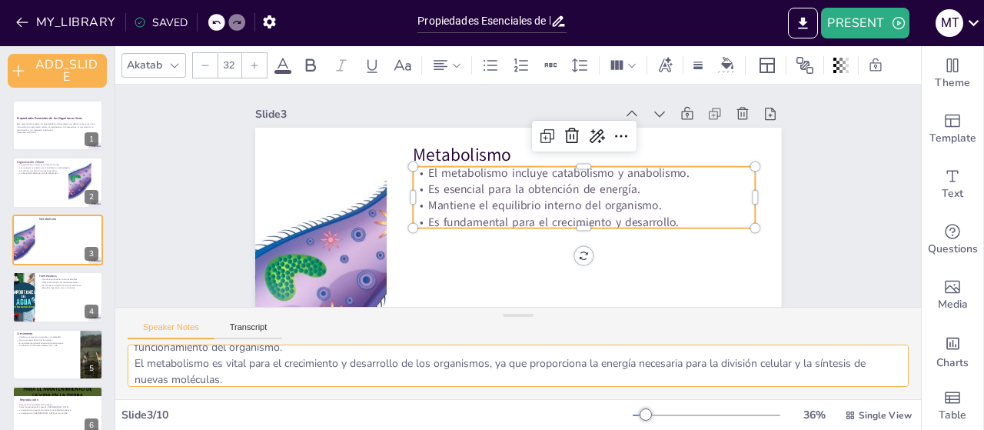
scroll to position [92, 0]
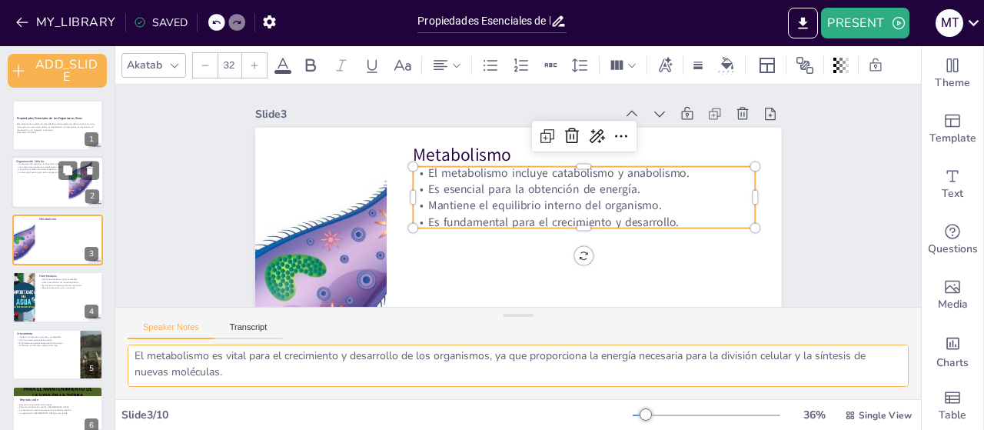
checkbox input "true"
click at [36, 184] on div at bounding box center [58, 183] width 92 height 52
type textarea "La organización celular es fundamental porque todas las formas de vida dependen…"
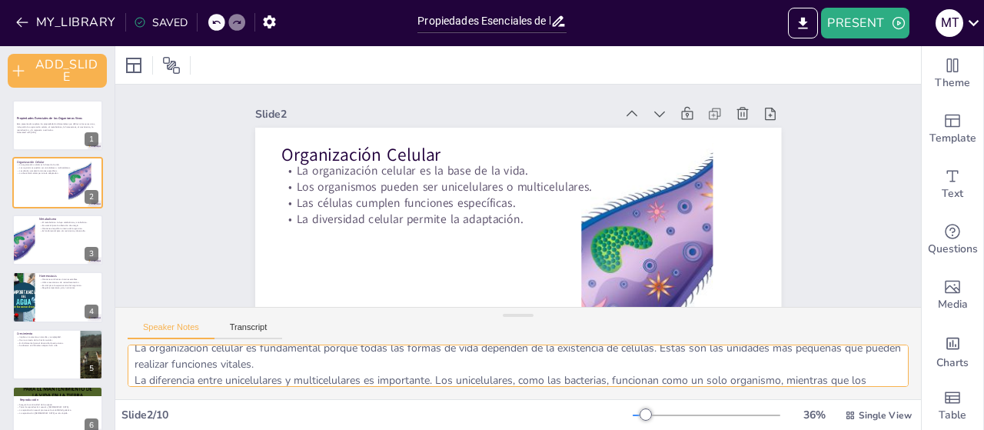
scroll to position [0, 0]
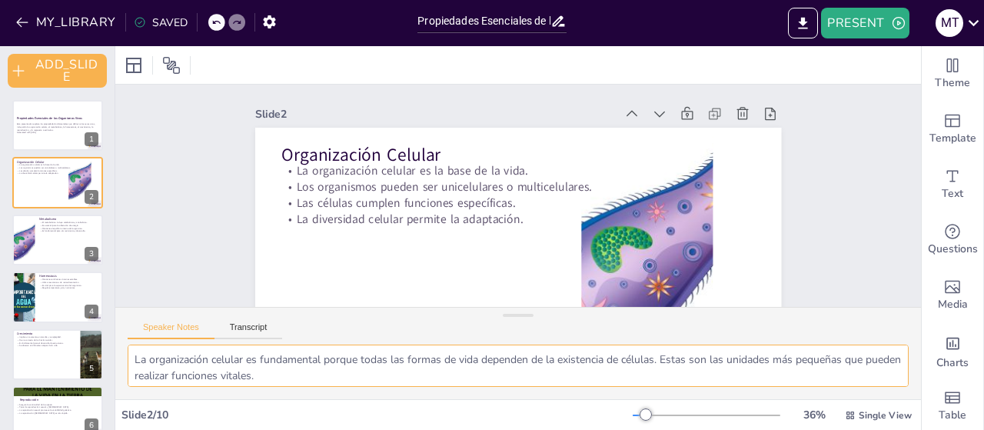
drag, startPoint x: 281, startPoint y: 378, endPoint x: 124, endPoint y: 351, distance: 159.2
click at [124, 351] on div "La organización celular es fundamental porque todas las formas de vida dependen…" at bounding box center [518, 372] width 806 height 55
checkbox input "true"
click at [67, 241] on div at bounding box center [58, 240] width 92 height 52
type textarea "El metabolismo se compone de dos procesos clave: el catabolismo, que descompone…"
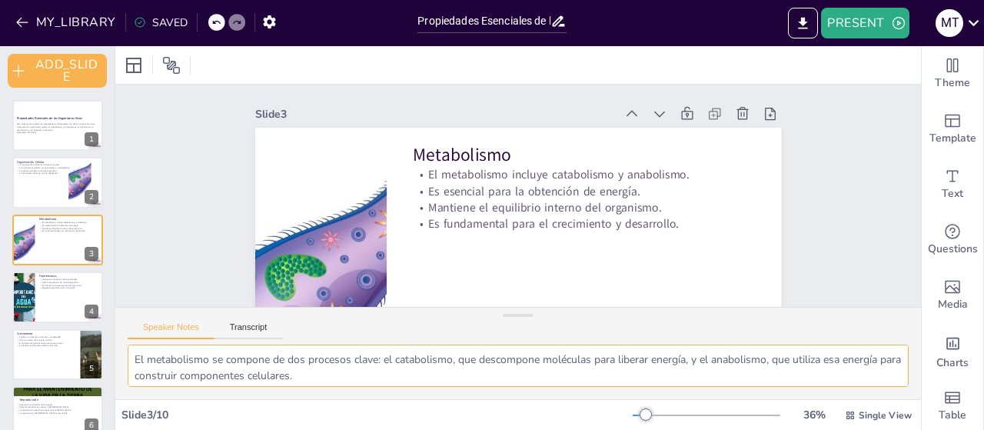
drag, startPoint x: 362, startPoint y: 381, endPoint x: 172, endPoint y: 376, distance: 190.0
click at [172, 376] on textarea "El metabolismo se compone de dos procesos clave: el catabolismo, que descompone…" at bounding box center [518, 366] width 781 height 42
click at [171, 376] on textarea "El metabolismo se compone de dos procesos clave: el catabolismo, que descompone…" at bounding box center [518, 366] width 781 height 42
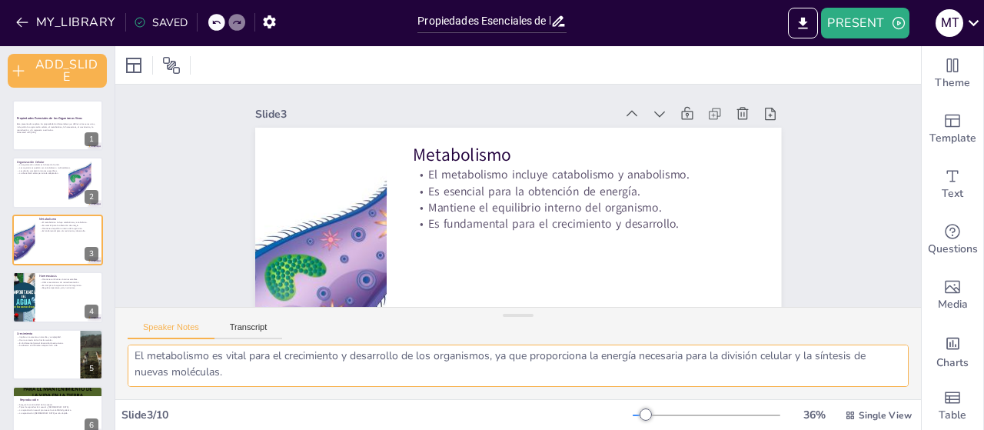
drag, startPoint x: 131, startPoint y: 361, endPoint x: 435, endPoint y: 411, distance: 307.9
click at [435, 411] on div "Slide 1 Propiedades Esenciales de los Organismos Vivos Esta presentación explor…" at bounding box center [518, 238] width 806 height 384
checkbox input "true"
click at [68, 299] on div at bounding box center [58, 297] width 92 height 52
type textarea "La homeostasis es crucial porque permite a los organismos sobrevivir en entorno…"
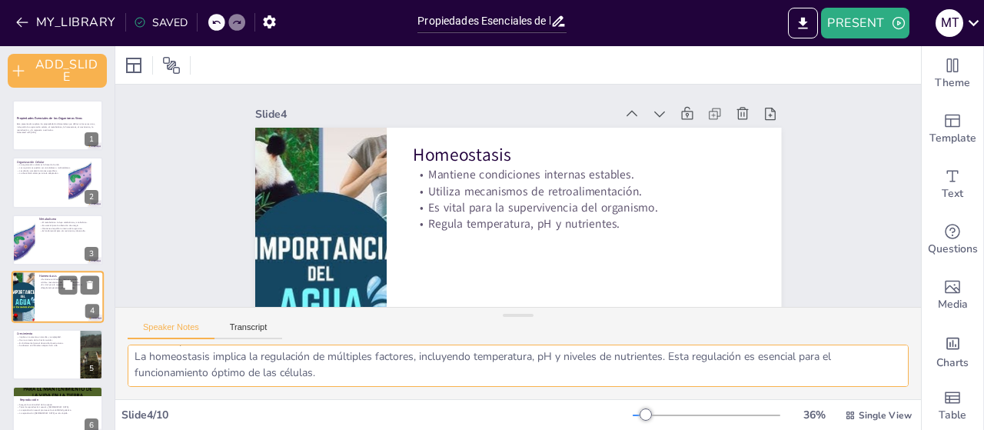
scroll to position [38, 0]
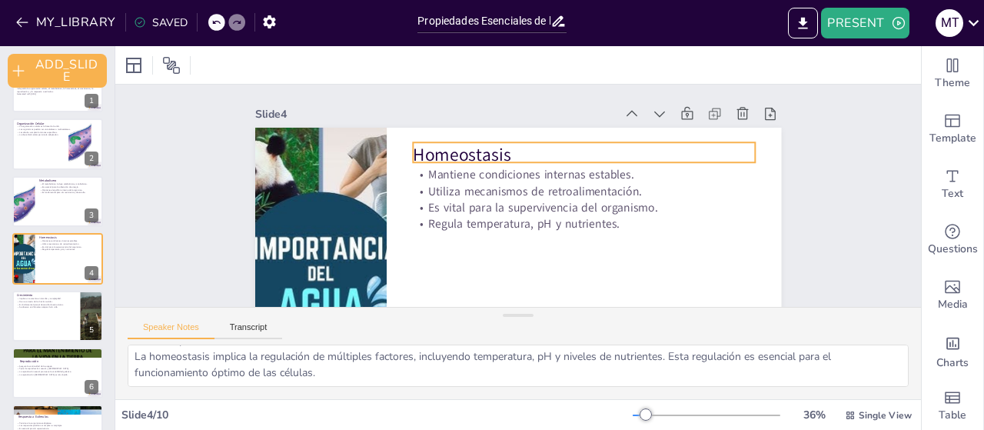
click at [498, 153] on p "Homeostasis" at bounding box center [584, 154] width 342 height 25
checkbox input "true"
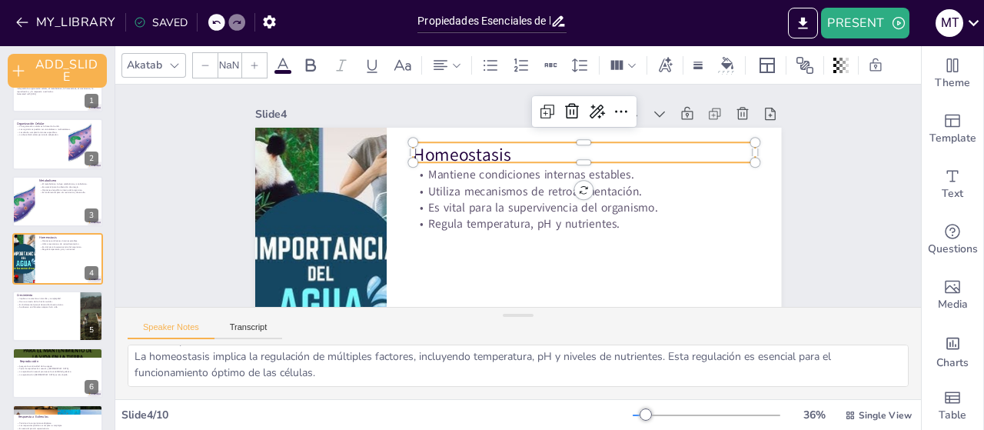
type input "48"
click at [502, 153] on p "Homeostasis" at bounding box center [591, 169] width 340 height 95
click at [498, 151] on p "Homeostasis" at bounding box center [588, 162] width 343 height 61
click at [503, 153] on p "Homeostasis" at bounding box center [588, 162] width 343 height 60
click at [484, 152] on p "Homeostasis" at bounding box center [588, 162] width 343 height 60
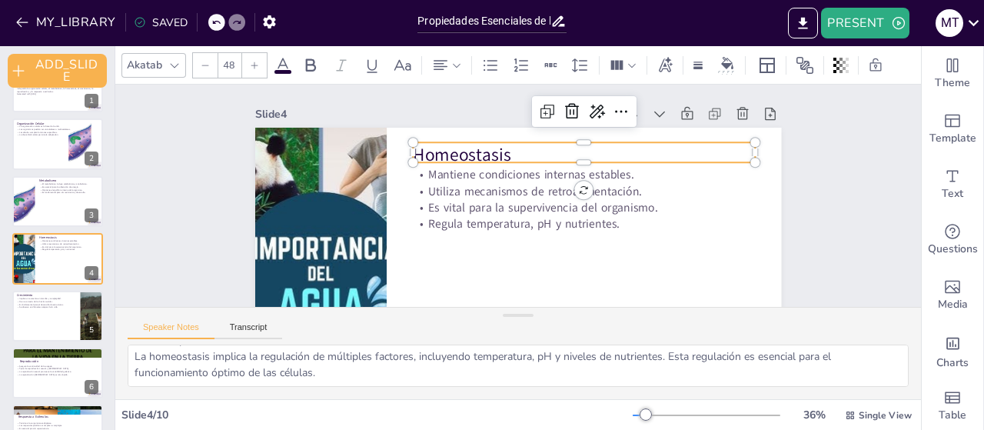
click at [484, 152] on p "Homeostasis" at bounding box center [588, 162] width 343 height 60
click at [484, 152] on p "Homeostasis" at bounding box center [588, 159] width 343 height 60
copy p "Homeostasis"
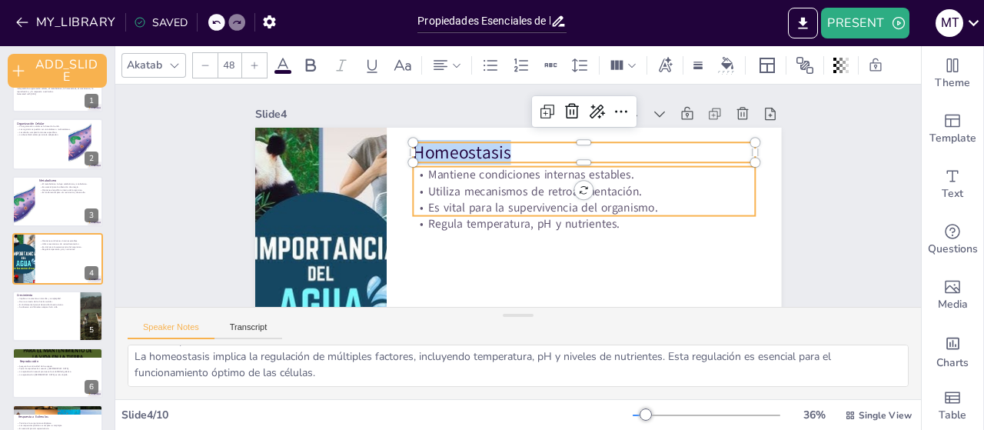
click at [456, 198] on p "Utiliza mecanismos de retroalimentación." at bounding box center [584, 198] width 342 height 52
checkbox input "true"
type input "32"
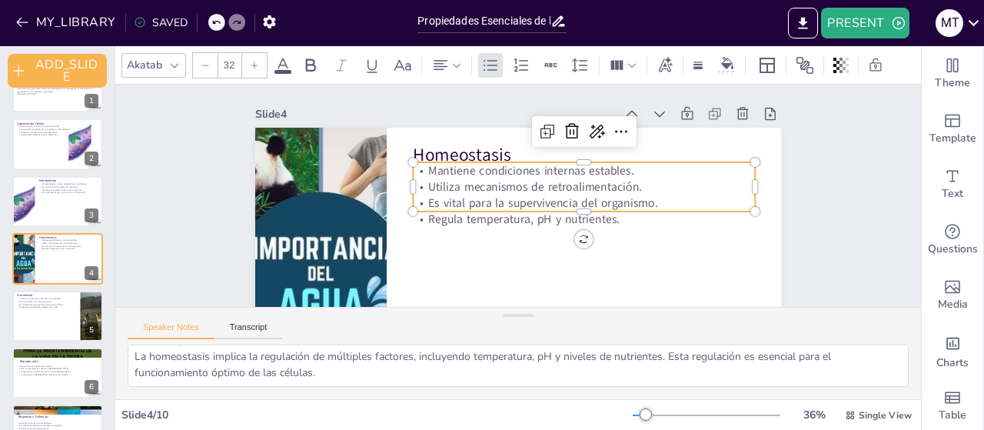
click at [523, 200] on p "Es vital para la supervivencia del organismo." at bounding box center [581, 216] width 338 height 87
click at [523, 200] on p "Es vital para la supervivencia del organismo." at bounding box center [583, 210] width 342 height 52
click at [523, 200] on p "Es vital para la supervivencia del organismo." at bounding box center [581, 217] width 338 height 88
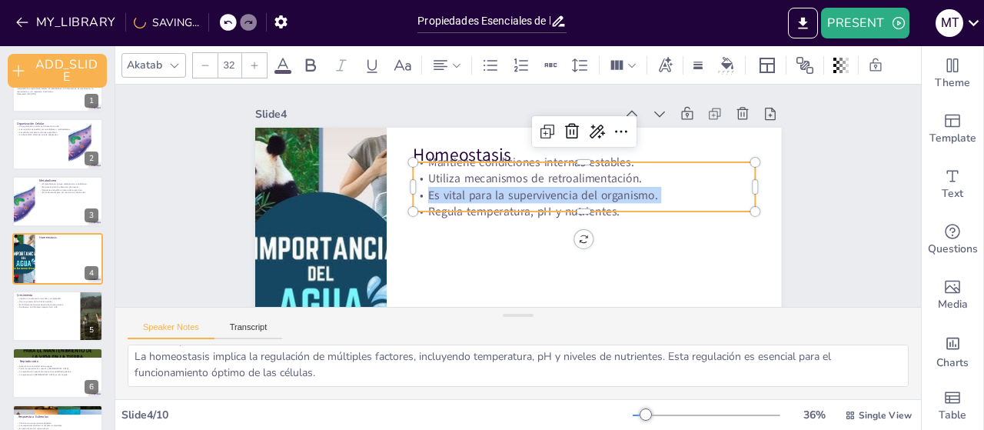
click at [523, 200] on p "Es vital para la supervivencia del organismo." at bounding box center [584, 202] width 342 height 52
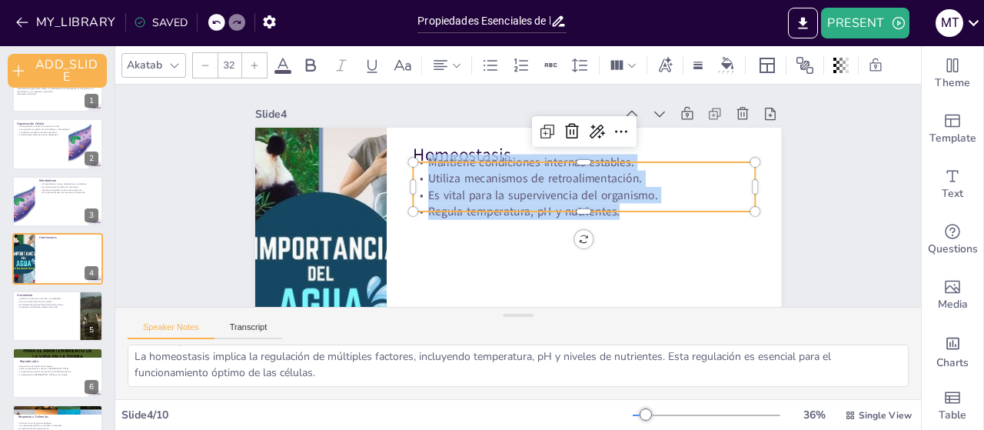
drag, startPoint x: 615, startPoint y: 209, endPoint x: 411, endPoint y: 164, distance: 208.8
click at [411, 164] on div "Mantiene condiciones internas estables. Utiliza mecanismos de retroalimentación…" at bounding box center [584, 193] width 347 height 101
copy div "Mantiene condiciones internas estables. Utiliza mecanismos de retroalimentación…"
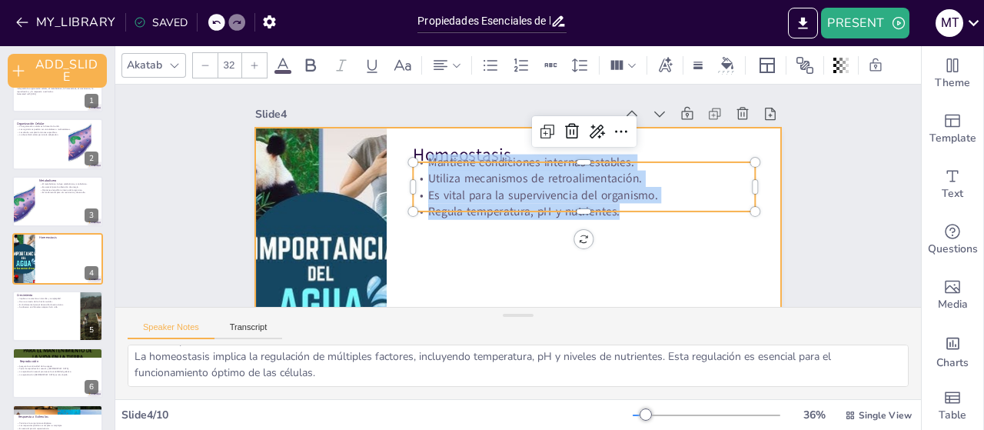
click at [445, 277] on div at bounding box center [510, 276] width 554 height 350
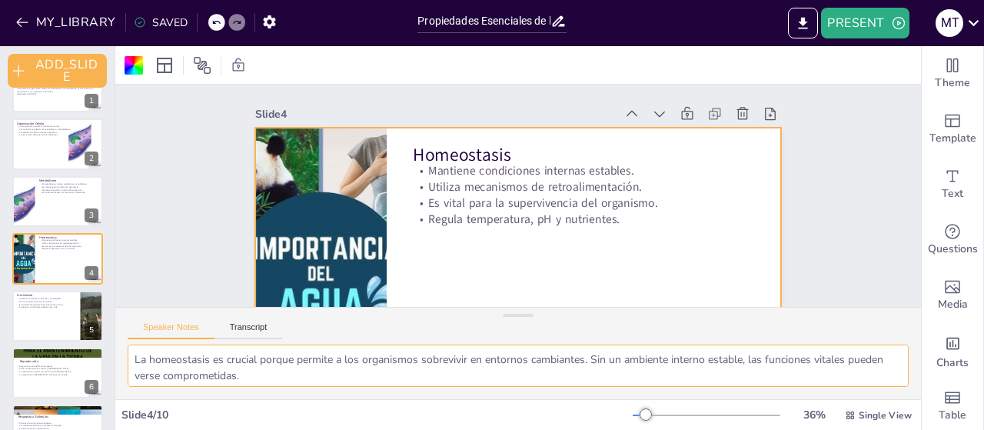
scroll to position [100, 0]
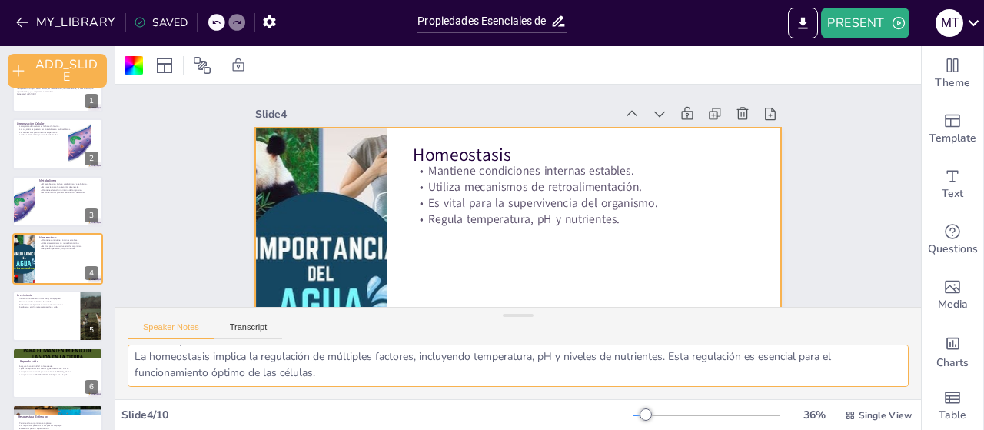
drag, startPoint x: 132, startPoint y: 356, endPoint x: 338, endPoint y: 411, distance: 213.4
click at [338, 411] on div "Slide 1 Propiedades Esenciales de los Organismos Vivos Esta presentación explor…" at bounding box center [518, 238] width 806 height 384
click at [331, 365] on textarea "La homeostasis es crucial porque permite a los organismos sobrevivir en entorno…" at bounding box center [518, 366] width 781 height 42
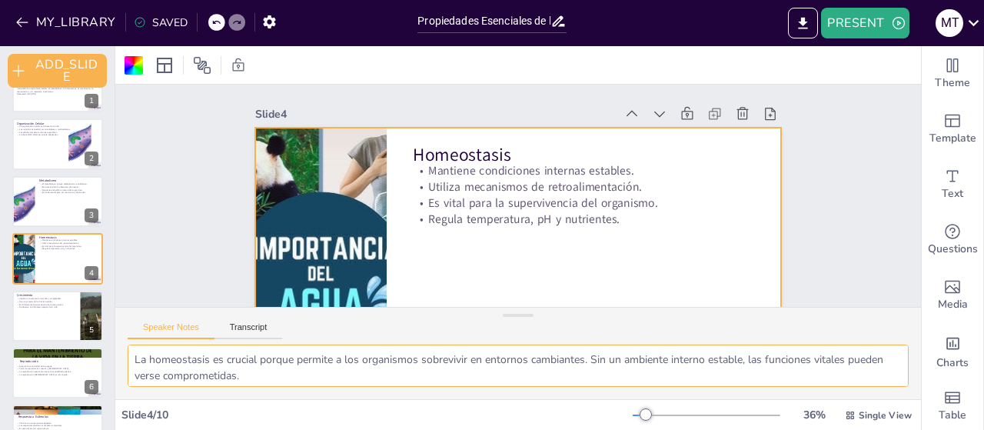
drag, startPoint x: 328, startPoint y: 378, endPoint x: 121, endPoint y: 364, distance: 208.1
click at [121, 364] on div "La homeostasis es crucial porque permite a los organismos sobrevivir en entorno…" at bounding box center [518, 372] width 806 height 55
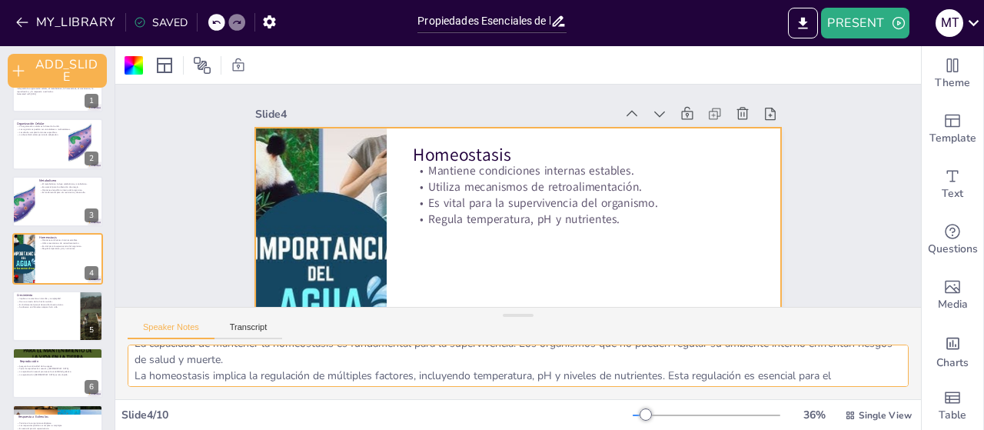
scroll to position [100, 0]
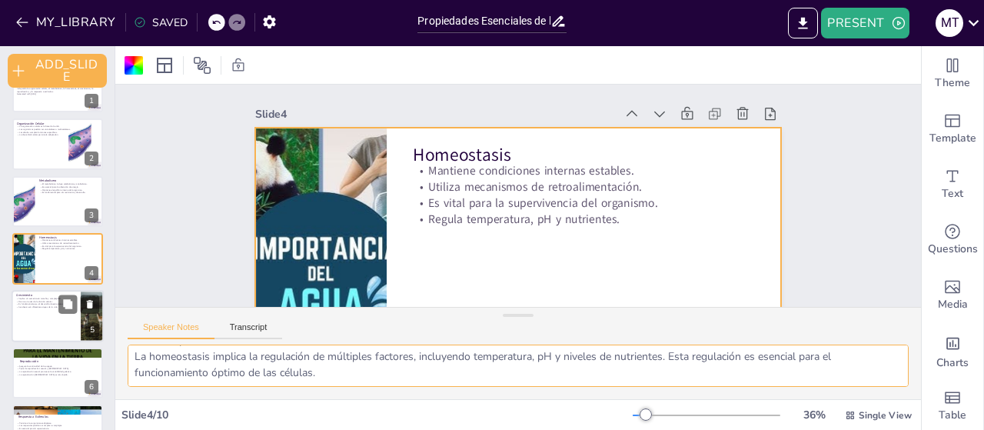
checkbox input "true"
click at [68, 333] on div at bounding box center [58, 316] width 92 height 52
type textarea "El crecimiento es un proceso continuo que implica no solo un aumento en tamaño,…"
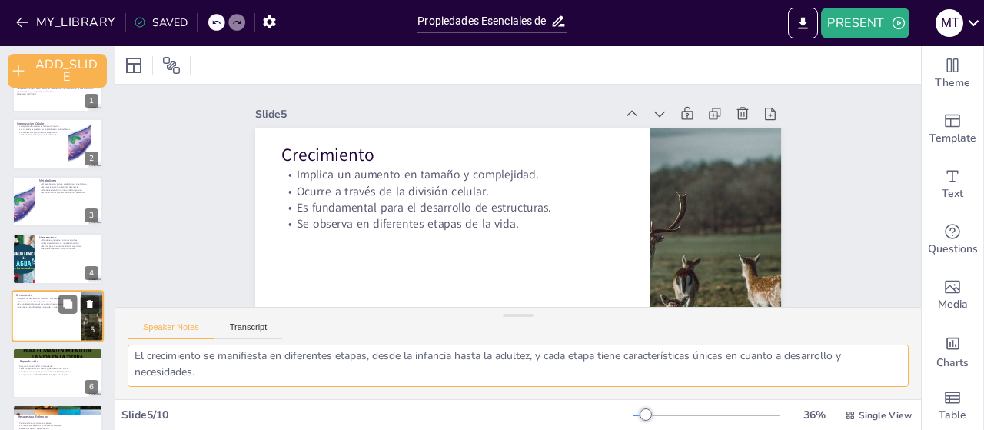
scroll to position [68, 0]
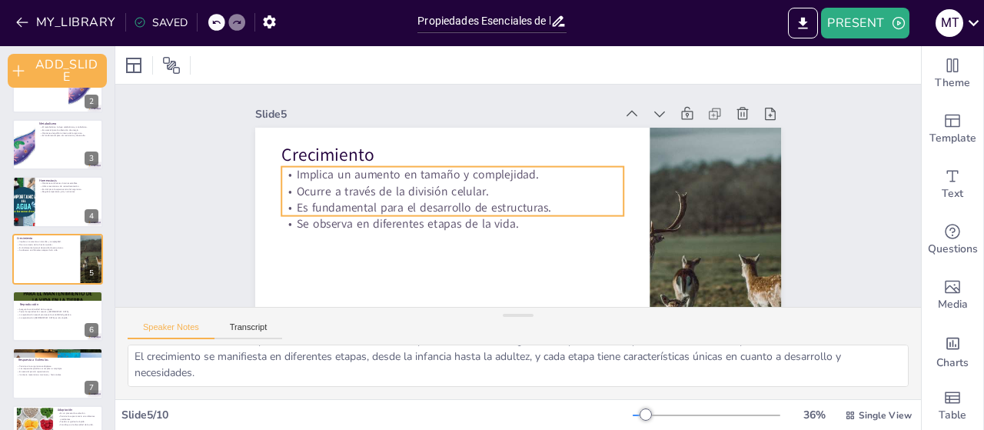
click at [387, 230] on p "Se observa en diferentes etapas de la vida." at bounding box center [452, 224] width 342 height 16
checkbox input "true"
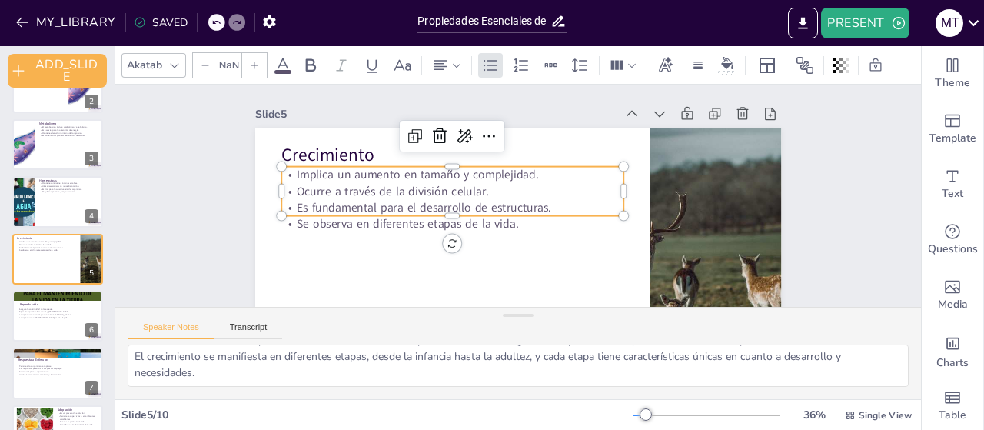
type input "32"
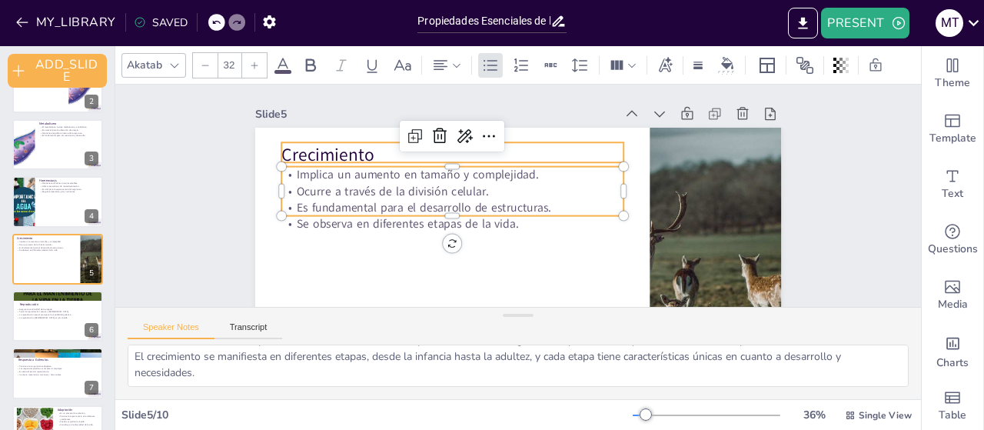
click at [351, 152] on p "Crecimiento" at bounding box center [457, 148] width 343 height 60
checkbox input "true"
type input "48"
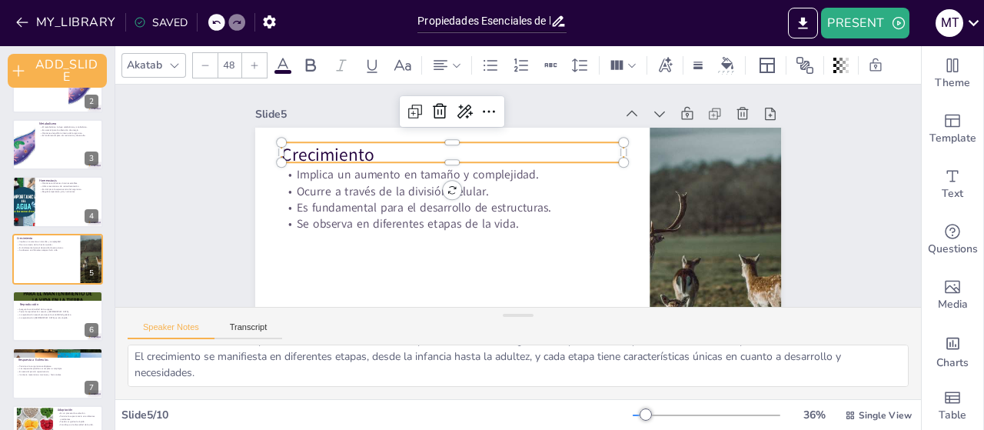
click at [351, 152] on p "Crecimiento" at bounding box center [457, 148] width 343 height 60
click at [368, 152] on p "Crecimiento" at bounding box center [457, 148] width 343 height 60
click at [341, 155] on p "Crecimiento" at bounding box center [475, 131] width 322 height 161
click at [341, 155] on p "Crecimiento" at bounding box center [462, 142] width 340 height 95
click at [536, 155] on p "Crecimiento" at bounding box center [566, 134] width 60 height 343
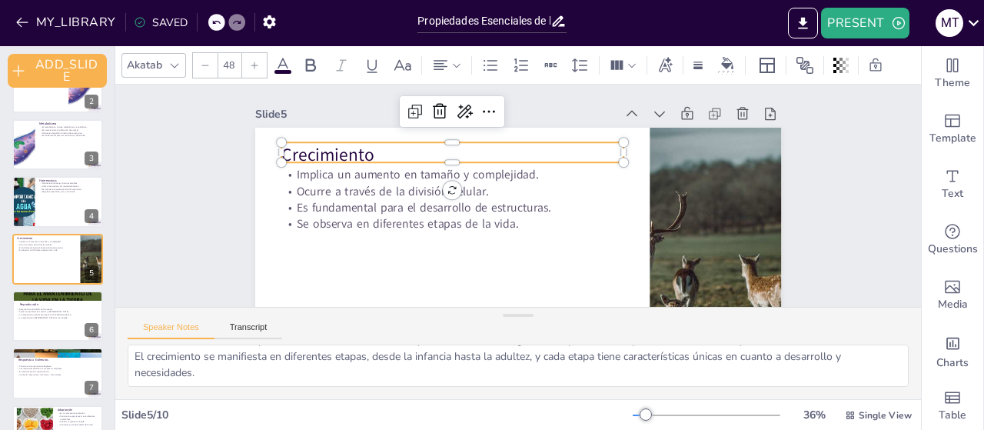
click at [341, 155] on p "Crecimiento" at bounding box center [457, 148] width 343 height 60
click at [341, 155] on p "Crecimiento" at bounding box center [457, 145] width 343 height 60
click at [341, 155] on p "Crecimiento" at bounding box center [463, 139] width 340 height 95
copy p "Crecimiento"
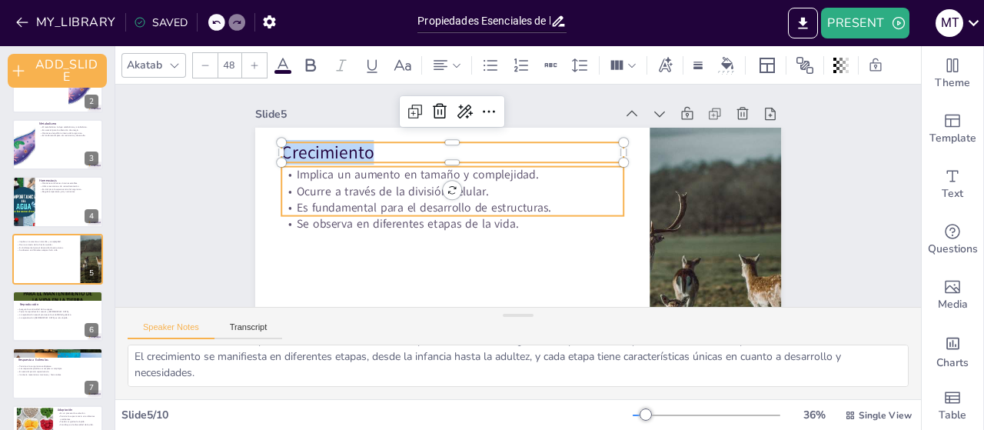
click at [313, 214] on p "Es fundamental para el desarrollo de estructuras." at bounding box center [452, 187] width 331 height 122
checkbox input "true"
type input "--"
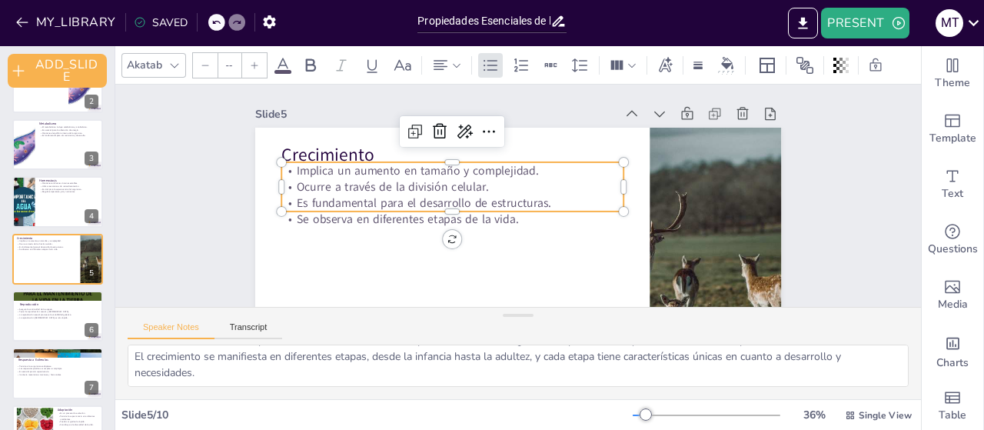
checkbox input "true"
type input "32"
click at [313, 214] on div at bounding box center [450, 211] width 341 height 48
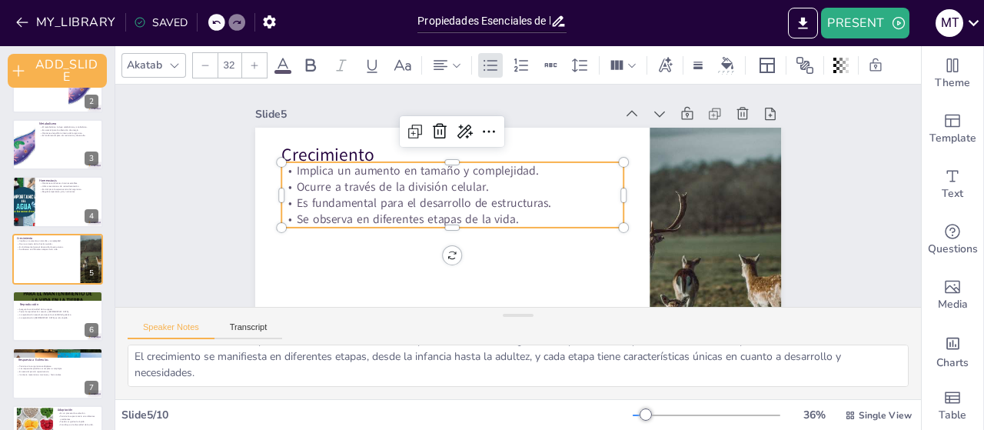
click at [315, 210] on p "Es fundamental para el desarrollo de estructuras." at bounding box center [452, 203] width 342 height 16
click at [315, 210] on p "Es fundamental para el desarrollo de estructuras." at bounding box center [452, 196] width 342 height 52
click at [372, 202] on p "Es fundamental para el desarrollo de estructuras." at bounding box center [452, 196] width 342 height 52
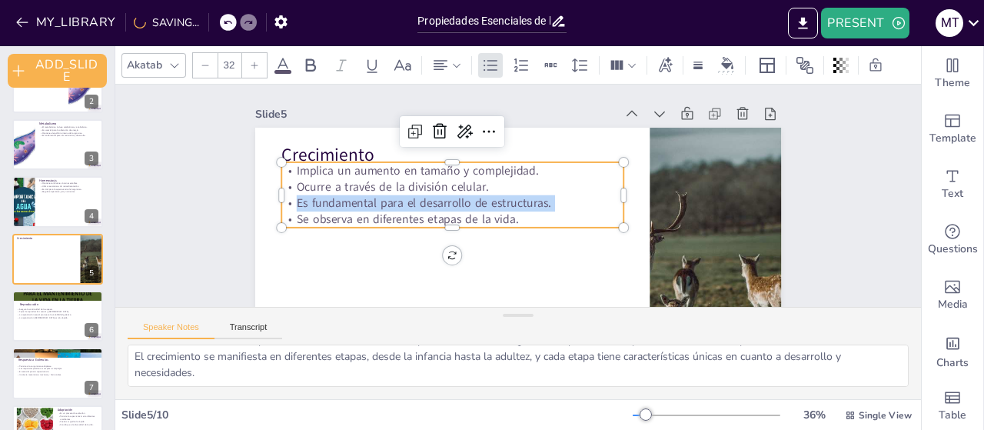
click at [372, 202] on p "Es fundamental para el desarrollo de estructuras." at bounding box center [452, 203] width 342 height 16
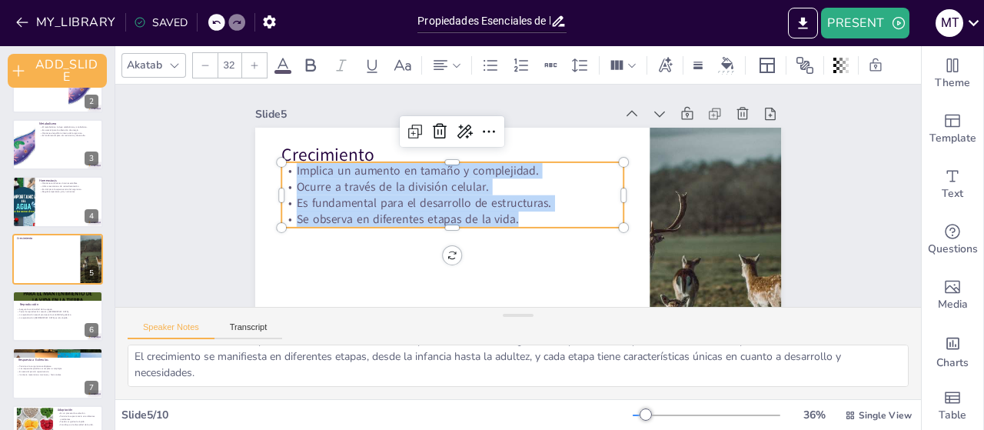
drag, startPoint x: 505, startPoint y: 218, endPoint x: 285, endPoint y: 171, distance: 225.6
click at [285, 171] on div "Implica un aumento en tamaño y complejidad. Ocurre a través de la división celu…" at bounding box center [452, 188] width 347 height 101
copy div "Implica un aumento en tamaño y complejidad. Ocurre a través de la división celu…"
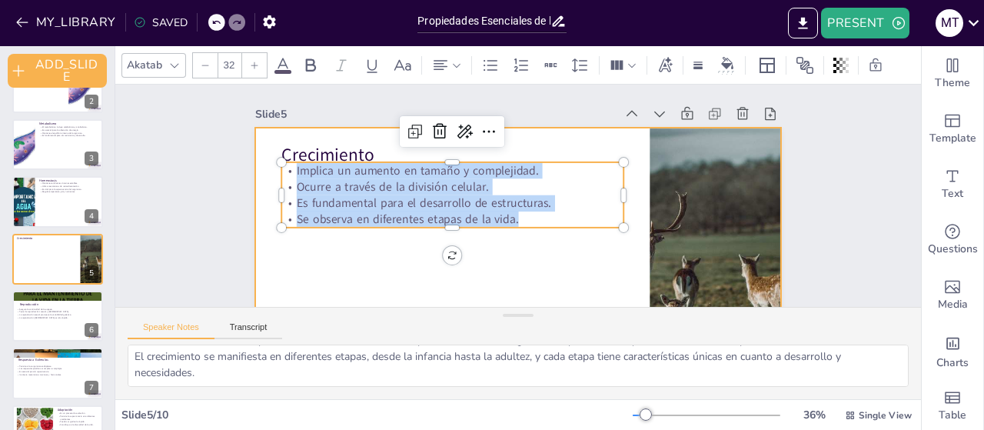
click at [438, 284] on div at bounding box center [510, 275] width 554 height 349
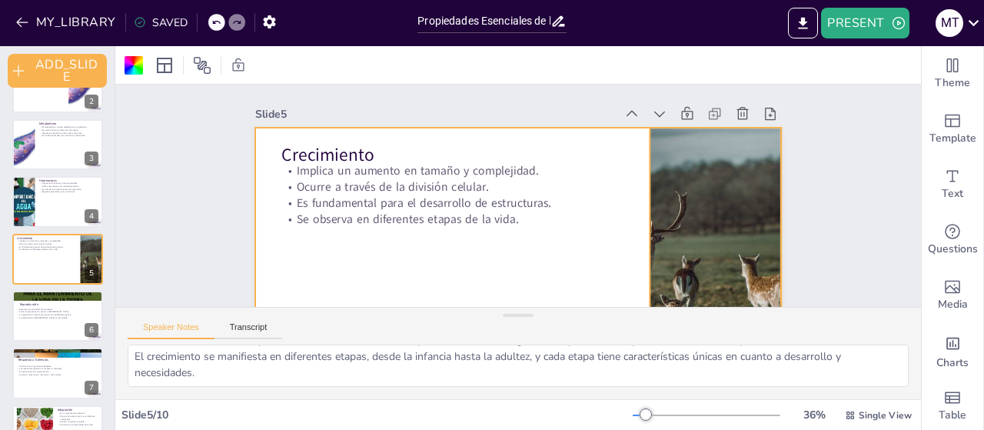
click at [717, 256] on div at bounding box center [706, 296] width 536 height 348
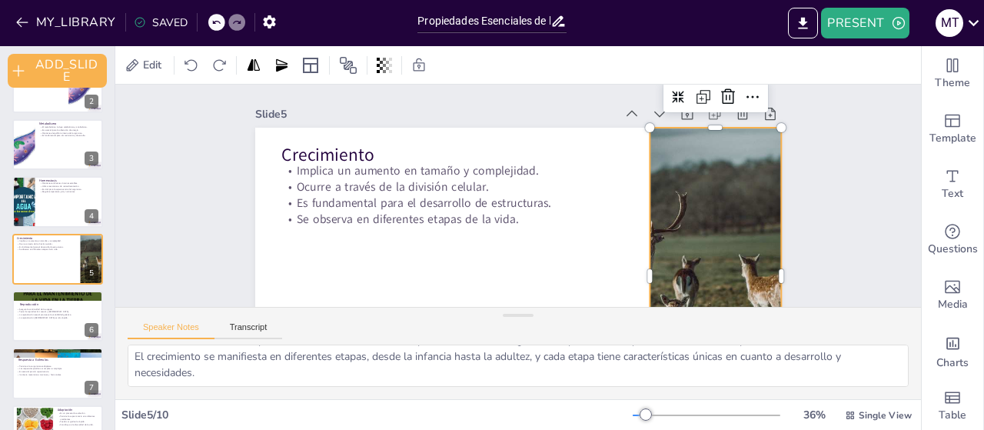
copy div "Implica un aumento en tamaño y complejidad. Ocurre a través de la división celu…"
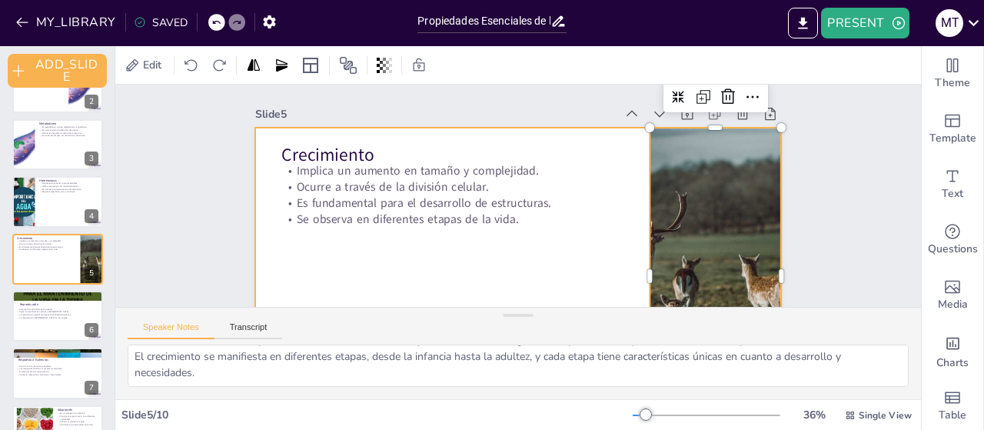
click at [421, 258] on div at bounding box center [510, 276] width 554 height 350
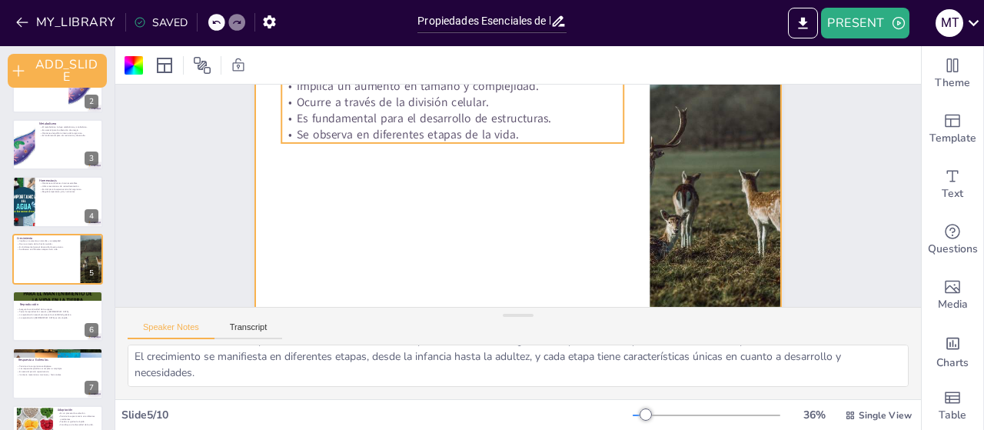
scroll to position [78, 0]
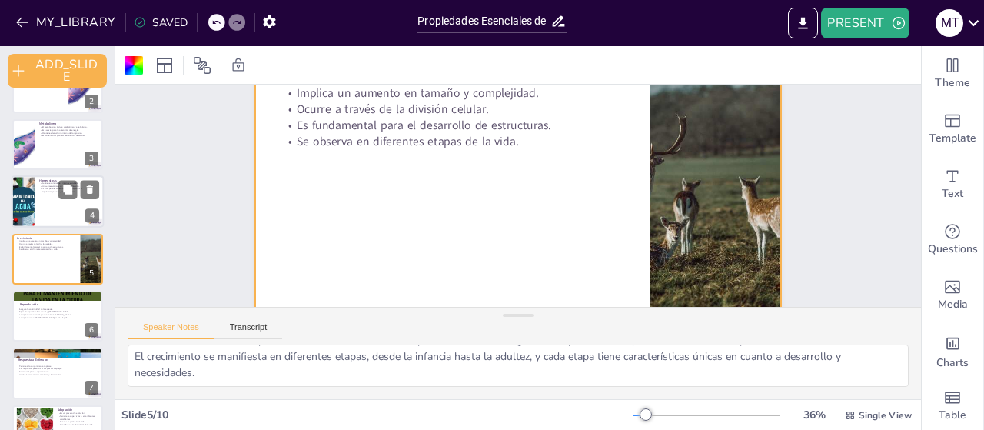
checkbox input "true"
click at [51, 195] on div at bounding box center [58, 201] width 92 height 52
type textarea "La homeostasis es crucial porque permite a los organismos sobrevivir en entorno…"
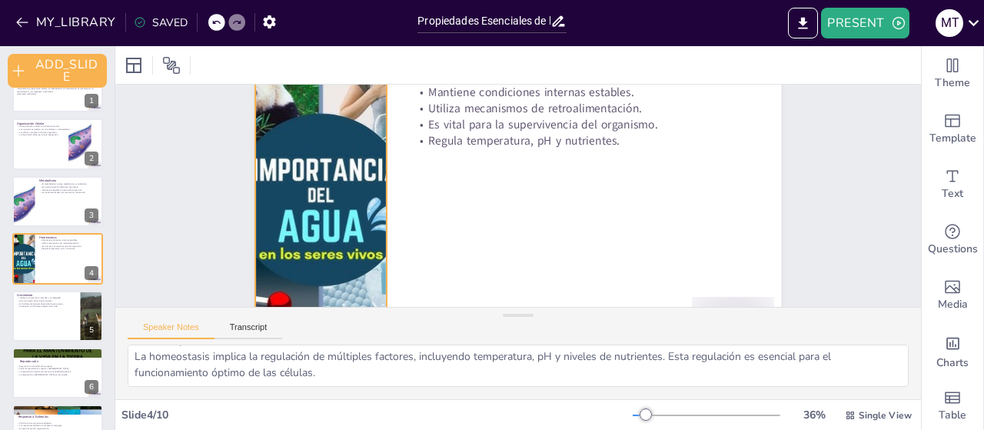
scroll to position [80, 0]
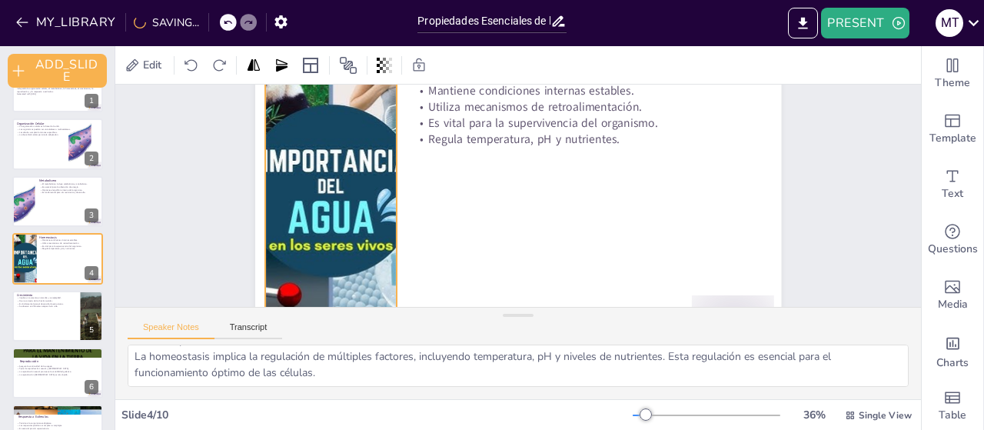
drag, startPoint x: 353, startPoint y: 222, endPoint x: 363, endPoint y: 209, distance: 16.5
click at [363, 209] on div at bounding box center [332, 169] width 554 height 349
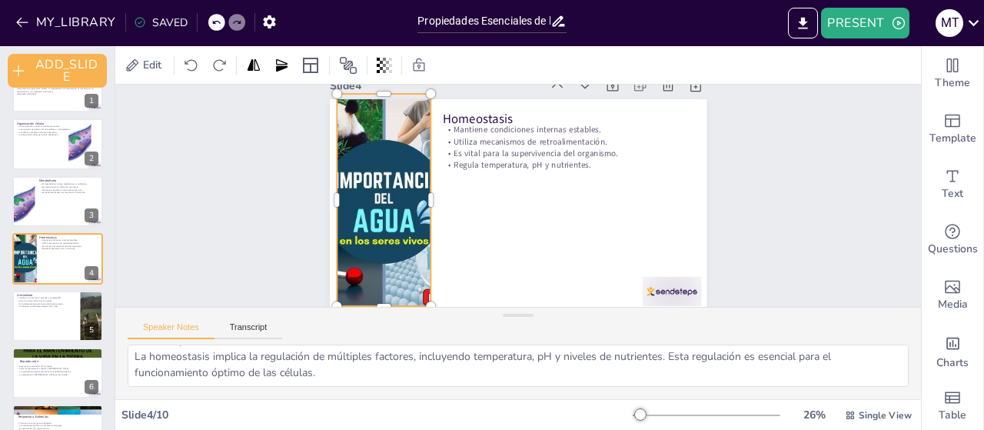
scroll to position [22, 0]
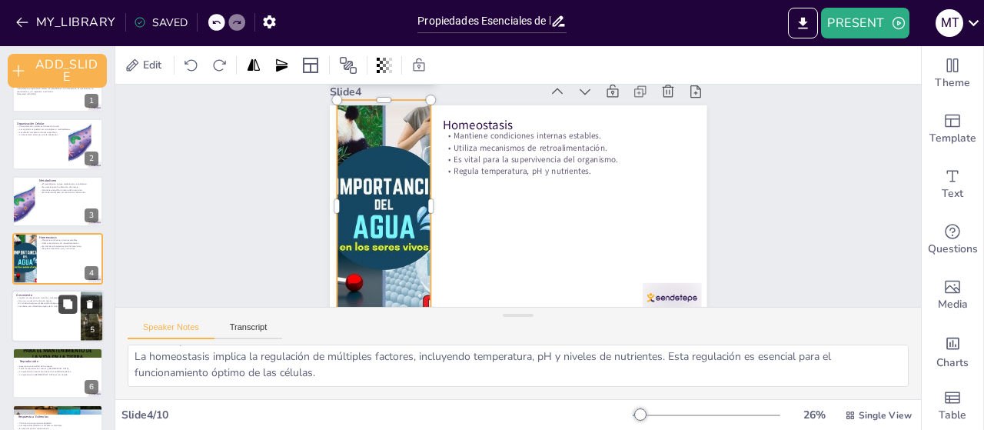
checkbox input "true"
click at [62, 308] on button at bounding box center [67, 304] width 18 height 18
type textarea "El crecimiento es un proceso continuo que implica no solo un aumento en tamaño,…"
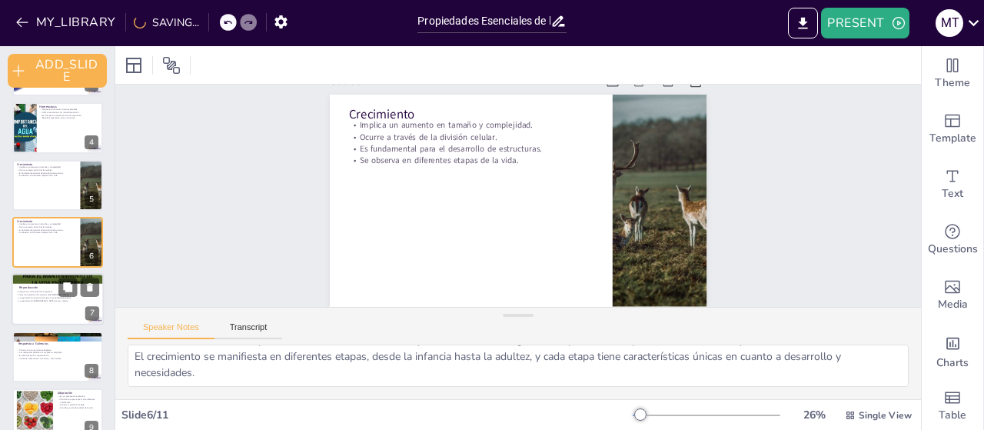
scroll to position [168, 0]
checkbox input "true"
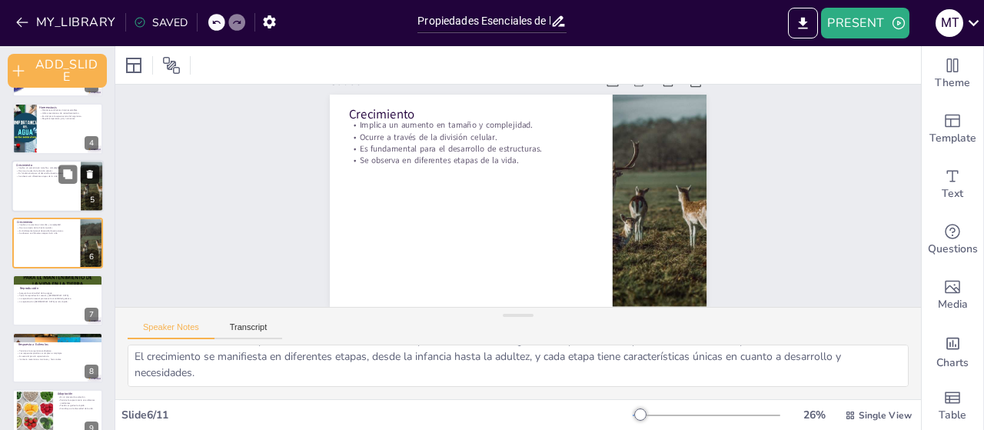
click at [90, 168] on icon at bounding box center [90, 173] width 11 height 11
type textarea "La reproducción es esencial para la continuidad de las especies. Sin reproducci…"
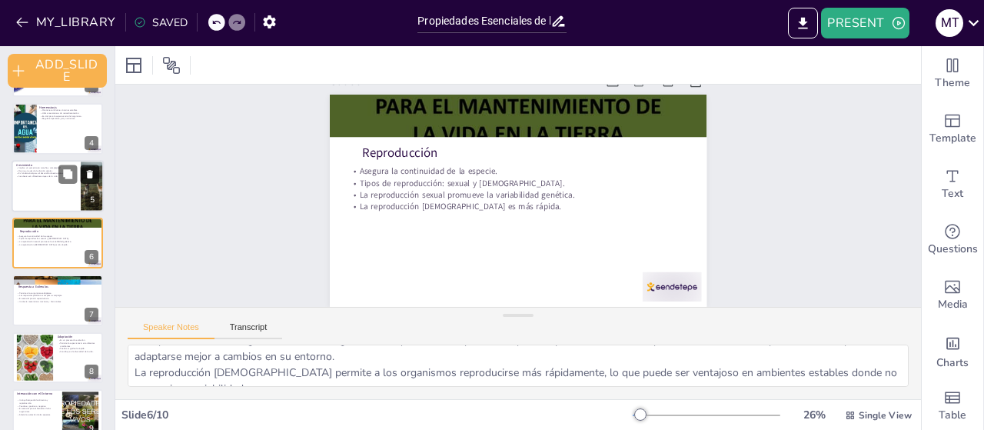
scroll to position [84, 0]
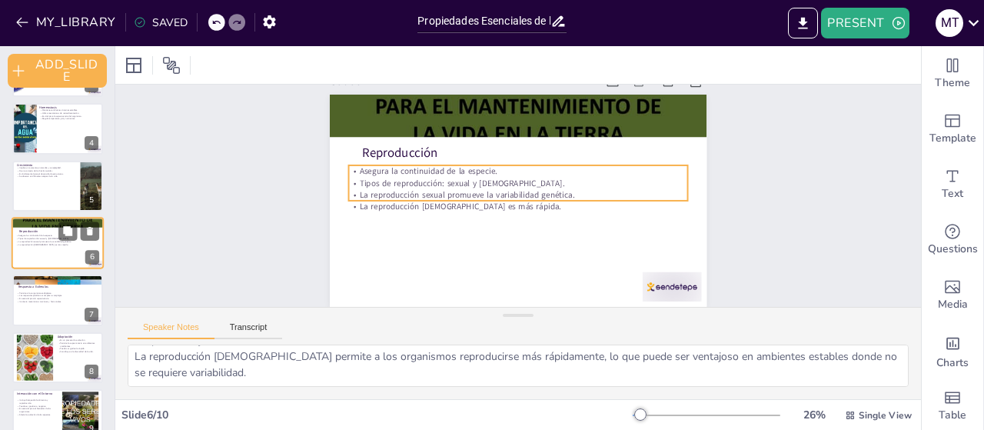
click at [54, 235] on p "Asegura la continuidad de la especie." at bounding box center [57, 236] width 83 height 3
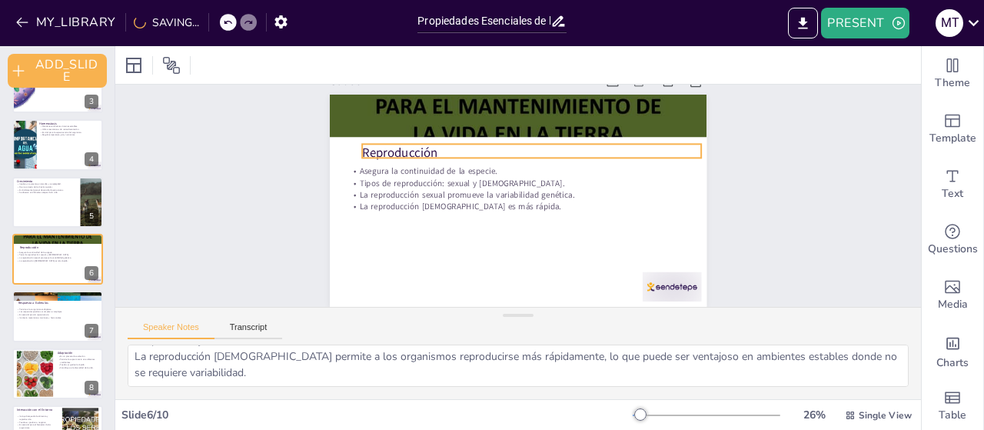
click at [388, 145] on p "Reproducción" at bounding box center [531, 153] width 339 height 18
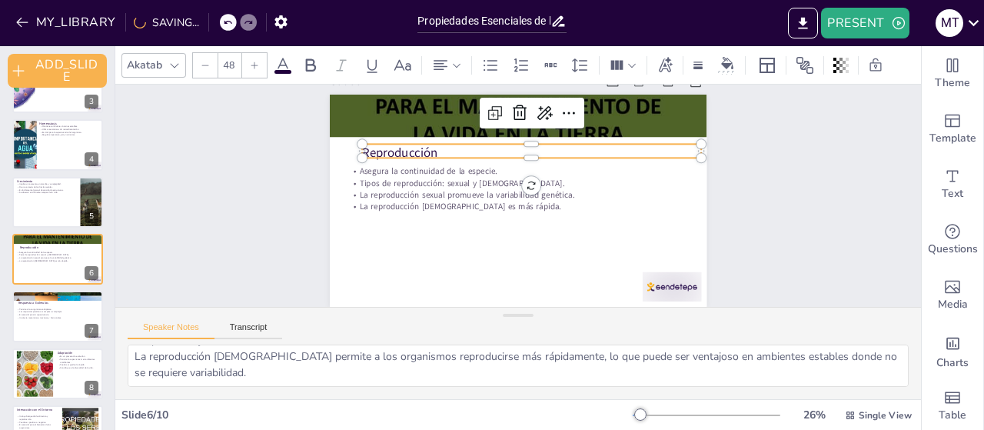
click at [388, 145] on p "Reproducción" at bounding box center [541, 157] width 336 height 88
click at [388, 145] on p "Reproducción" at bounding box center [536, 154] width 339 height 53
click at [388, 145] on p "Reproducción" at bounding box center [536, 152] width 339 height 53
click at [388, 145] on p "Reproducción" at bounding box center [531, 151] width 339 height 18
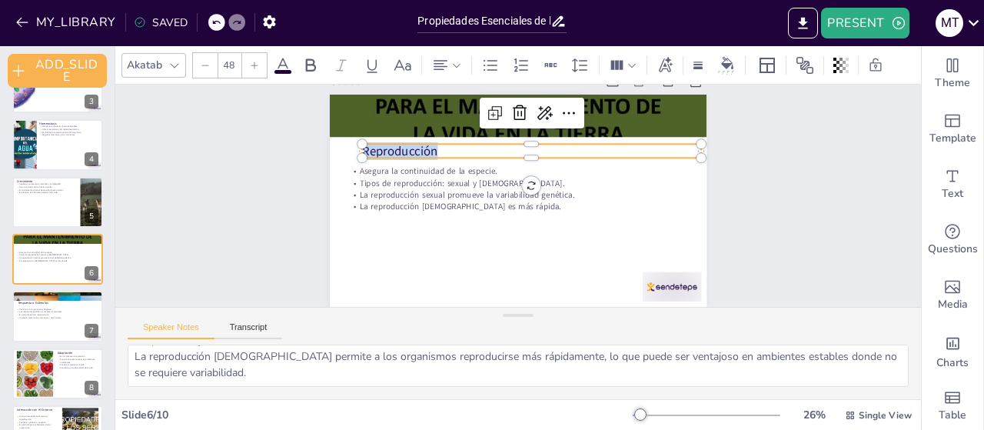
copy p "Reproducción"
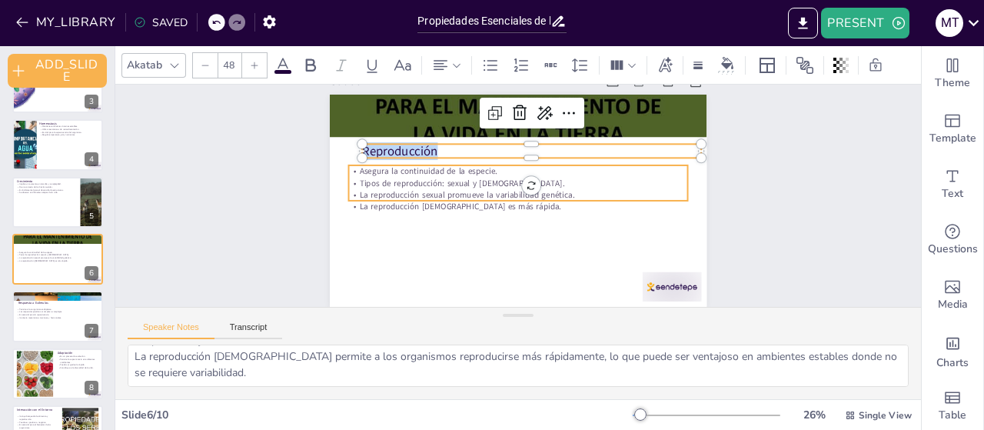
click at [451, 202] on p "La reproducción [DEMOGRAPHIC_DATA] es más rápida." at bounding box center [517, 206] width 339 height 47
checkbox input "true"
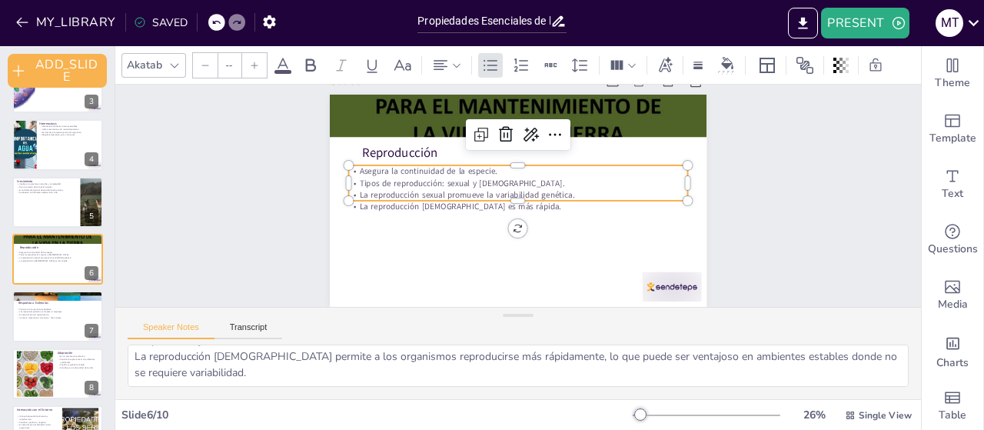
type input "32"
click at [451, 184] on p "La reproducción sexual promueve la variabilidad genética." at bounding box center [518, 194] width 339 height 47
click at [451, 184] on p "La reproducción sexual promueve la variabilidad genética." at bounding box center [518, 195] width 335 height 82
click at [451, 188] on p "La reproducción sexual promueve la variabilidad genética." at bounding box center [517, 194] width 339 height 12
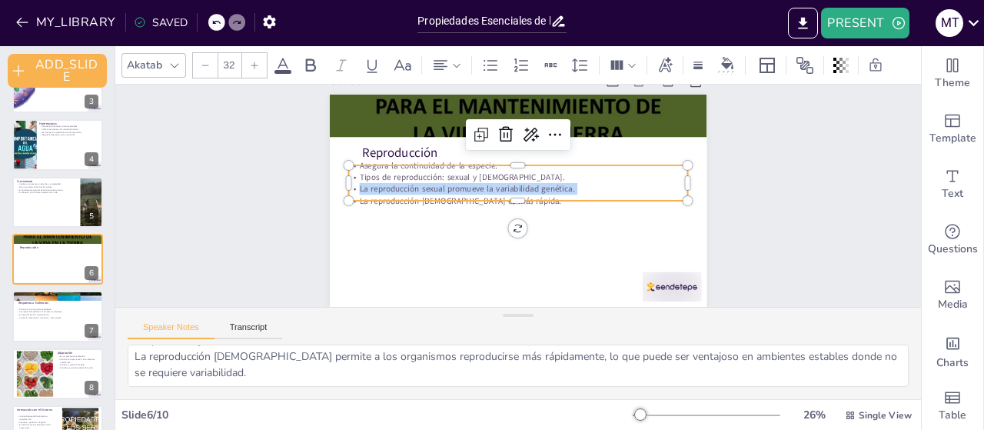
click at [451, 184] on p "La reproducción sexual promueve la variabilidad genética." at bounding box center [519, 188] width 339 height 47
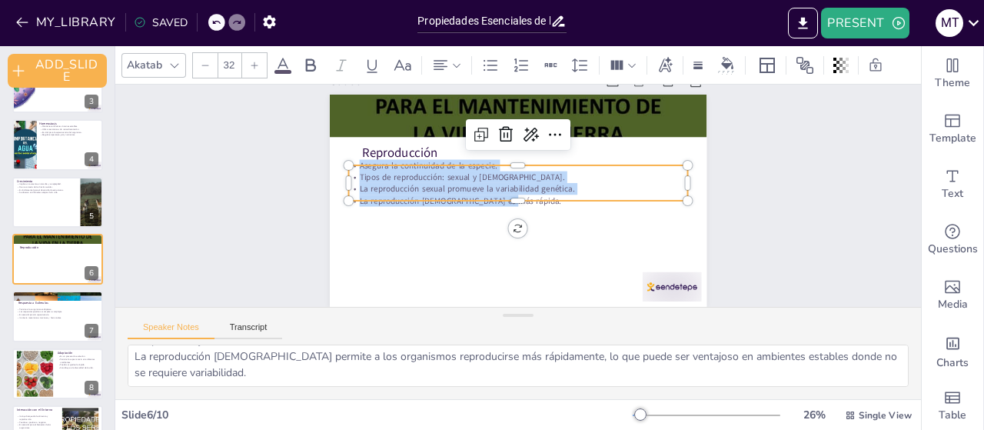
drag, startPoint x: 499, startPoint y: 193, endPoint x: 348, endPoint y: 159, distance: 154.5
click at [348, 159] on div "Reproducción Asegura la continuidad de la especie. Tipos de reproducción: sexua…" at bounding box center [518, 200] width 398 height 251
copy div "Asegura la continuidad de la especie. Tipos de reproducción: sexual y asexual. …"
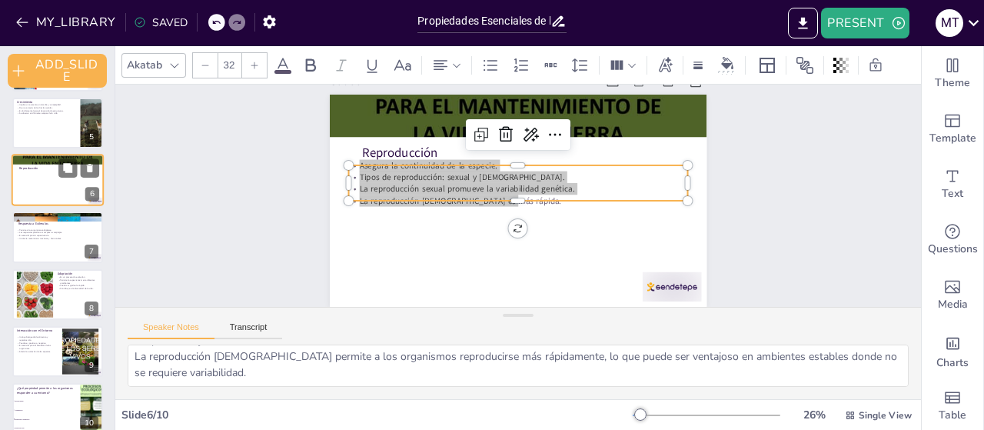
scroll to position [248, 0]
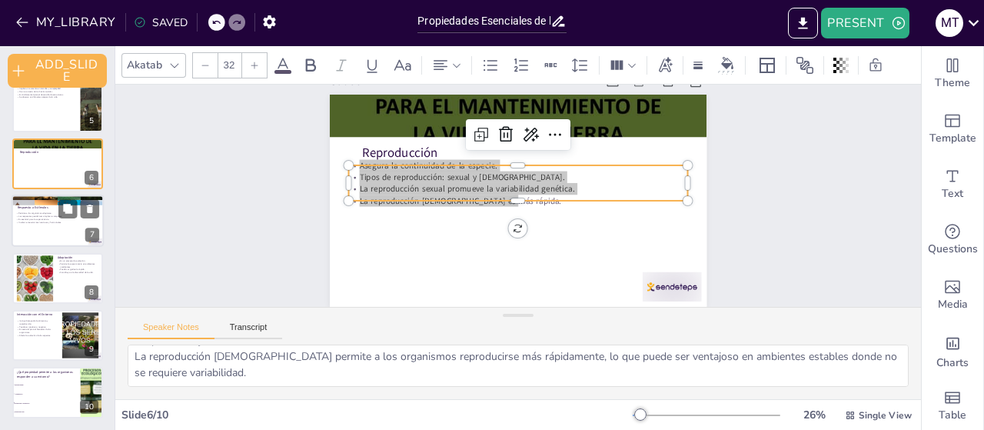
checkbox input "true"
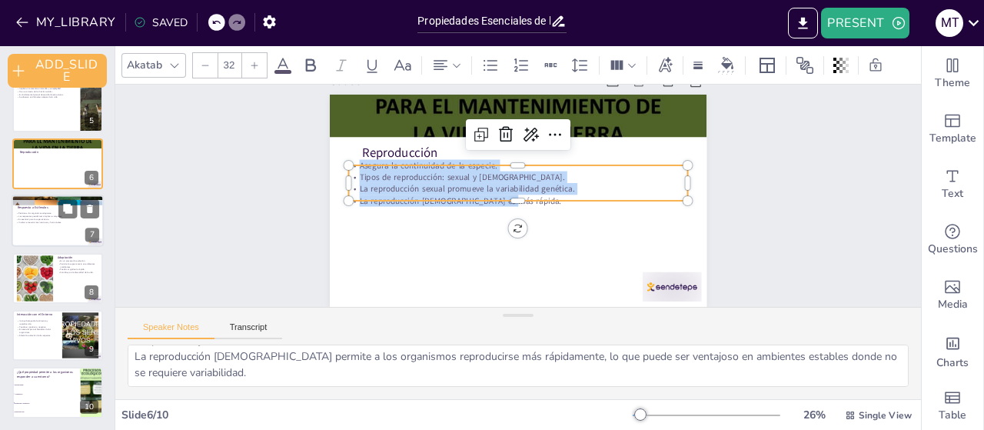
click at [57, 218] on p "Es esencial para la supervivencia." at bounding box center [57, 219] width 83 height 3
type textarea "La capacidad de respuesta a estímulos es fundamental para la adaptación. Los or…"
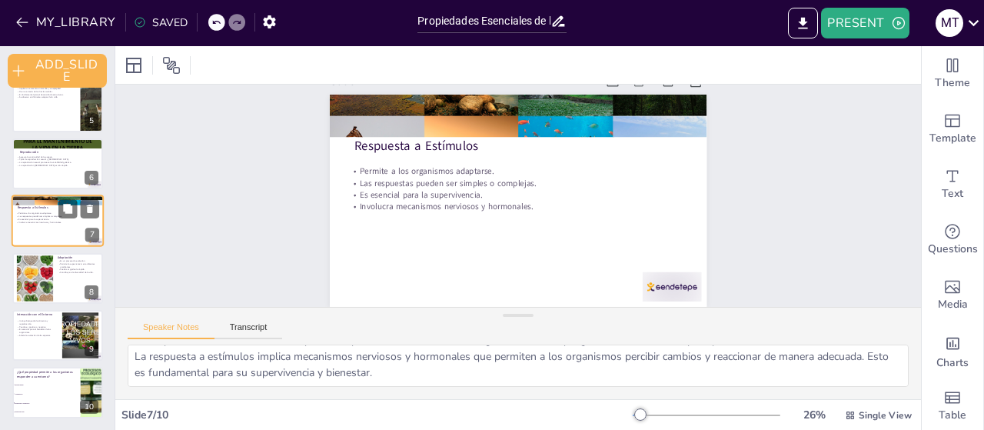
scroll to position [0, 0]
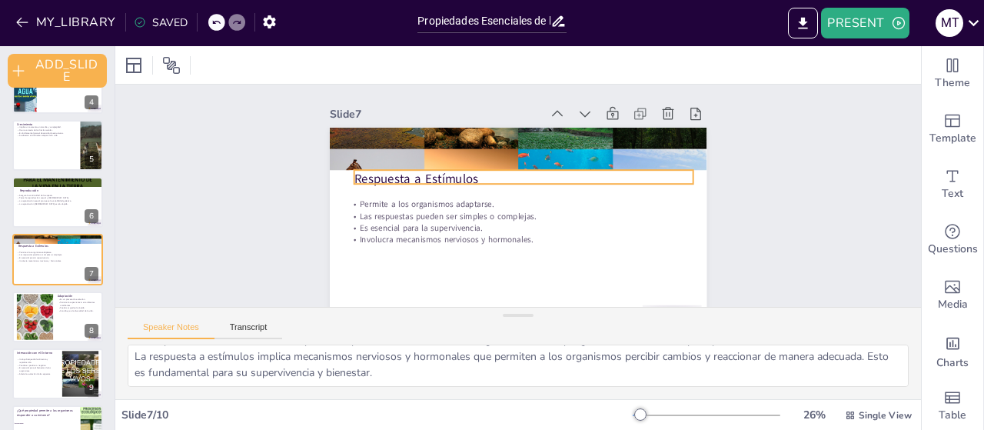
click at [389, 184] on div "Respuesta a Estímulos Permite a los organismos adaptarse. Las respuestas pueden…" at bounding box center [481, 195] width 212 height 377
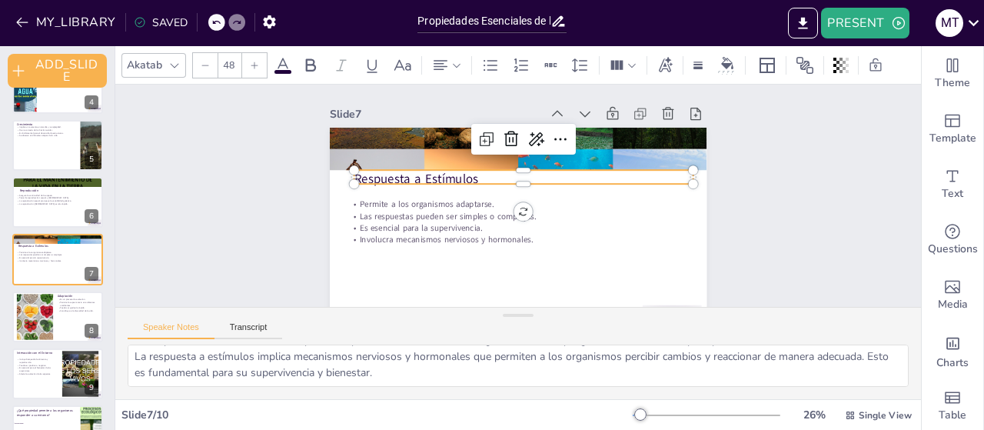
click at [389, 184] on div at bounding box center [524, 191] width 339 height 48
click at [389, 181] on p "Respuesta a Estímulos" at bounding box center [525, 179] width 339 height 53
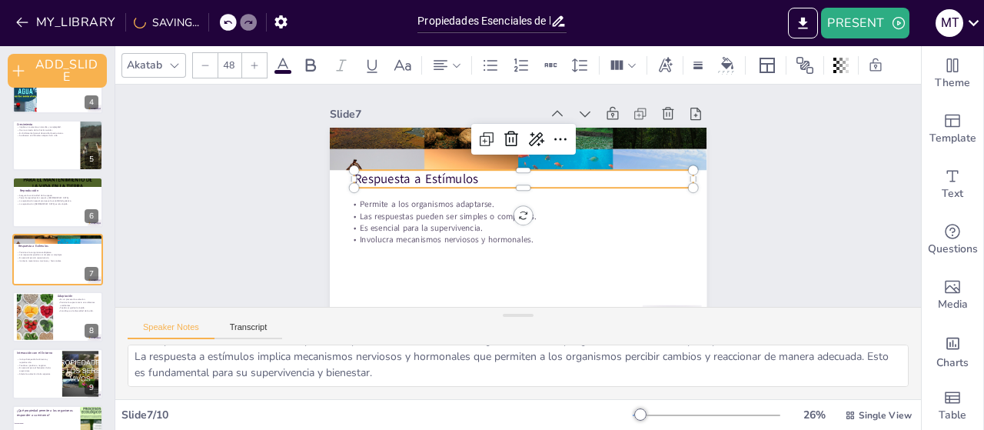
click at [389, 181] on p "Respuesta a Estímulos" at bounding box center [525, 179] width 339 height 53
click at [385, 156] on div at bounding box center [524, 149] width 398 height 251
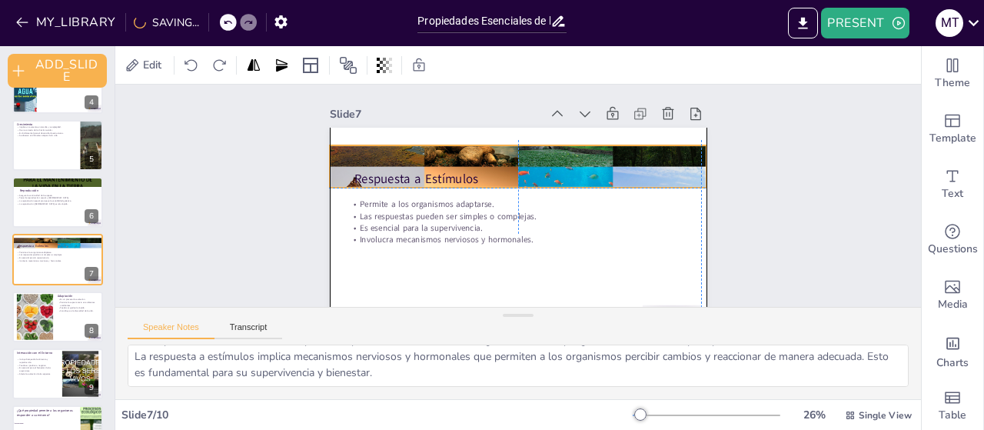
drag, startPoint x: 385, startPoint y: 156, endPoint x: 385, endPoint y: 167, distance: 10.8
click at [385, 167] on div at bounding box center [518, 167] width 377 height 212
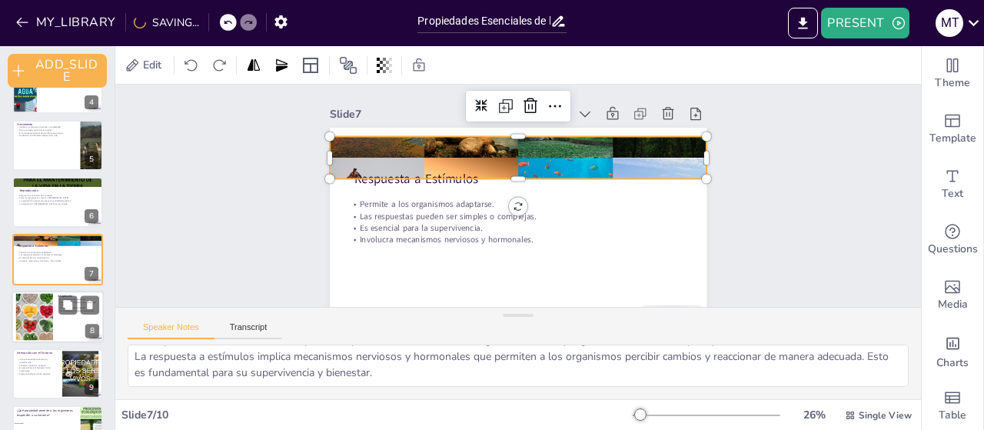
checkbox input "true"
click at [52, 310] on div at bounding box center [34, 316] width 70 height 47
type textarea "La adaptación es un proceso evolutivo que permite a las especies desarrollar ca…"
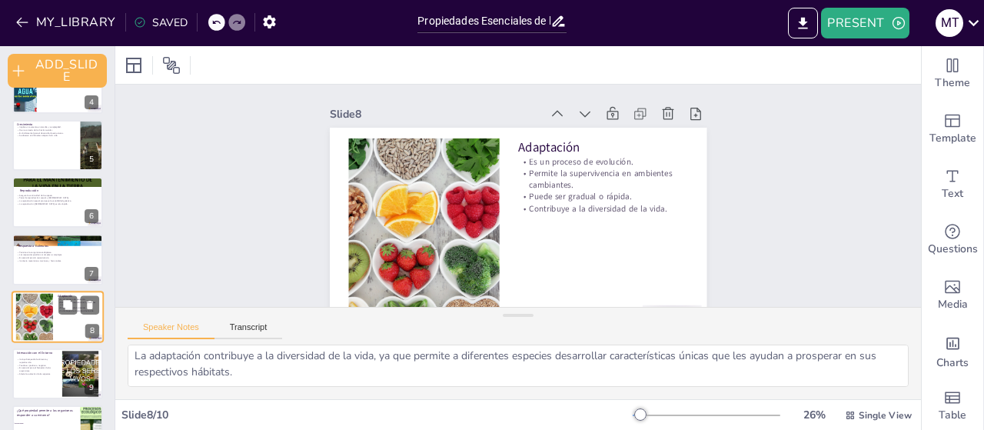
scroll to position [68, 0]
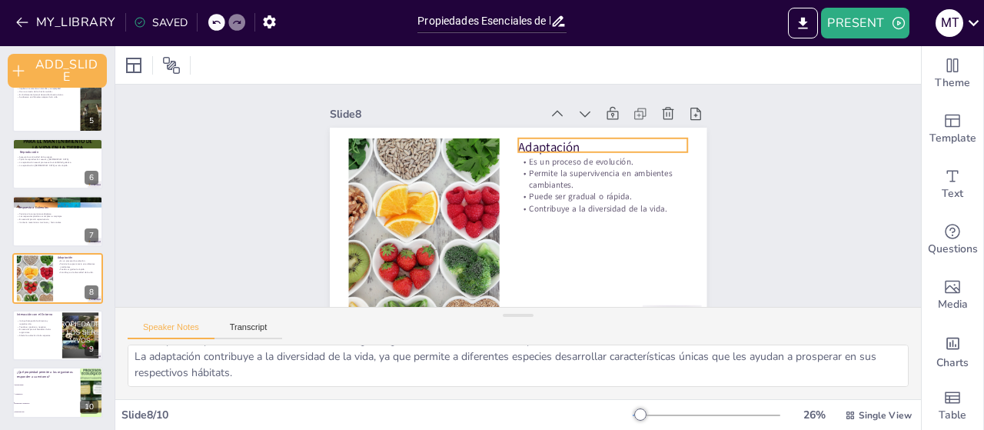
click at [528, 147] on p "Adaptación" at bounding box center [607, 155] width 171 height 35
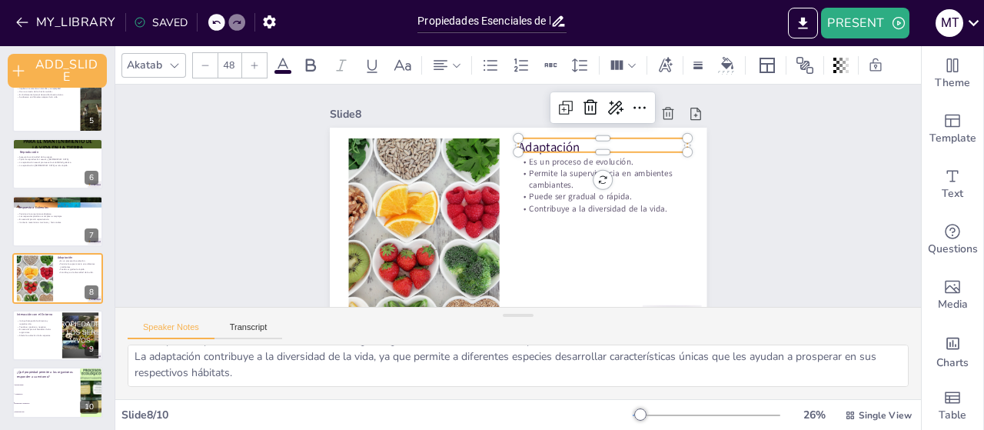
click at [551, 162] on p "Adaptación" at bounding box center [608, 236] width 114 height 148
click at [527, 145] on p "Adaptación" at bounding box center [607, 155] width 171 height 35
click at [527, 145] on p "Adaptación" at bounding box center [603, 151] width 170 height 18
click at [527, 145] on p "Adaptación" at bounding box center [607, 159] width 171 height 35
click at [527, 146] on p "Adaptación" at bounding box center [611, 167] width 170 height 52
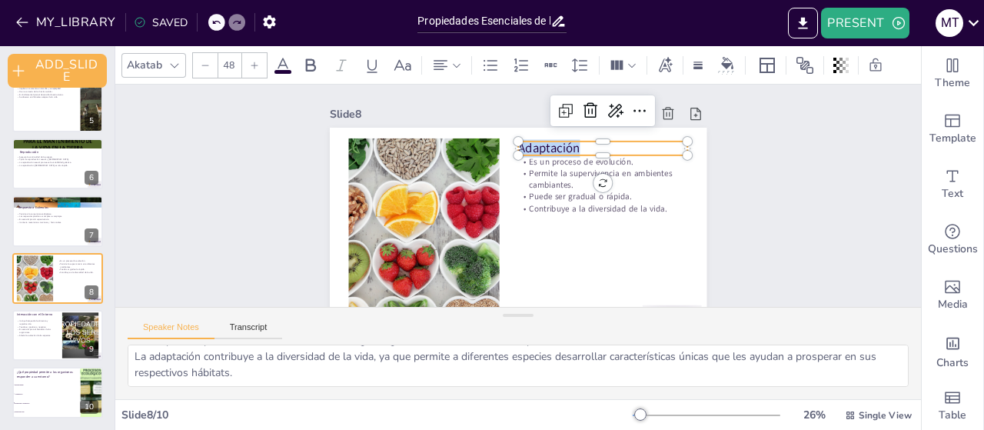
click at [252, 211] on div "Slide 1 Propiedades Esenciales de los Organismos Vivos Esta presentación explor…" at bounding box center [516, 212] width 828 height 338
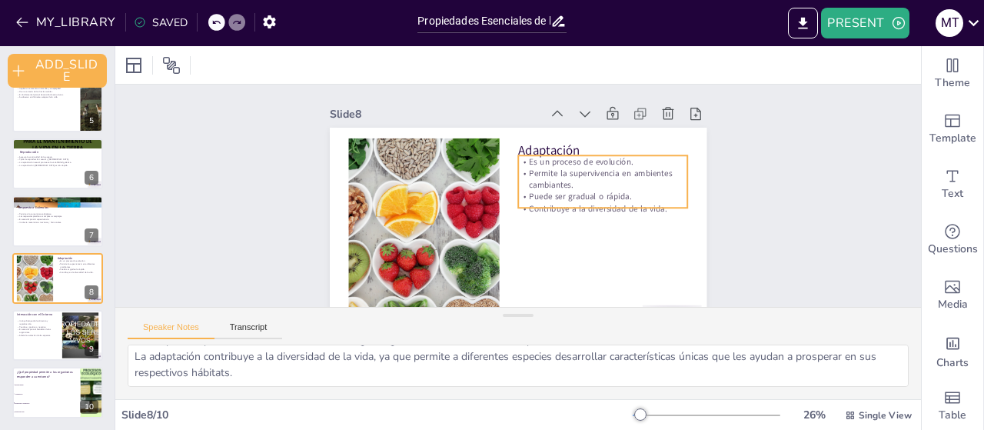
click at [560, 201] on p "Puede ser gradual o rápida." at bounding box center [603, 205] width 170 height 29
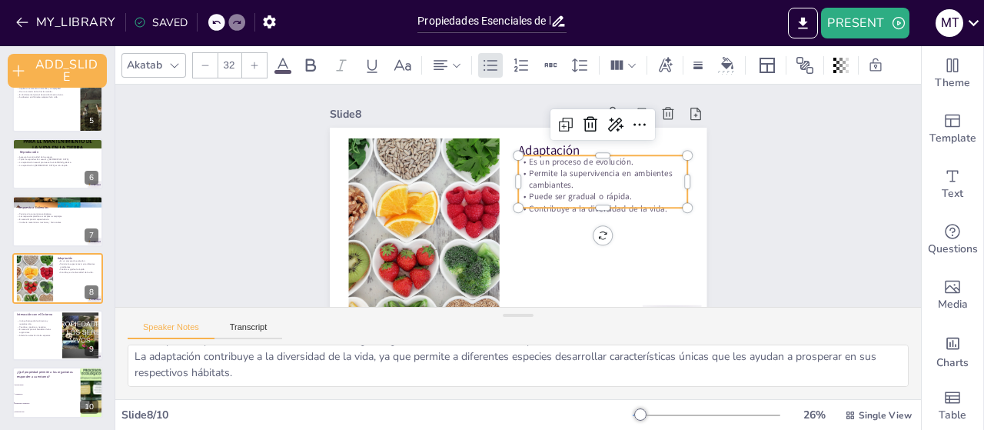
click at [560, 201] on p "Puede ser gradual o rápida." at bounding box center [591, 238] width 153 height 95
click at [560, 201] on p "Puede ser gradual o rápida." at bounding box center [603, 205] width 170 height 29
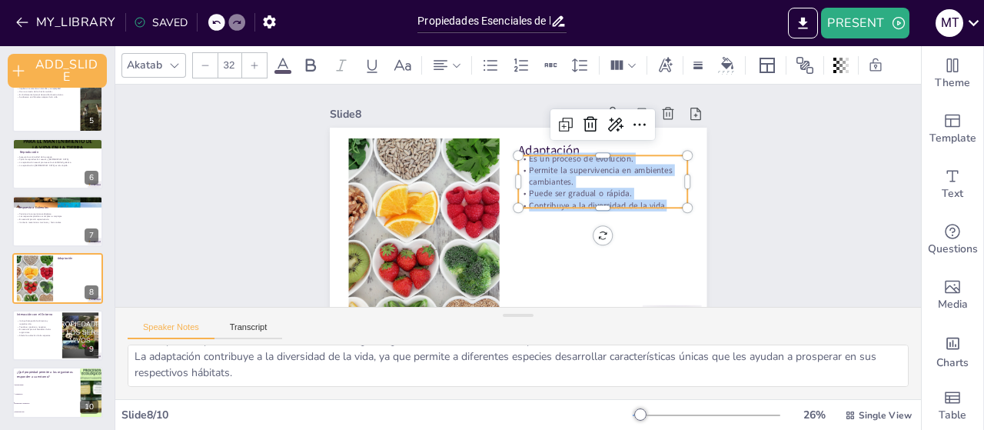
drag, startPoint x: 517, startPoint y: 162, endPoint x: 656, endPoint y: 208, distance: 146.6
click at [656, 208] on div "Adaptación Es un proceso de evolución. Permite la supervivencia en ambientes ca…" at bounding box center [515, 233] width 398 height 251
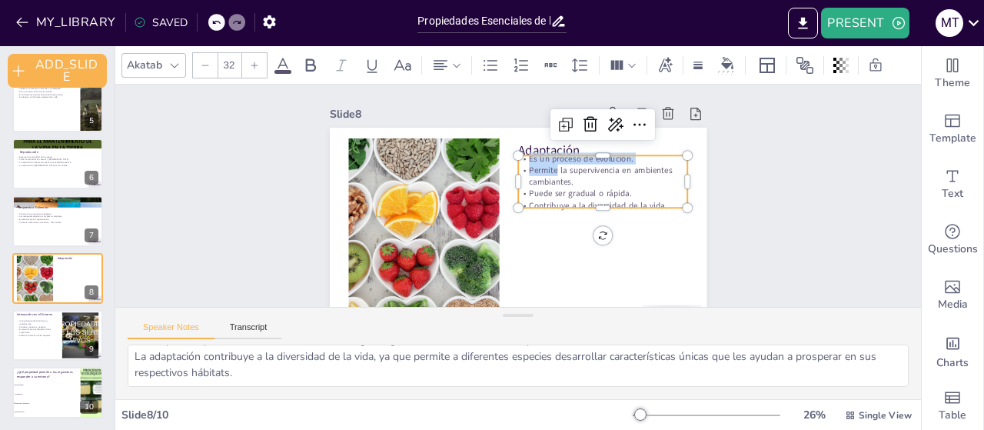
click at [654, 204] on p "Contribuye a la diversidad de la vida." at bounding box center [602, 213] width 170 height 29
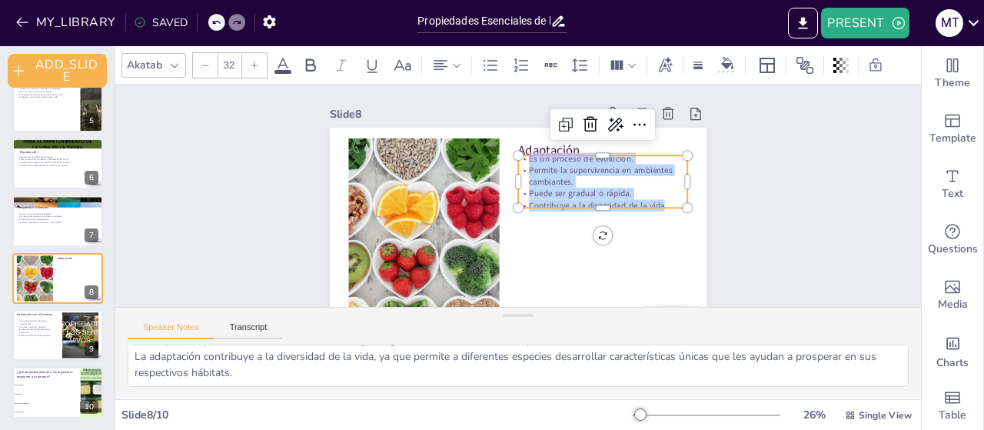
drag, startPoint x: 654, startPoint y: 204, endPoint x: 517, endPoint y: 158, distance: 144.5
click at [517, 158] on div "Es un proceso de evolución. Permite la supervivencia en ambientes cambiantes. P…" at bounding box center [604, 191] width 175 height 76
click at [271, 238] on div "Slide 1 Propiedades Esenciales de los Organismos Vivos Esta presentación explor…" at bounding box center [516, 212] width 828 height 338
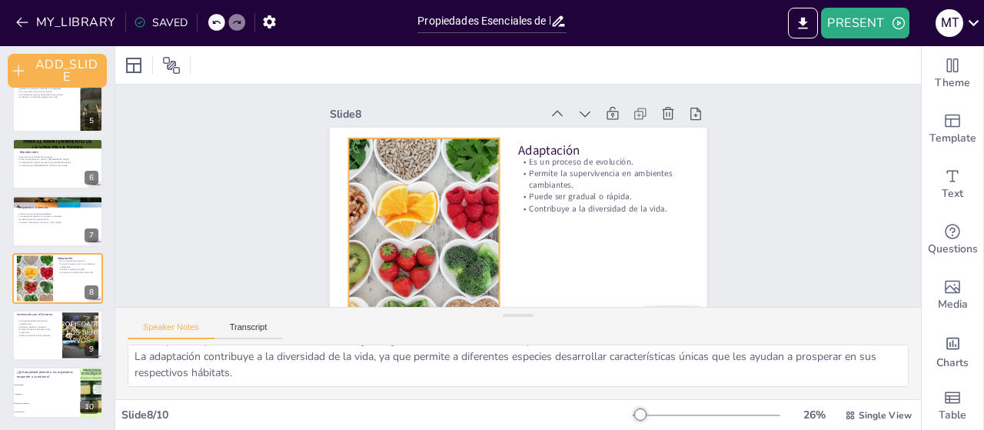
click at [398, 239] on div at bounding box center [424, 233] width 286 height 191
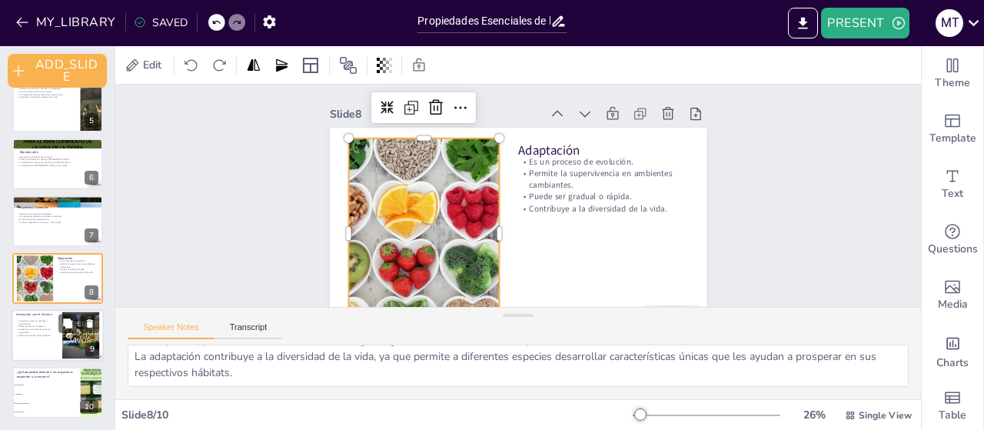
checkbox input "true"
click at [79, 322] on div at bounding box center [78, 323] width 41 height 18
type textarea "La interacción con el entorno es fundamental para la supervivencia. Los organis…"
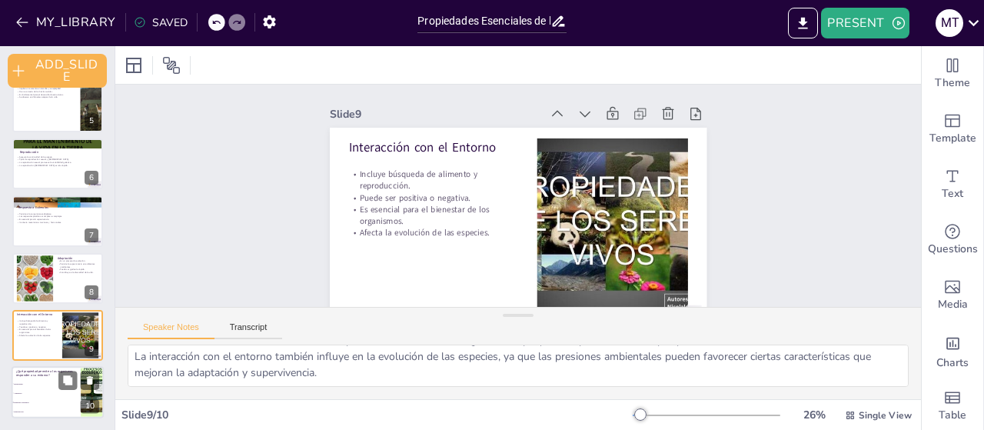
checkbox input "true"
click at [40, 381] on li "Metabolismo" at bounding box center [46, 384] width 69 height 9
type textarea "La respuesta a estímulos, explicada en la diapositiva "Respuesta a Estímulos", …"
checkbox input "true"
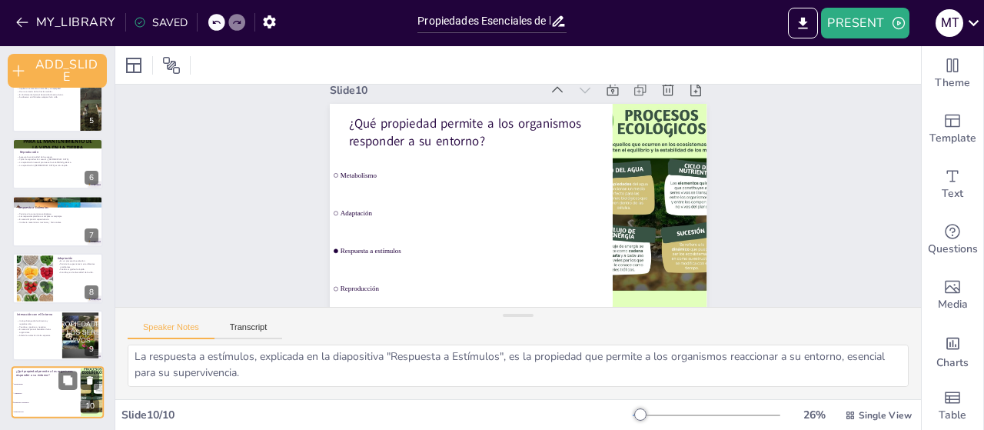
scroll to position [38, 0]
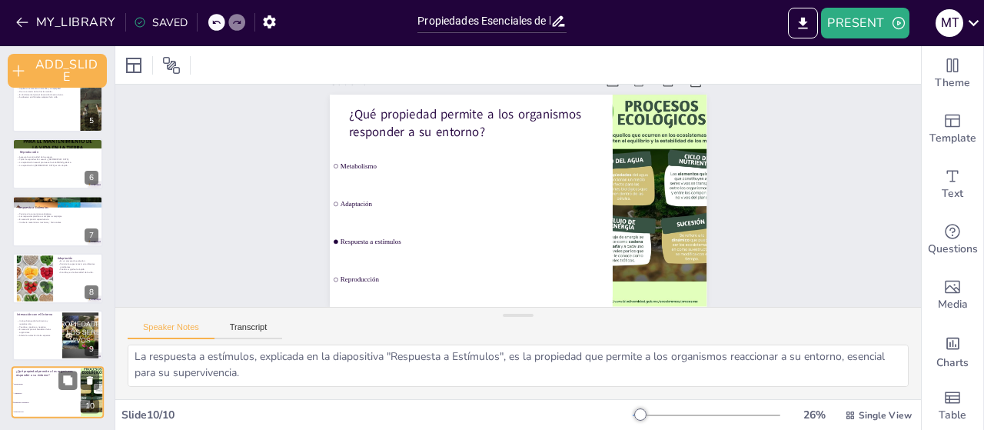
checkbox input "true"
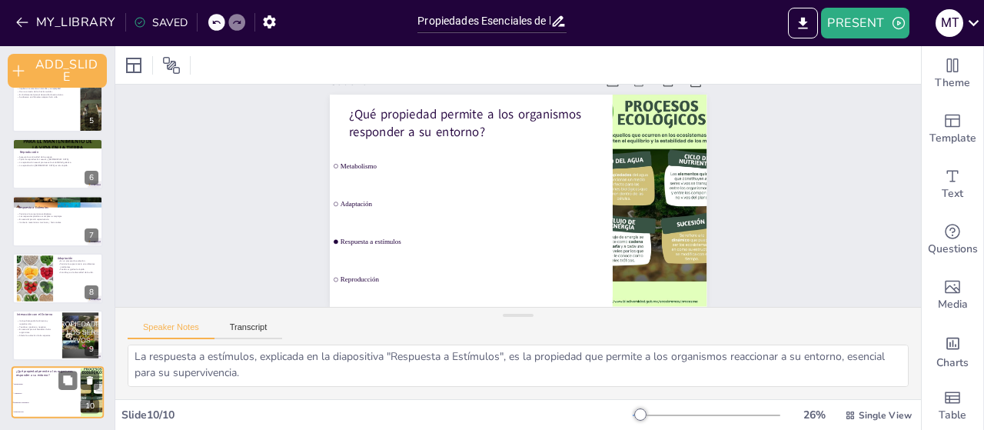
checkbox input "true"
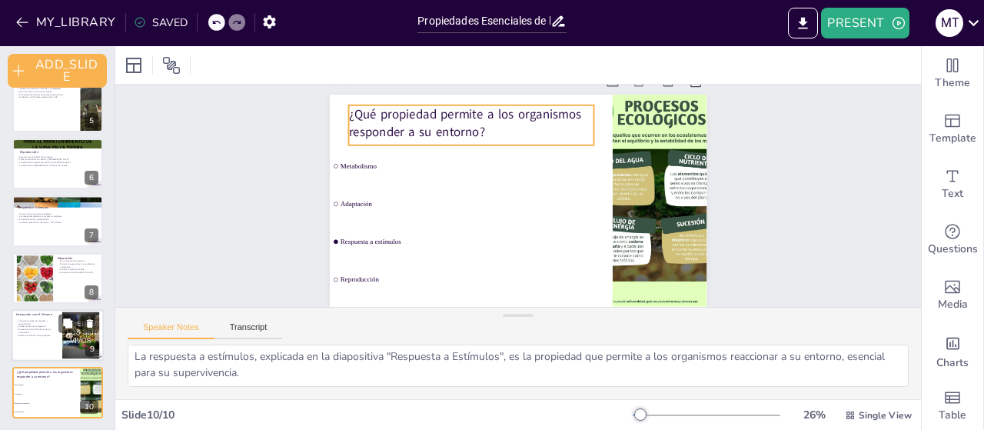
checkbox input "true"
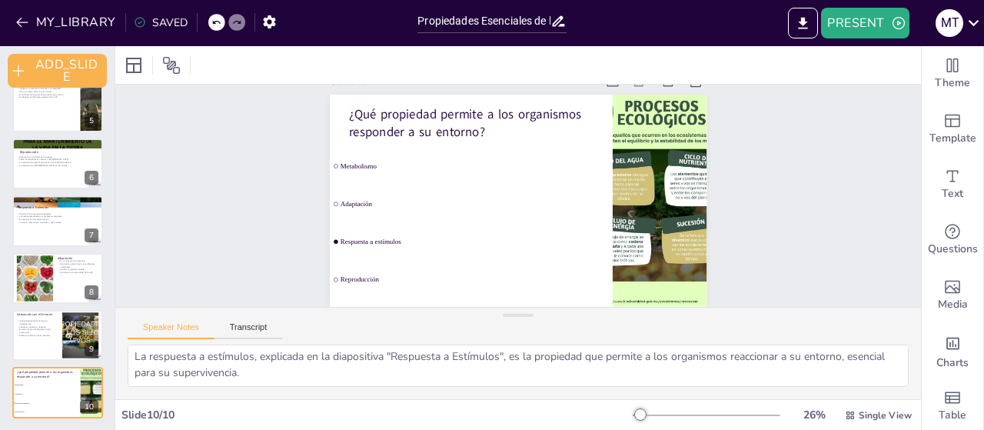
checkbox input "true"
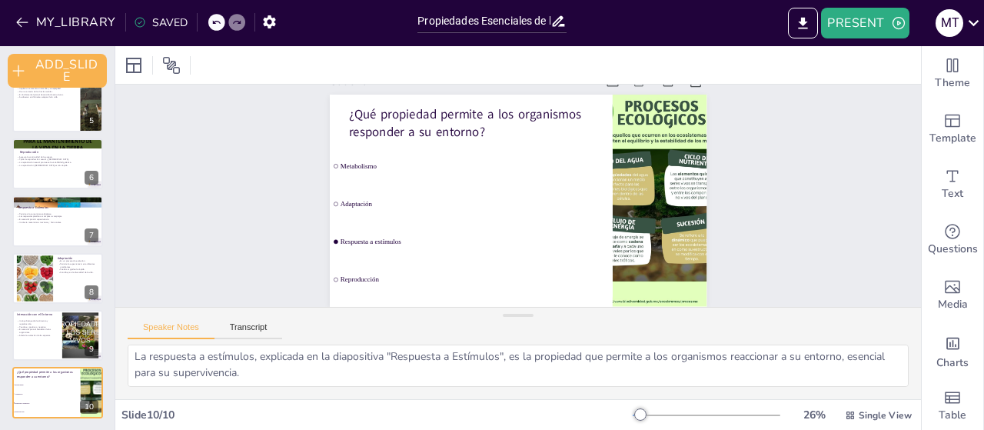
checkbox input "true"
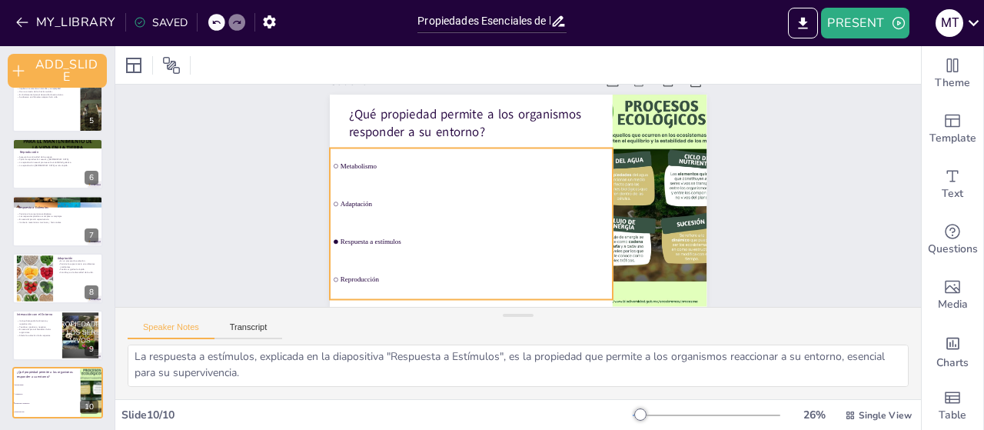
checkbox input "true"
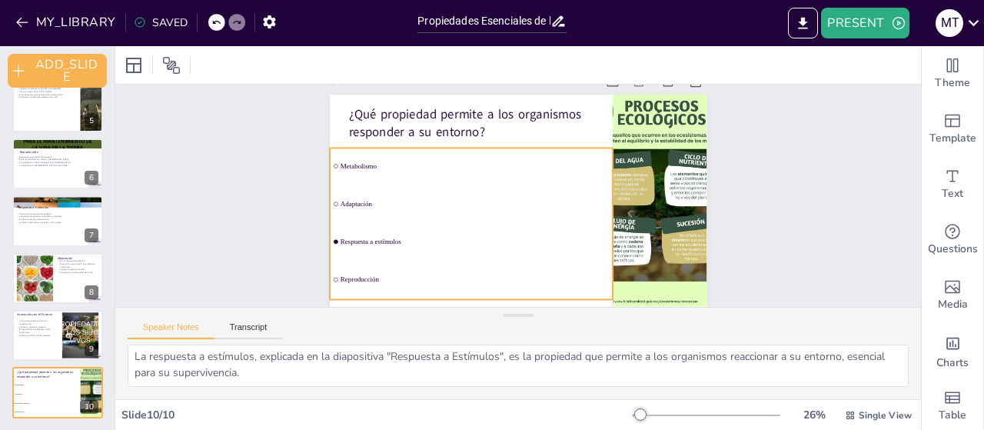
checkbox input "true"
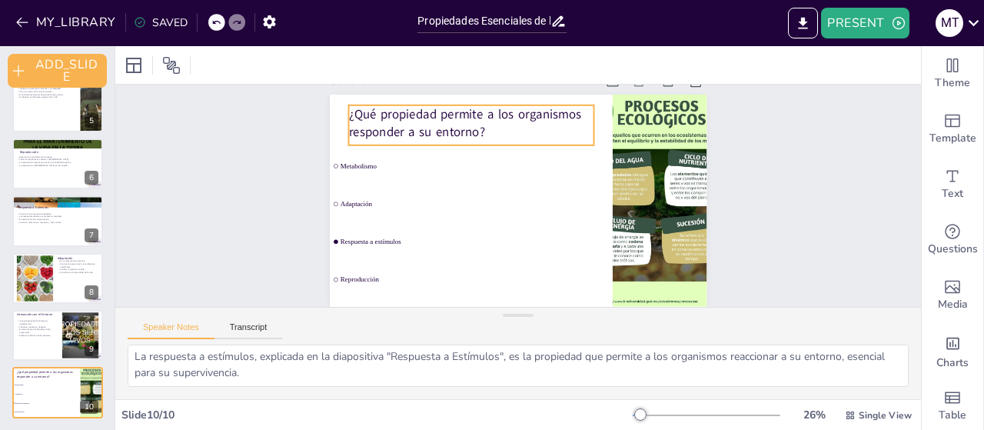
click at [480, 123] on p "¿Qué propiedad permite a los organismos responder a su entorno?" at bounding box center [479, 118] width 248 height 61
checkbox input "true"
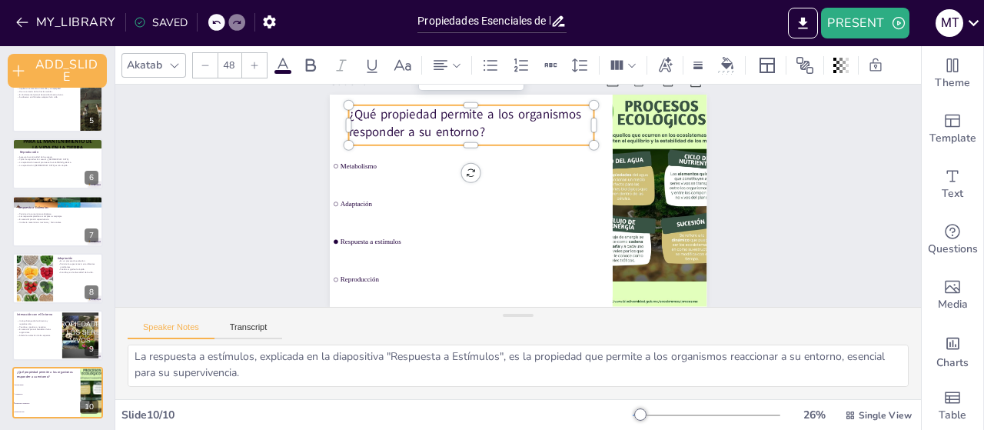
checkbox input "true"
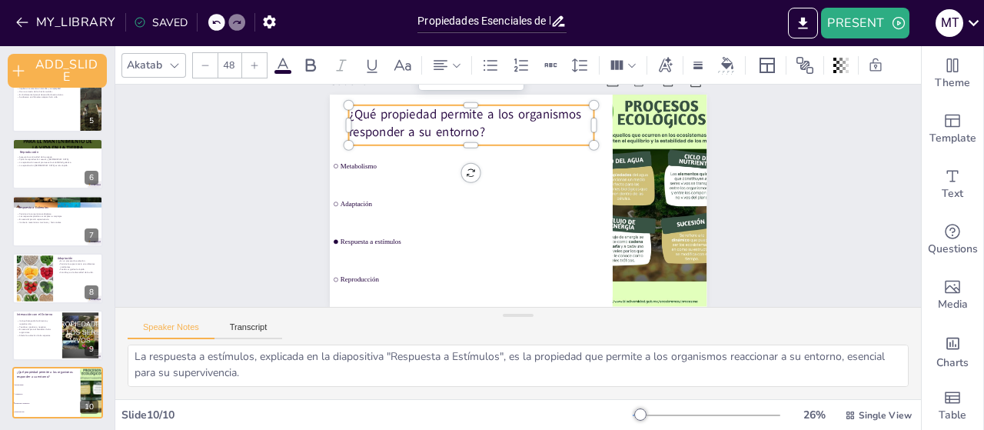
checkbox input "true"
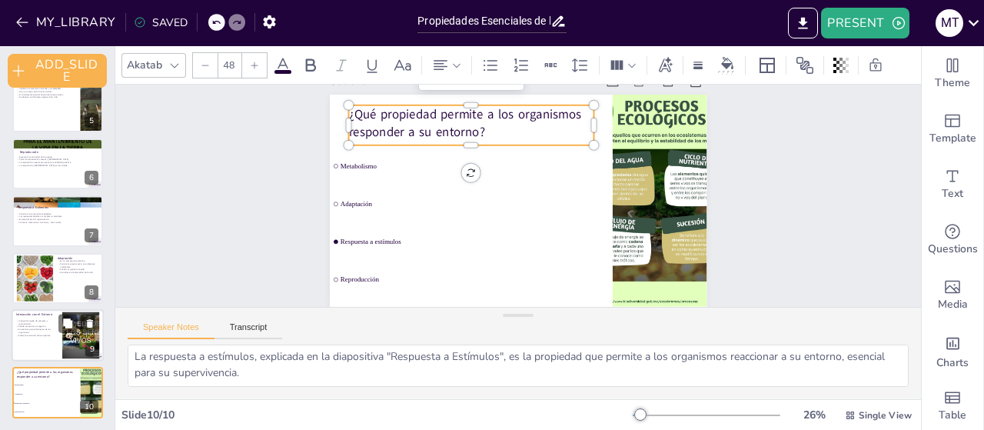
checkbox input "true"
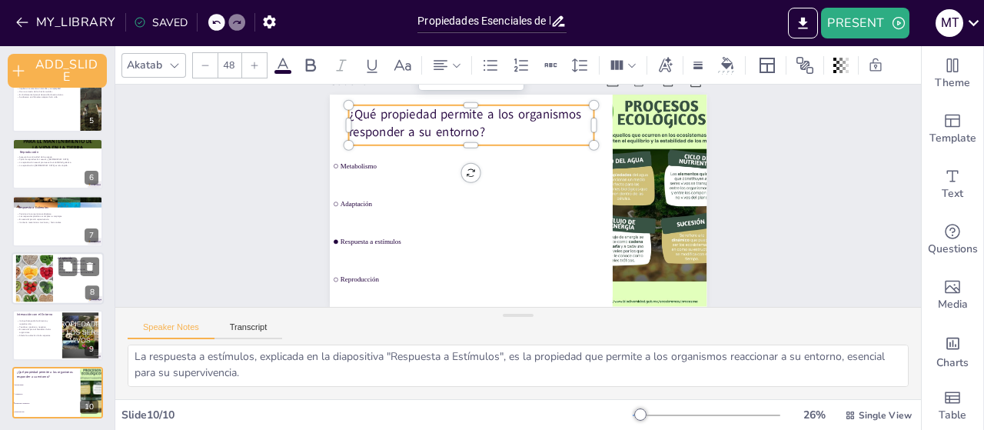
checkbox input "true"
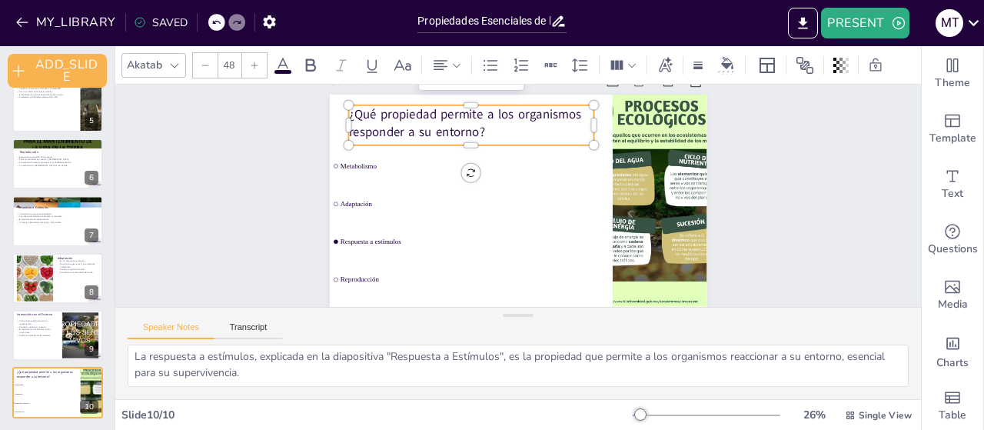
checkbox input "true"
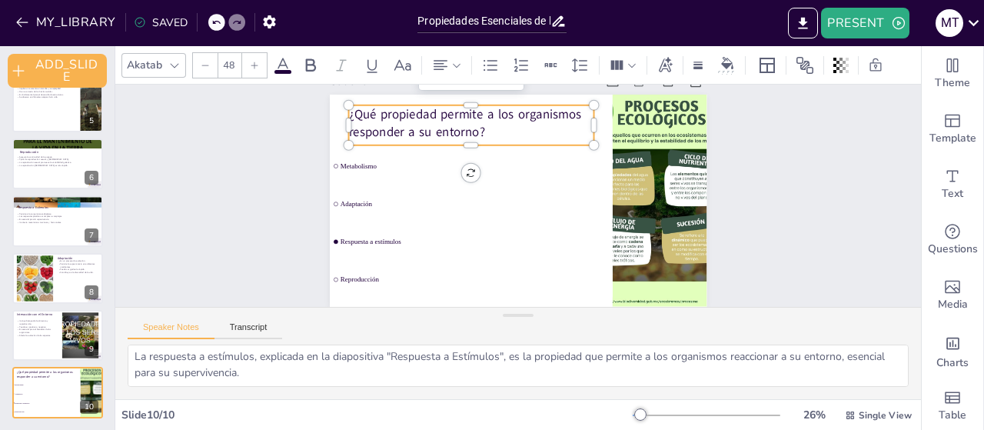
checkbox input "true"
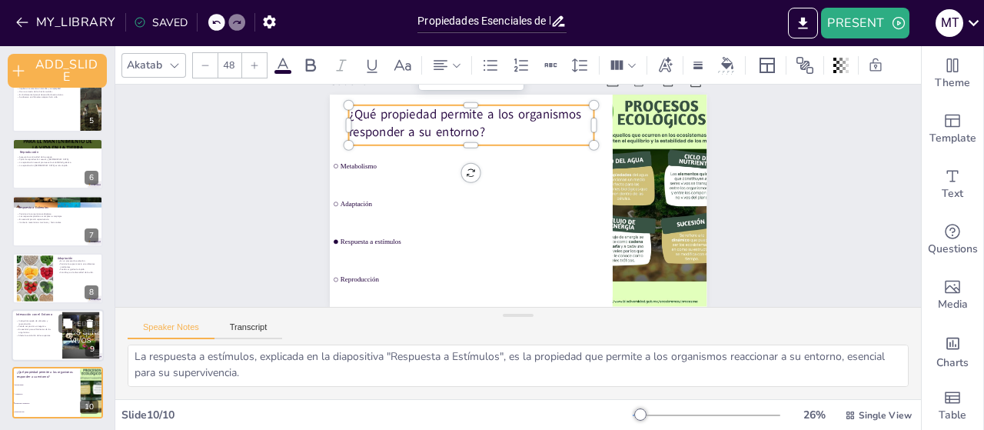
checkbox input "true"
click at [40, 324] on p "Incluye búsqueda de alimento y reproducción." at bounding box center [37, 321] width 42 height 5
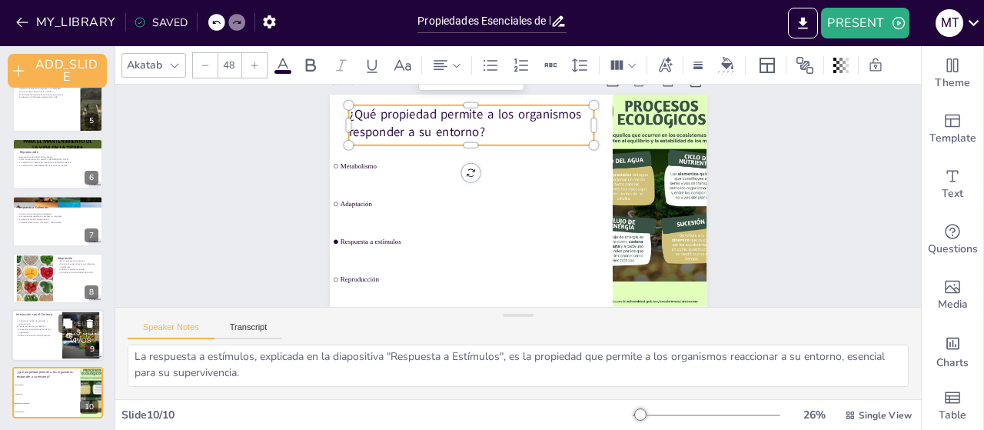
type textarea "La interacción con el entorno es fundamental para la supervivencia. Los organis…"
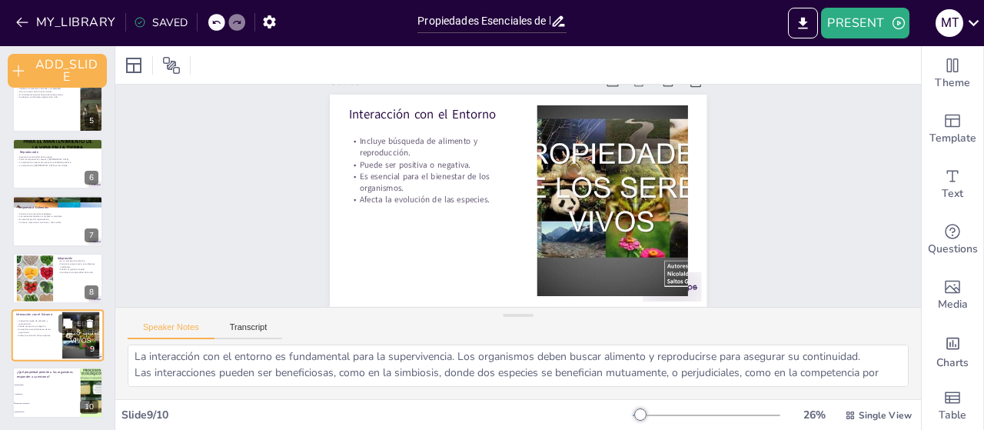
scroll to position [68, 0]
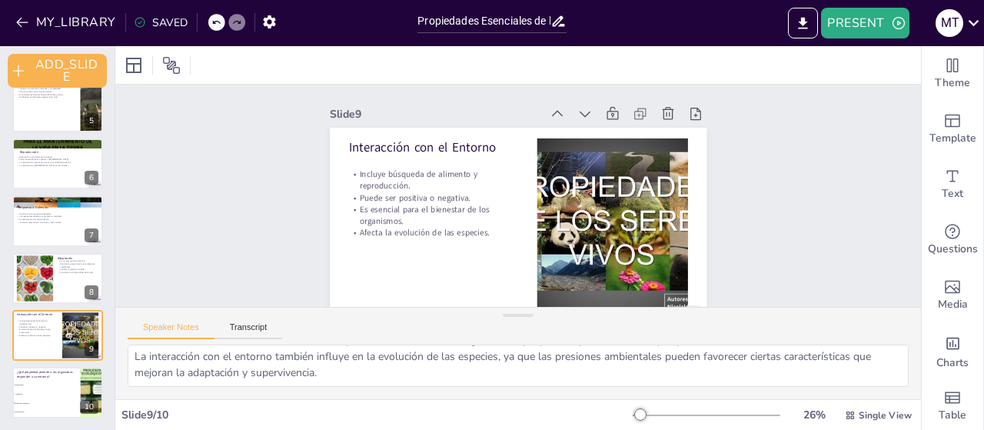
click at [791, 133] on div "Slide 1 Propiedades Esenciales de los Organismos Vivos Esta presentación explor…" at bounding box center [514, 212] width 841 height 418
checkbox input "true"
click at [58, 215] on button at bounding box center [67, 209] width 18 height 18
type textarea "La capacidad de respuesta a estímulos es fundamental para la adaptación. Los or…"
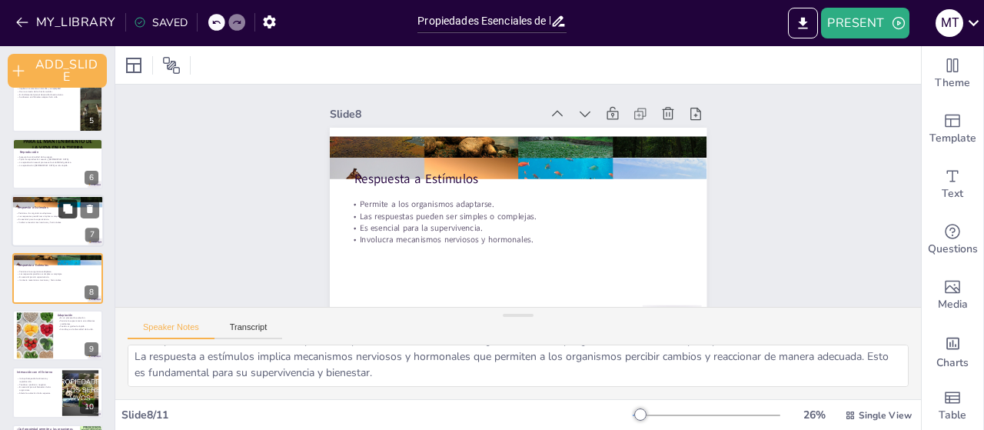
scroll to position [38, 0]
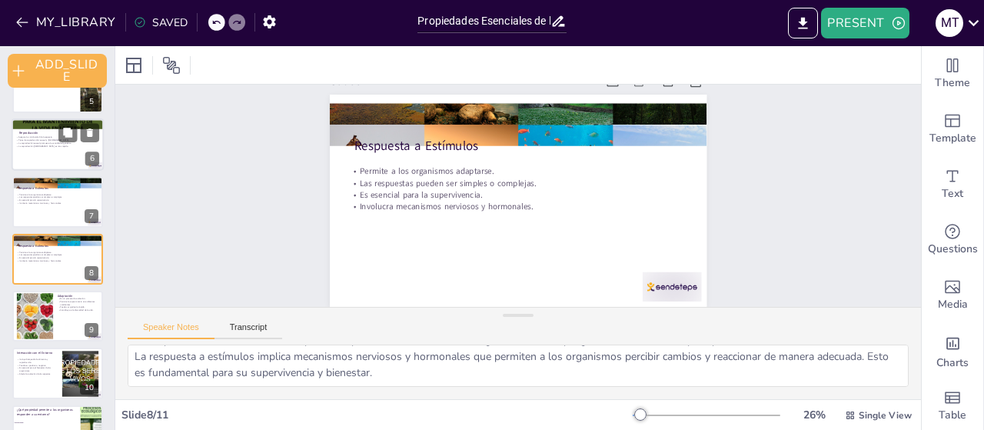
checkbox input "true"
click at [54, 156] on div at bounding box center [58, 144] width 92 height 52
type textarea "La reproducción es esencial para la continuidad de las especies. Sin reproducci…"
checkbox input "true"
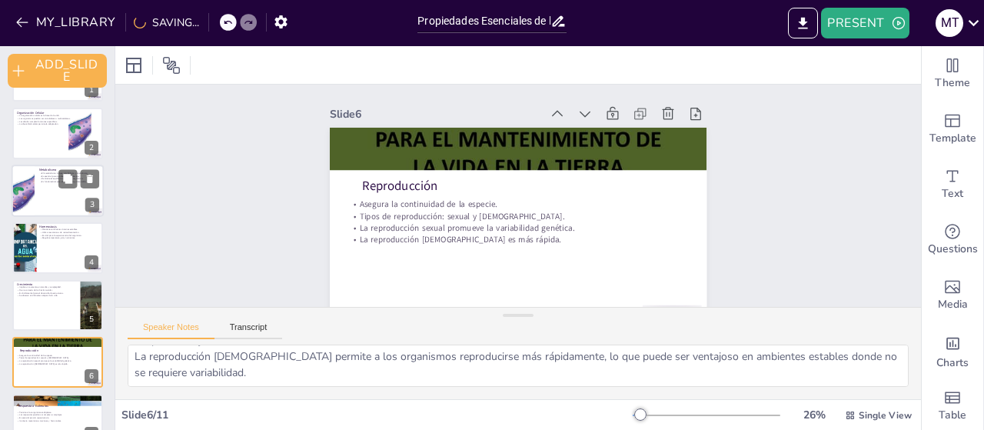
scroll to position [34, 0]
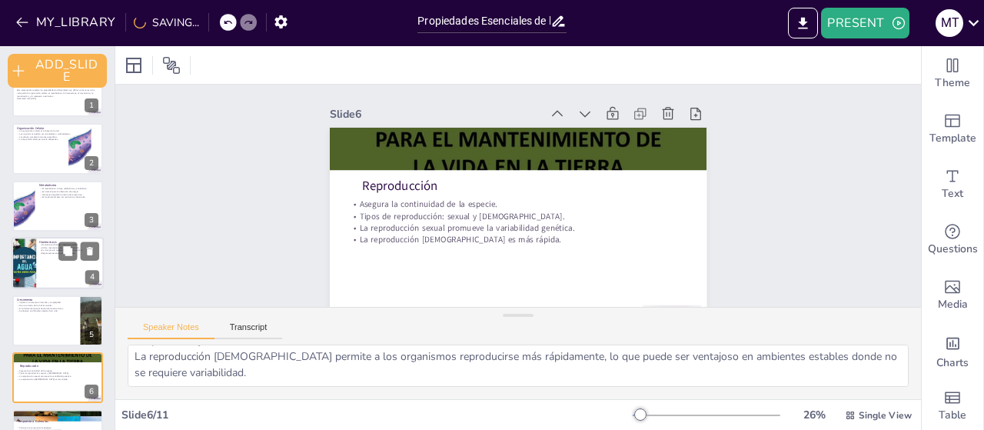
checkbox input "true"
click at [48, 263] on div at bounding box center [58, 263] width 92 height 52
type textarea "La homeostasis es crucial porque permite a los organismos sobrevivir en entorno…"
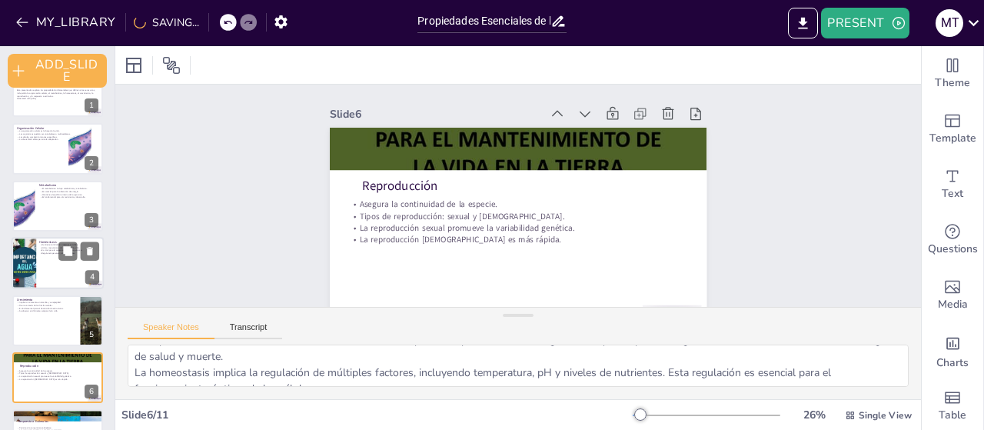
scroll to position [100, 0]
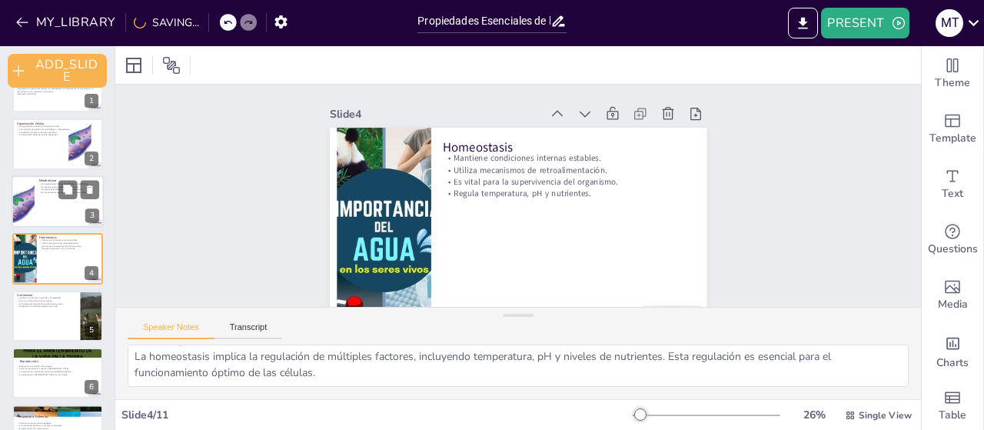
checkbox input "true"
click at [50, 208] on div at bounding box center [58, 201] width 92 height 52
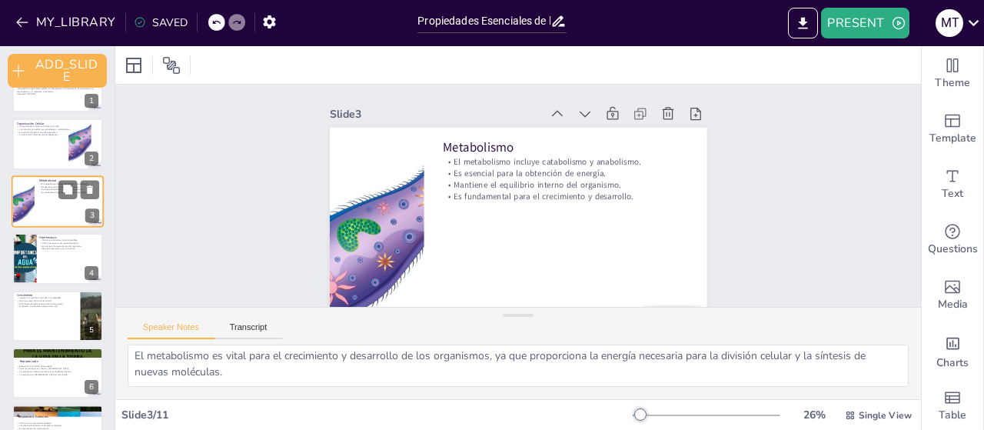
scroll to position [0, 0]
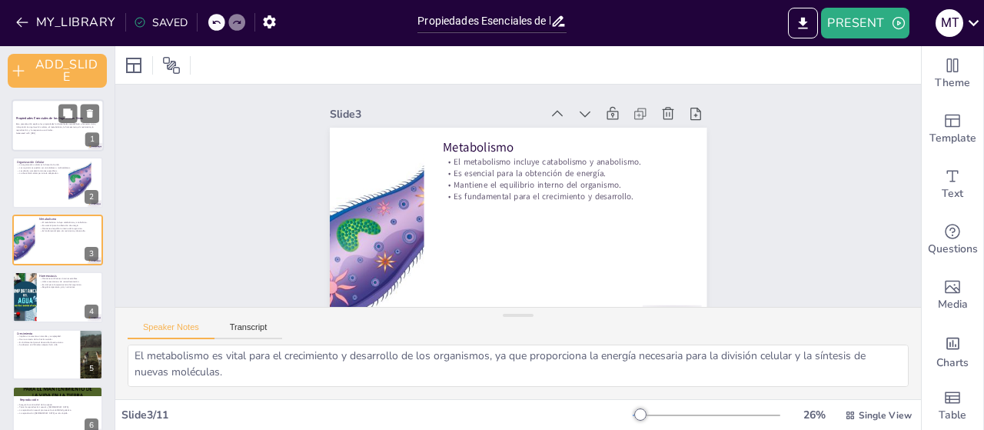
click at [36, 142] on div at bounding box center [58, 125] width 92 height 52
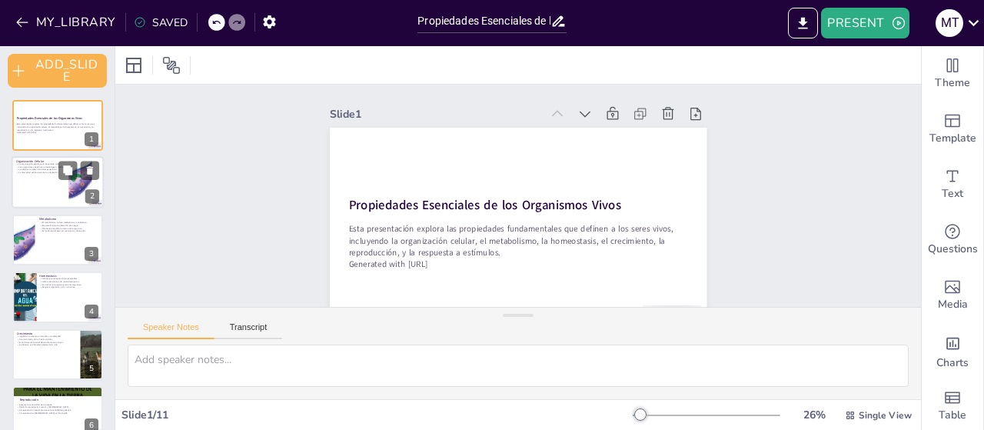
click at [35, 175] on div at bounding box center [58, 183] width 92 height 52
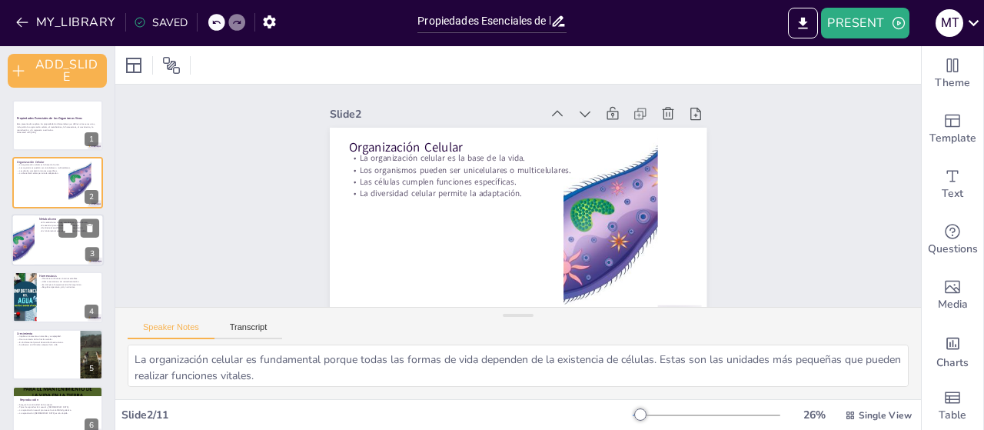
click at [43, 236] on div at bounding box center [58, 240] width 92 height 52
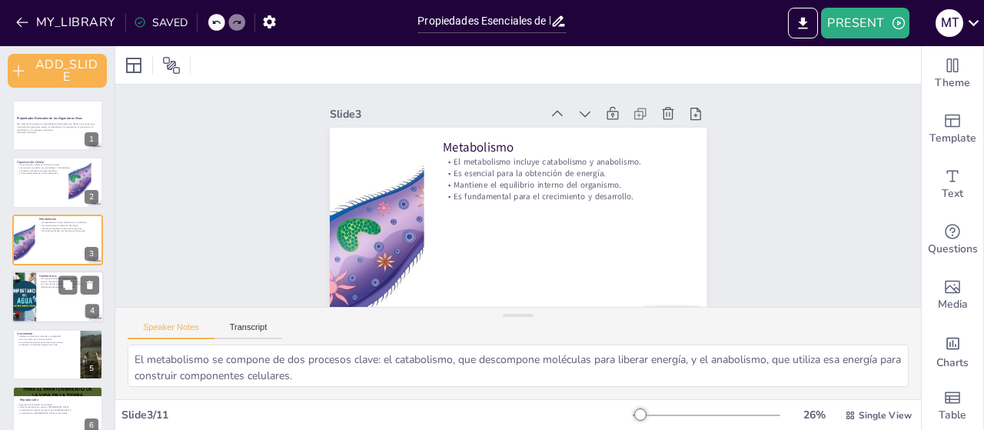
click at [51, 301] on div at bounding box center [58, 297] width 92 height 52
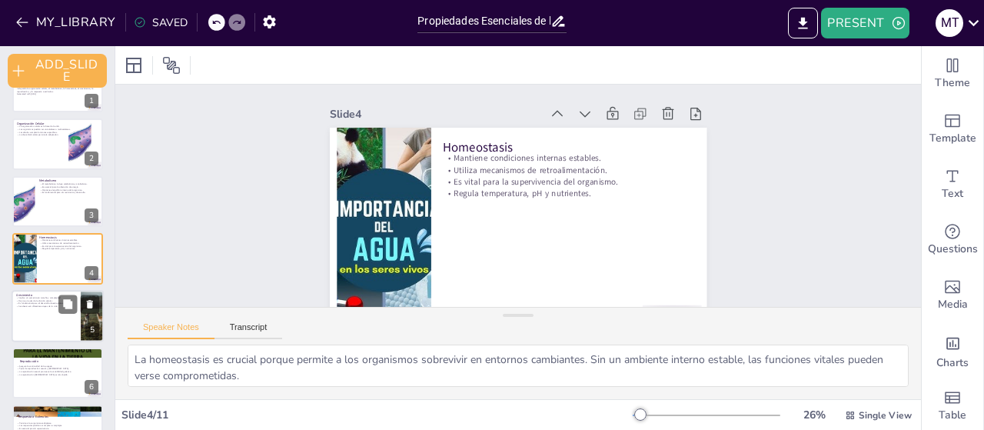
click at [48, 314] on div at bounding box center [58, 316] width 92 height 52
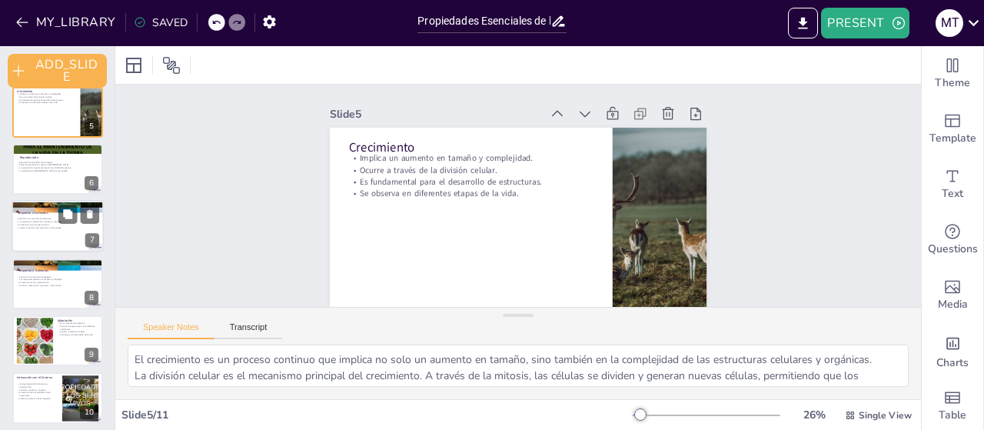
click at [38, 228] on p "Involucra mecanismos nerviosos y hormonales." at bounding box center [57, 227] width 83 height 3
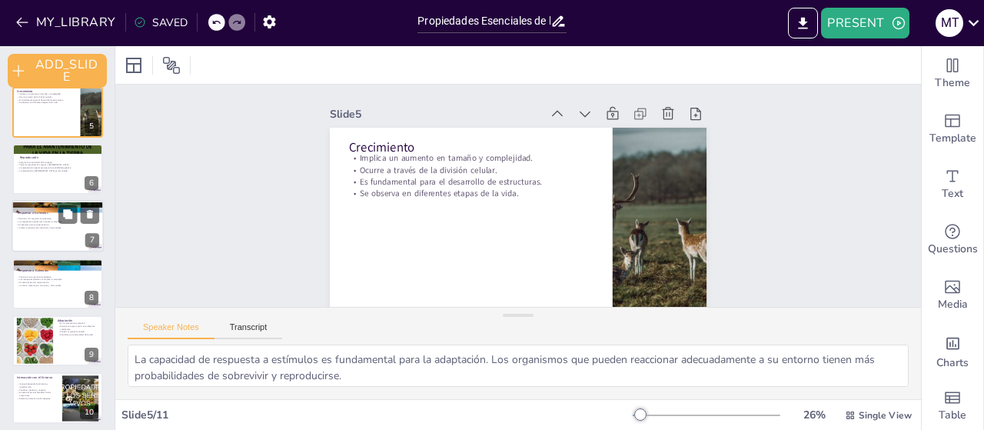
scroll to position [209, 0]
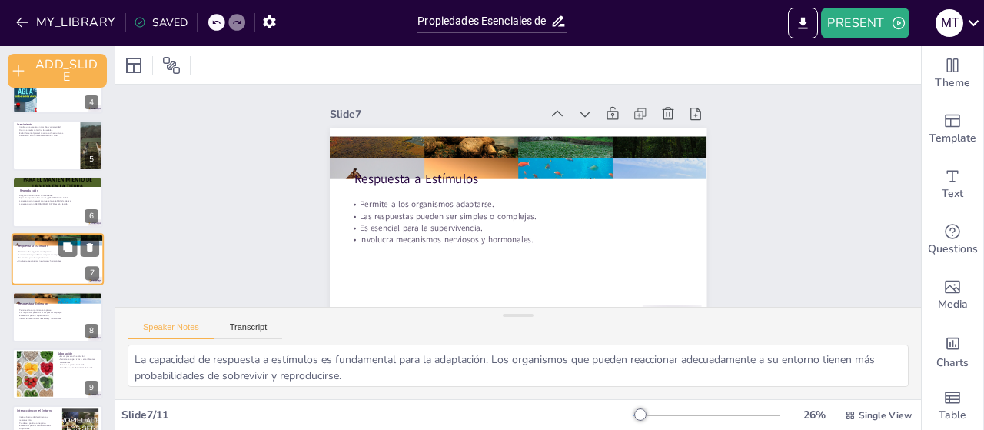
click at [42, 284] on div "Respuesta a Estímulos Permite a los organismos adaptarse. Las respuestas pueden…" at bounding box center [58, 260] width 92 height 52
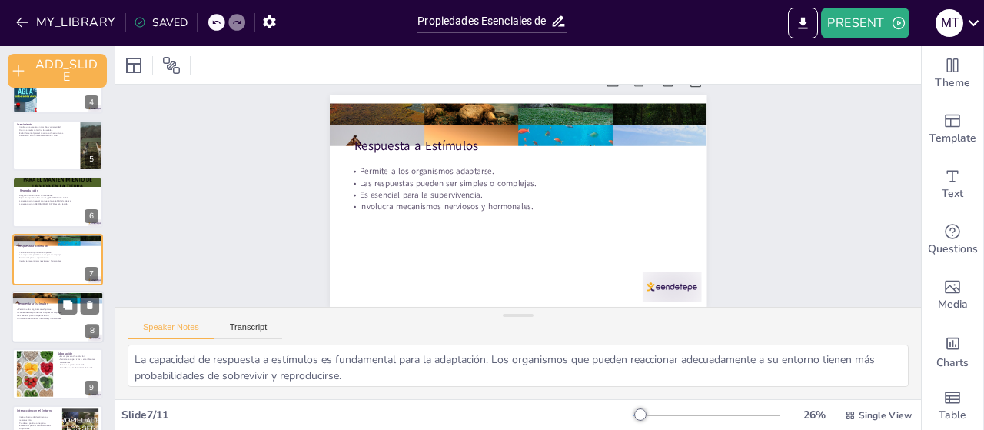
click at [43, 325] on div at bounding box center [58, 317] width 92 height 52
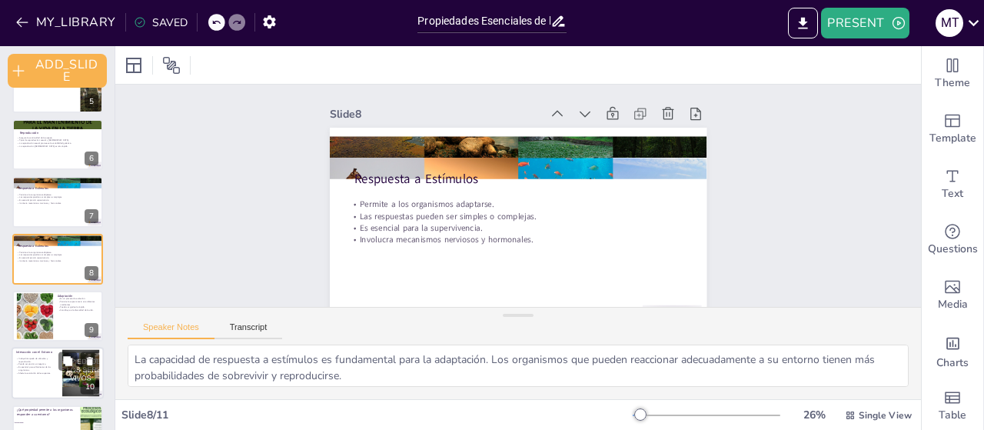
click at [48, 376] on div at bounding box center [58, 374] width 92 height 52
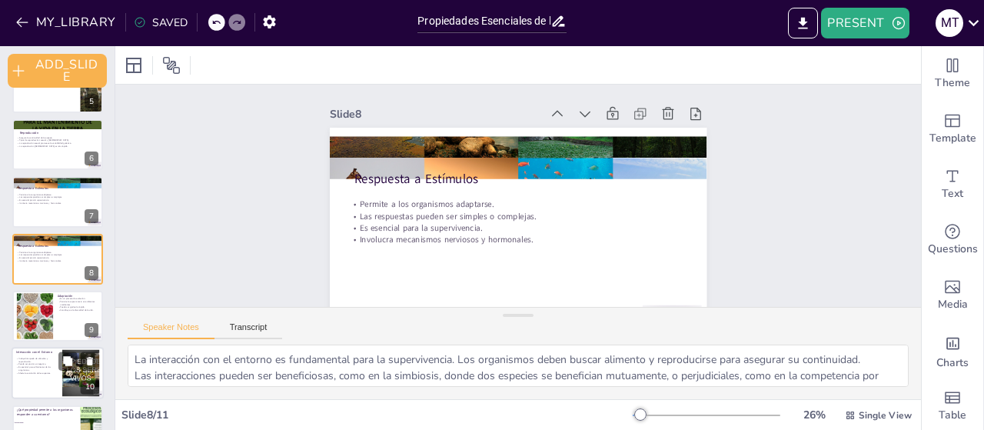
scroll to position [305, 0]
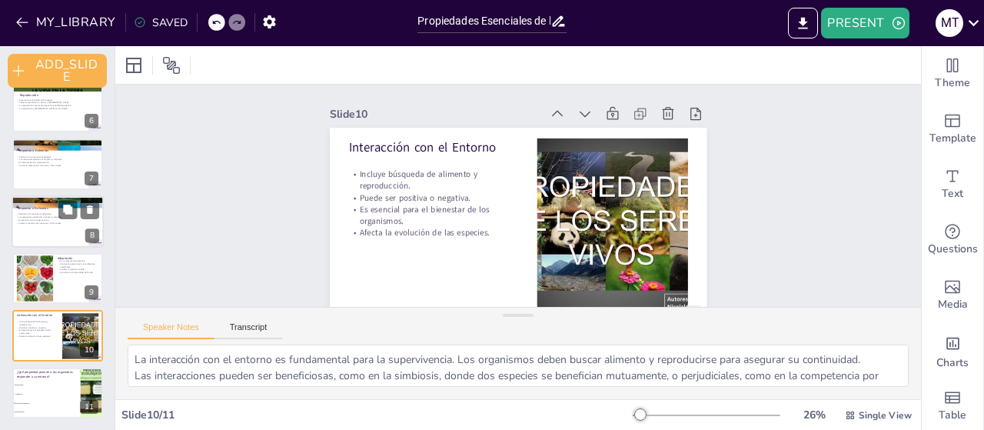
click at [45, 211] on div at bounding box center [58, 221] width 92 height 52
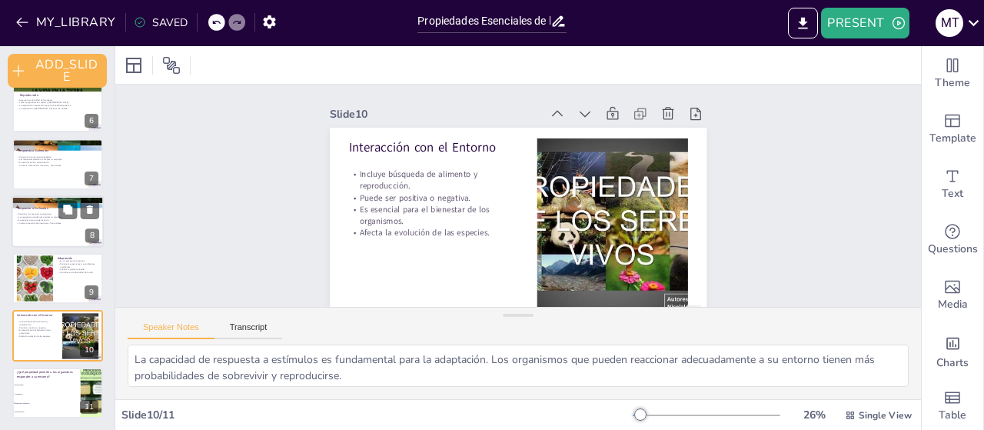
scroll to position [267, 0]
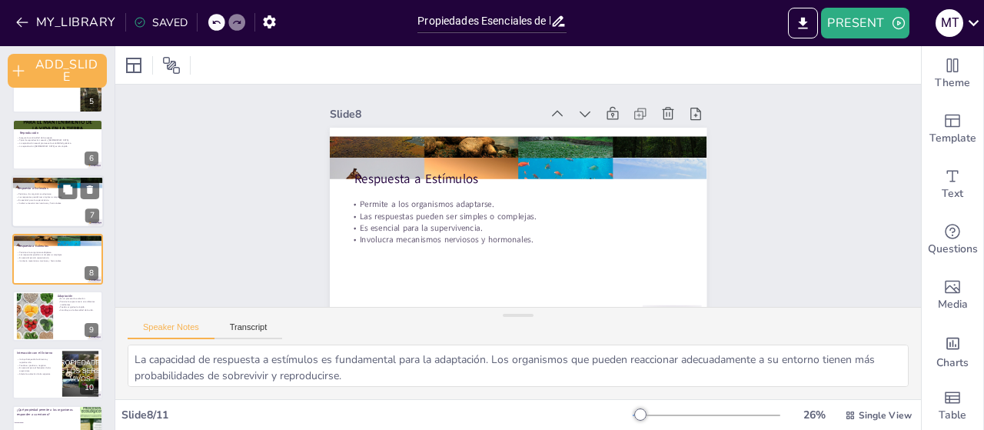
click at [25, 201] on p "Involucra mecanismos nerviosos y hormonales." at bounding box center [57, 202] width 83 height 3
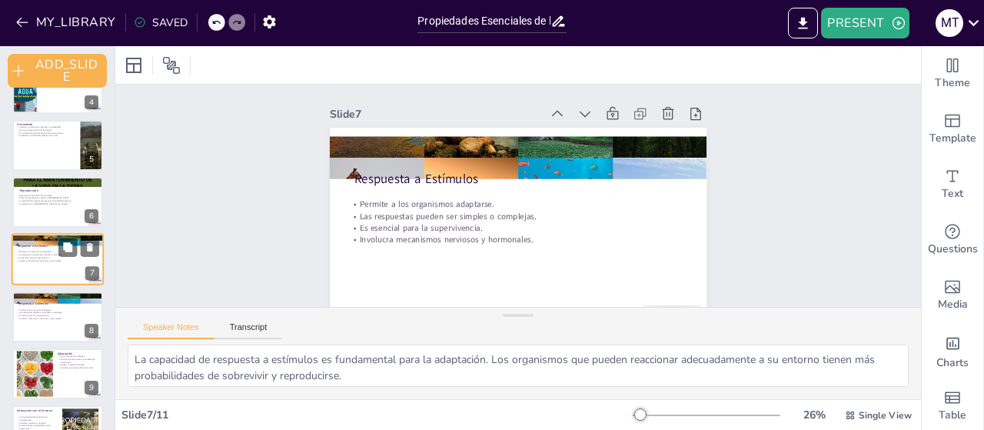
click at [25, 202] on p "La reproducción [DEMOGRAPHIC_DATA] es más rápida." at bounding box center [58, 203] width 82 height 3
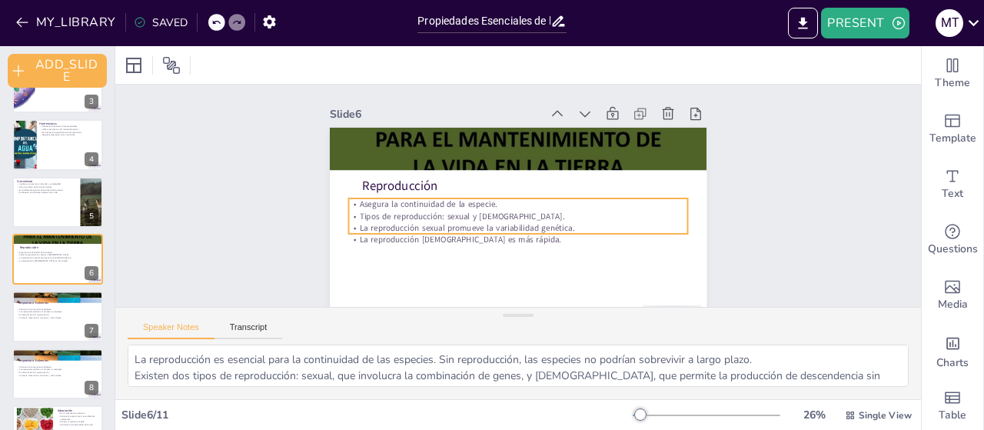
scroll to position [15, 0]
